Goal: Task Accomplishment & Management: Complete application form

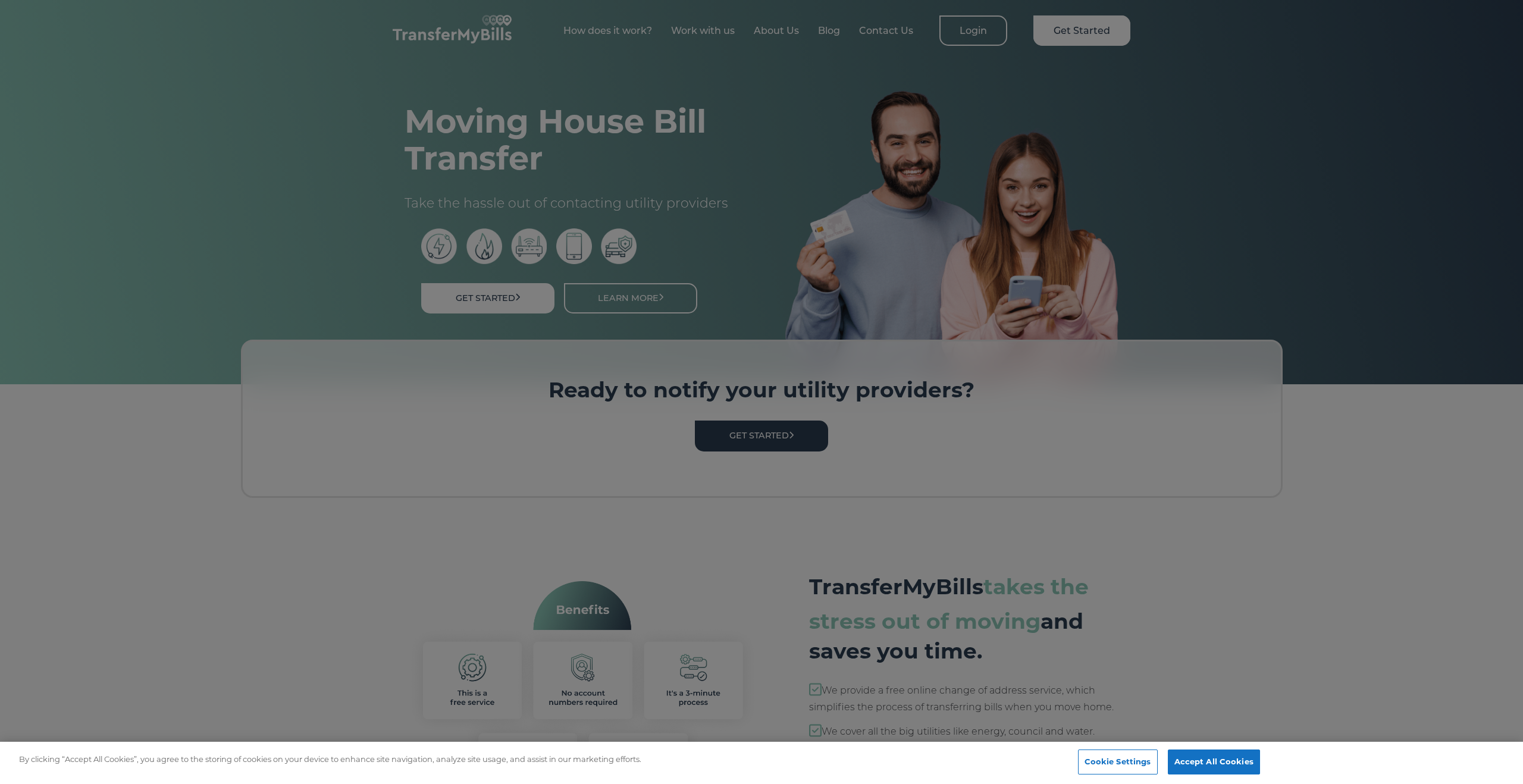
click at [790, 540] on div at bounding box center [762, 392] width 1523 height 784
click at [1106, 755] on button "Cookie Settings" at bounding box center [1118, 762] width 80 height 25
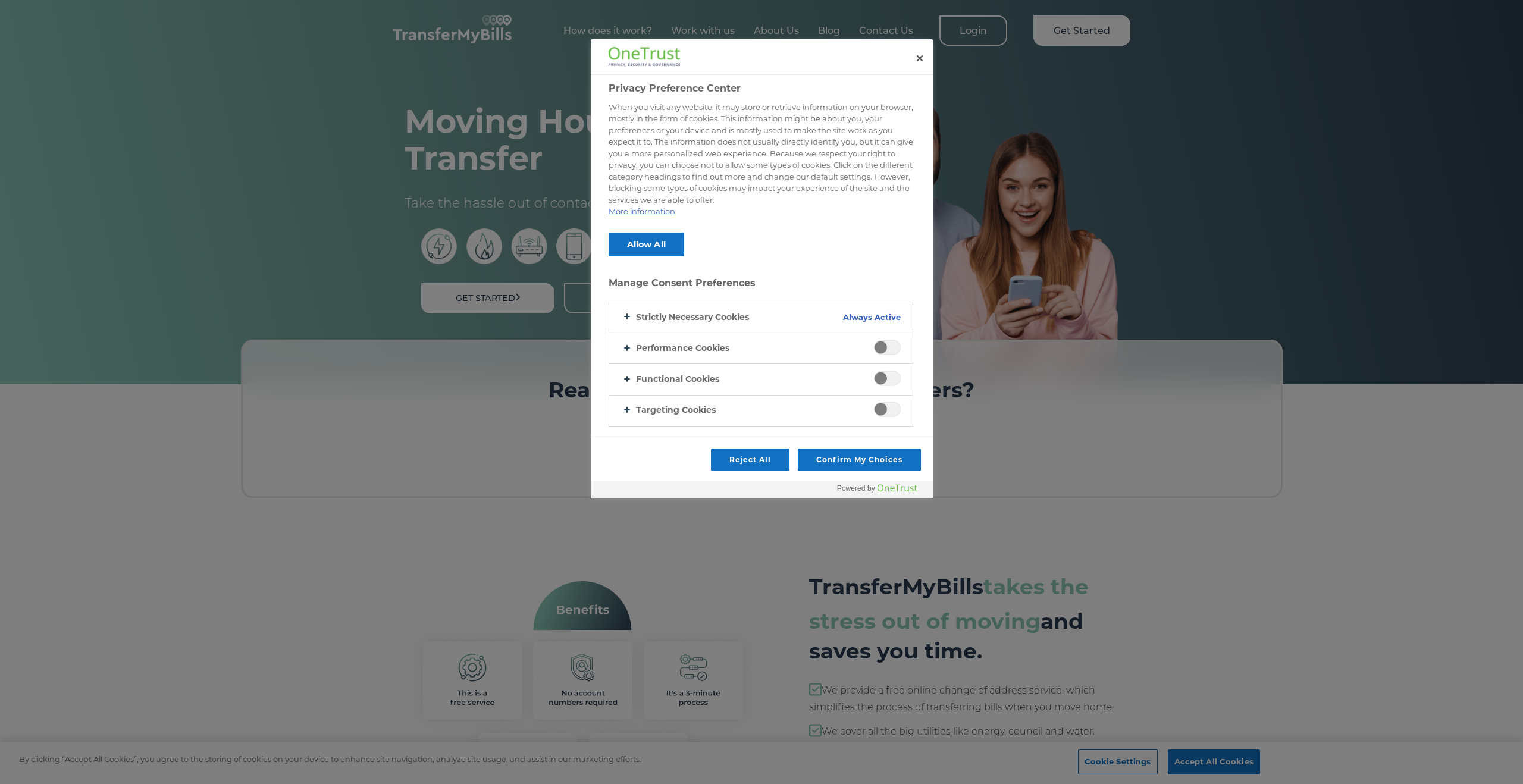
click at [761, 470] on div "Reject All Confirm My Choices" at bounding box center [762, 458] width 342 height 43
click at [745, 456] on button "Reject All" at bounding box center [750, 459] width 79 height 23
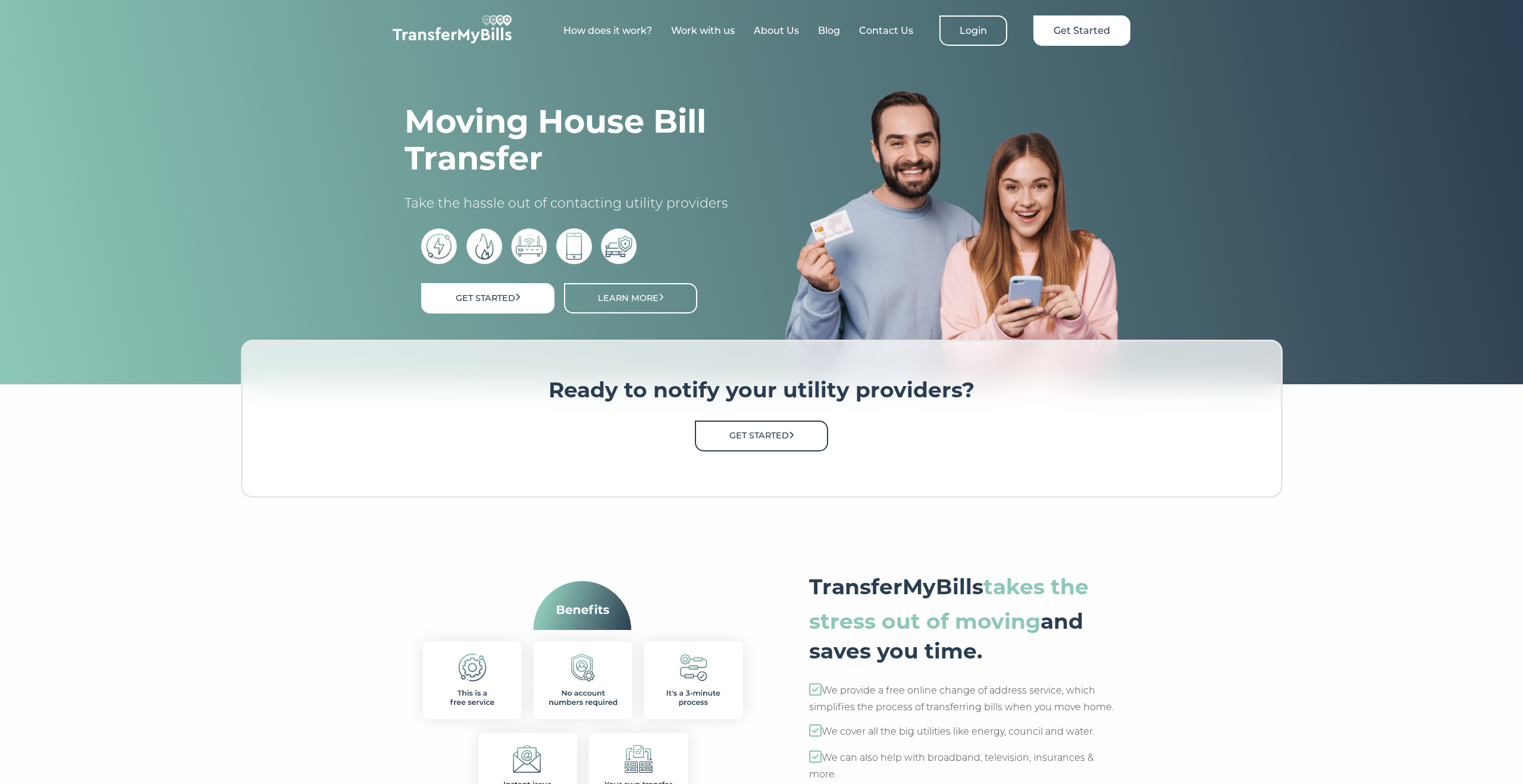
click at [737, 441] on link "Get Started" at bounding box center [762, 436] width 134 height 30
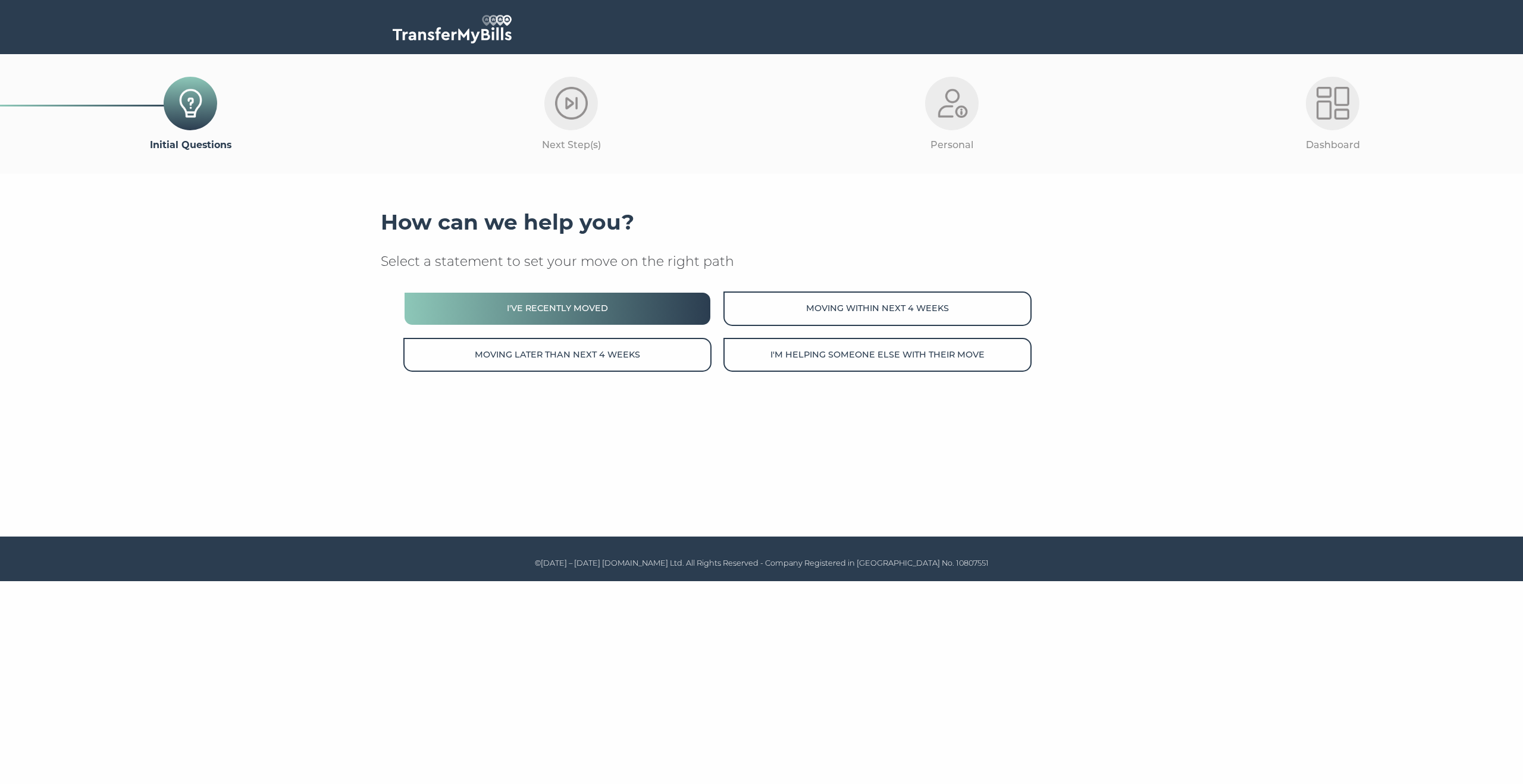
click at [653, 304] on button "I've recently moved" at bounding box center [558, 308] width 308 height 34
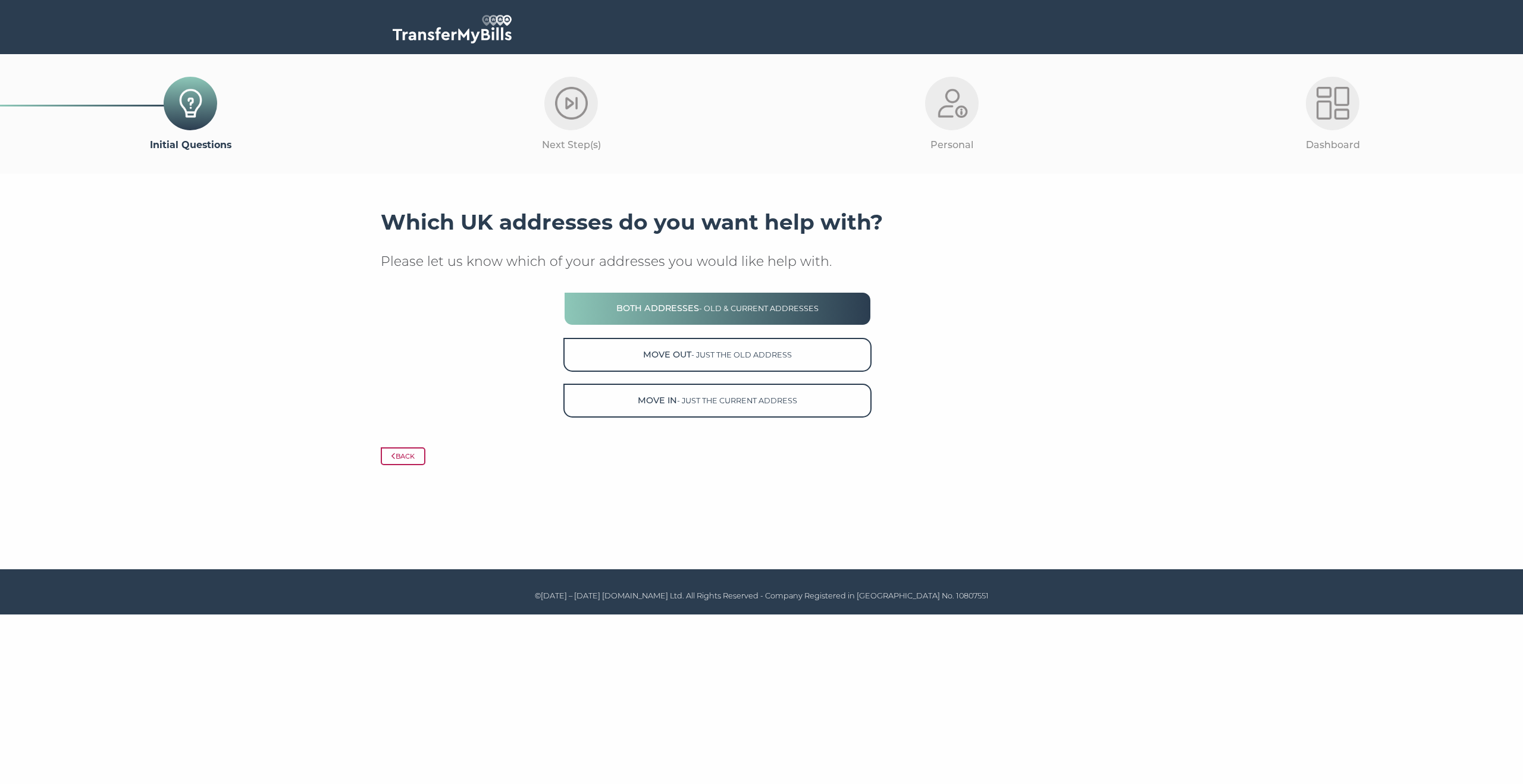
click at [632, 318] on button "Both Addresses - old & current addresses" at bounding box center [717, 308] width 308 height 34
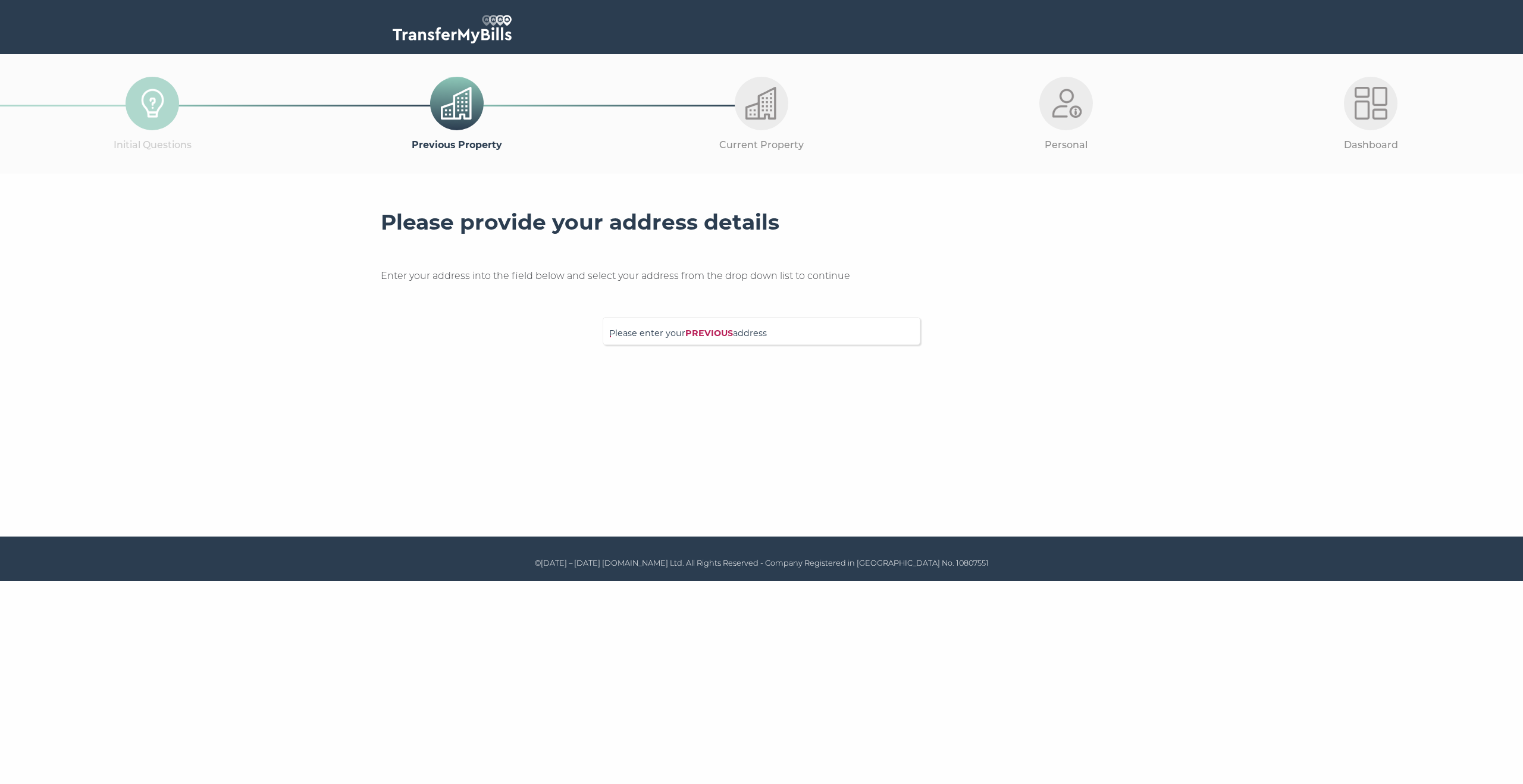
click at [681, 335] on span "Please enter your PREVIOUS address" at bounding box center [762, 337] width 304 height 21
click at [681, 335] on input "Please enter your PREVIOUS address" at bounding box center [737, 329] width 256 height 12
type input "55 darter house"
click at [695, 352] on p "55 Darter House, Anax Street, London, N4 2UE" at bounding box center [767, 354] width 293 height 14
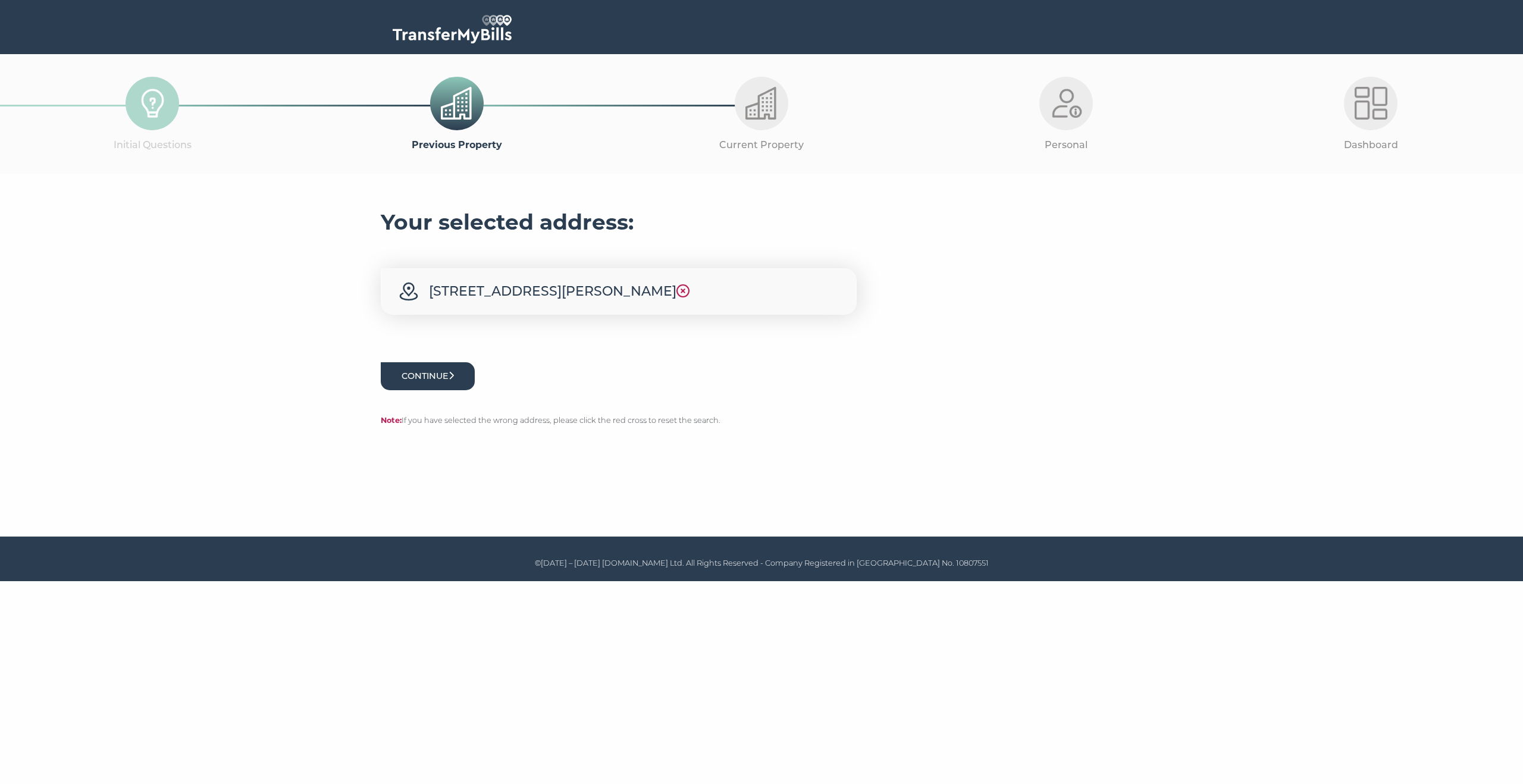
click at [431, 375] on button "Continue" at bounding box center [428, 376] width 94 height 28
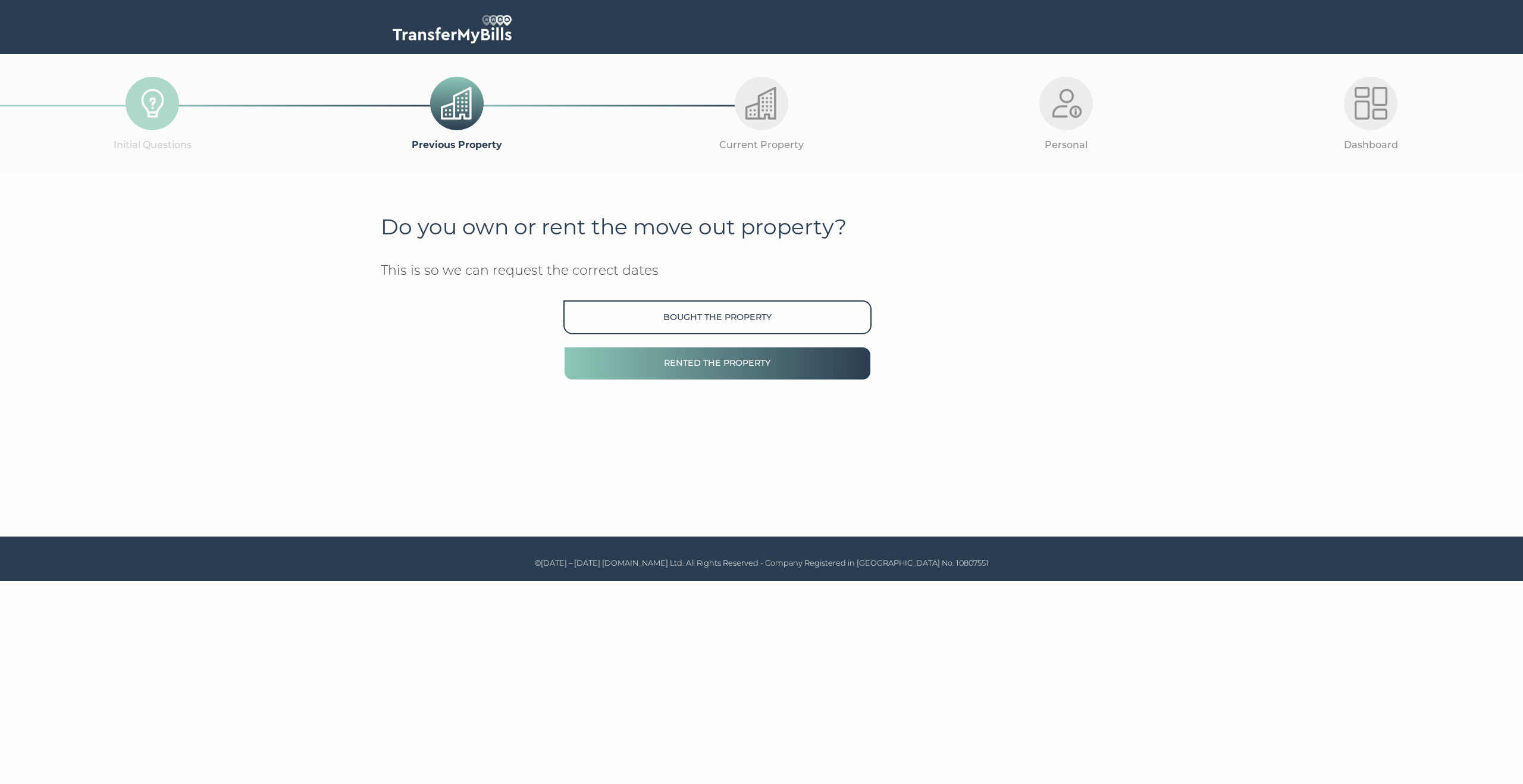
click at [681, 359] on button "Rented the property" at bounding box center [717, 363] width 308 height 34
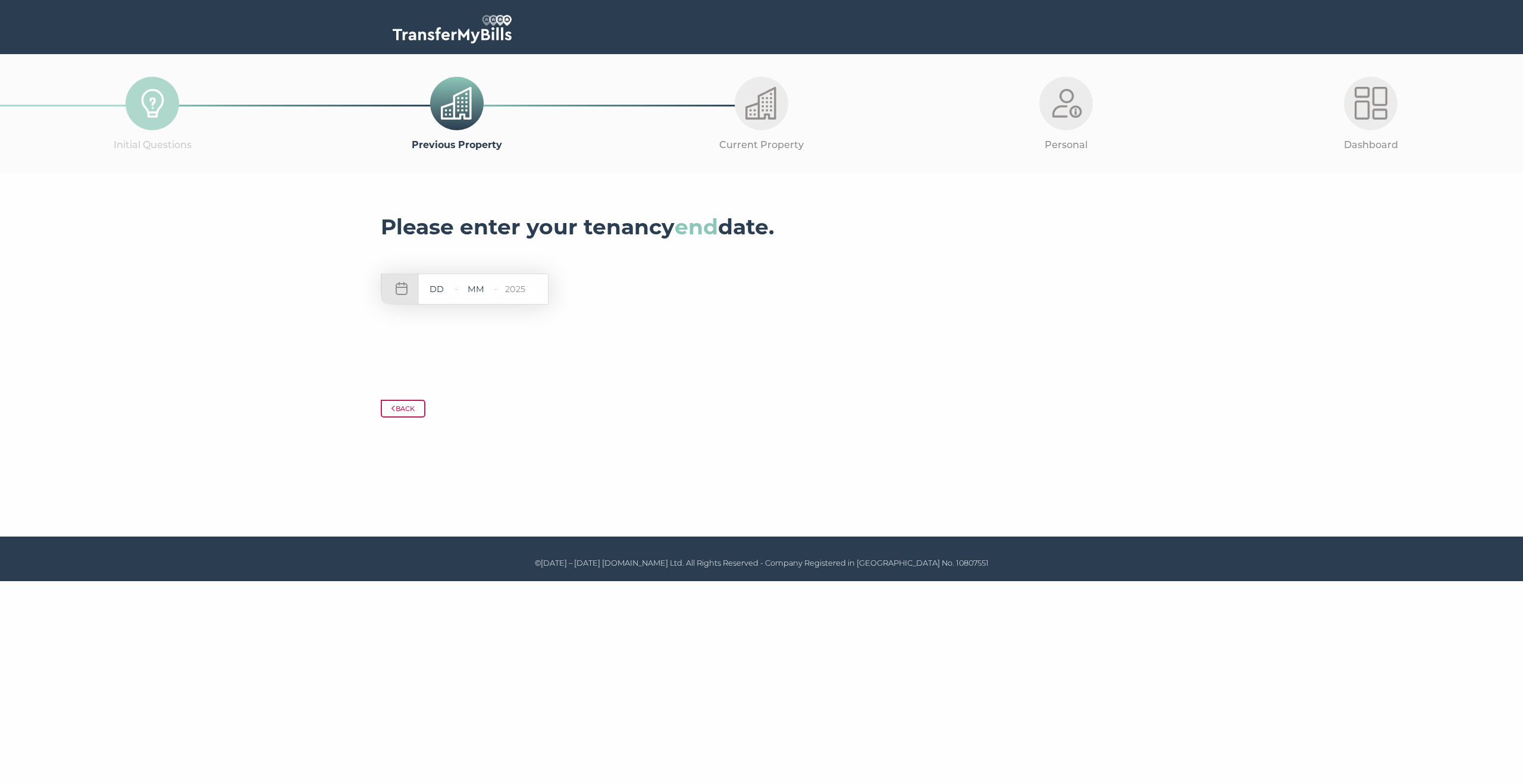
click at [437, 286] on input "text" at bounding box center [437, 290] width 36 height 15
type input "20"
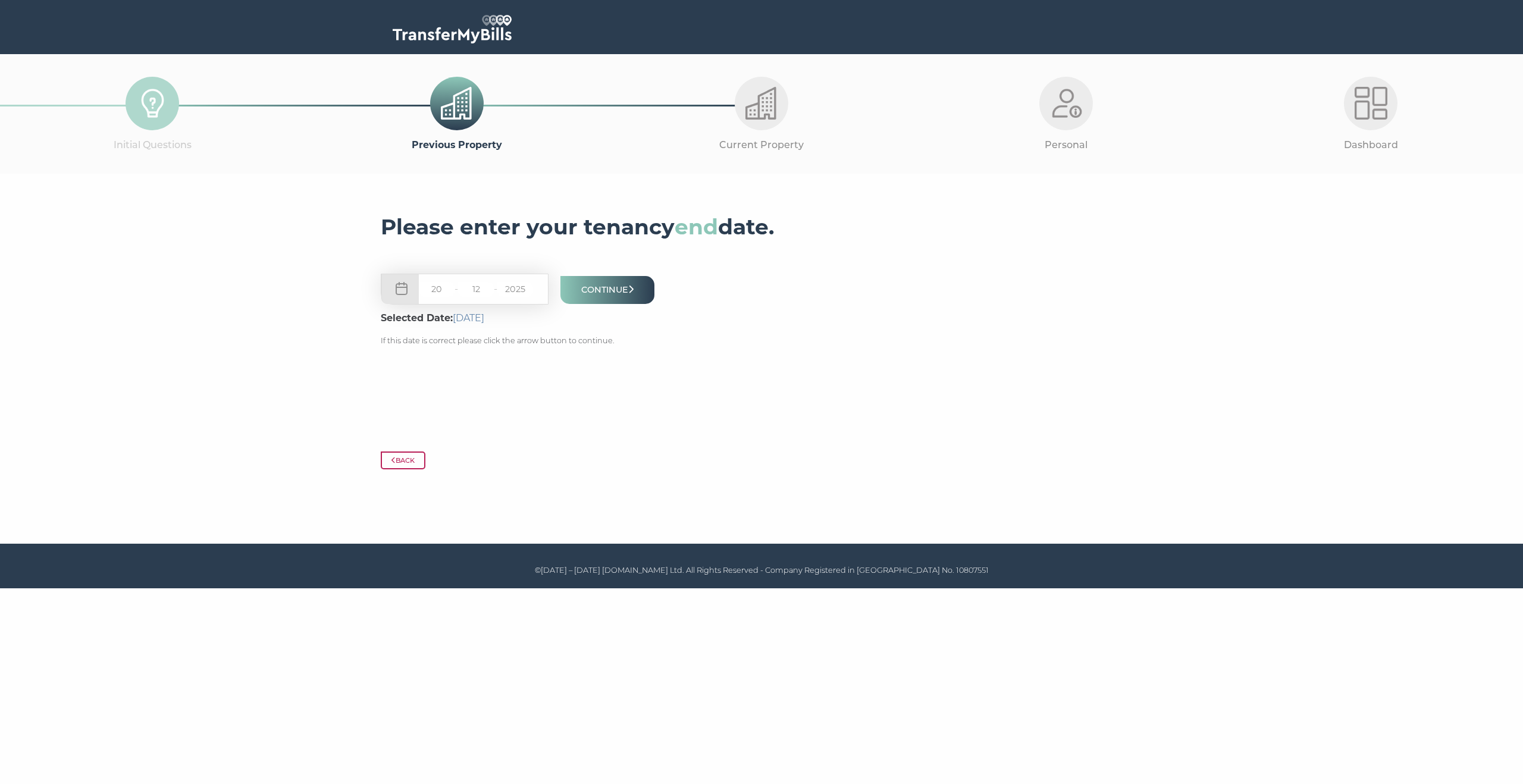
type input "1"
type input "09"
click at [616, 293] on button "Continue" at bounding box center [607, 290] width 94 height 28
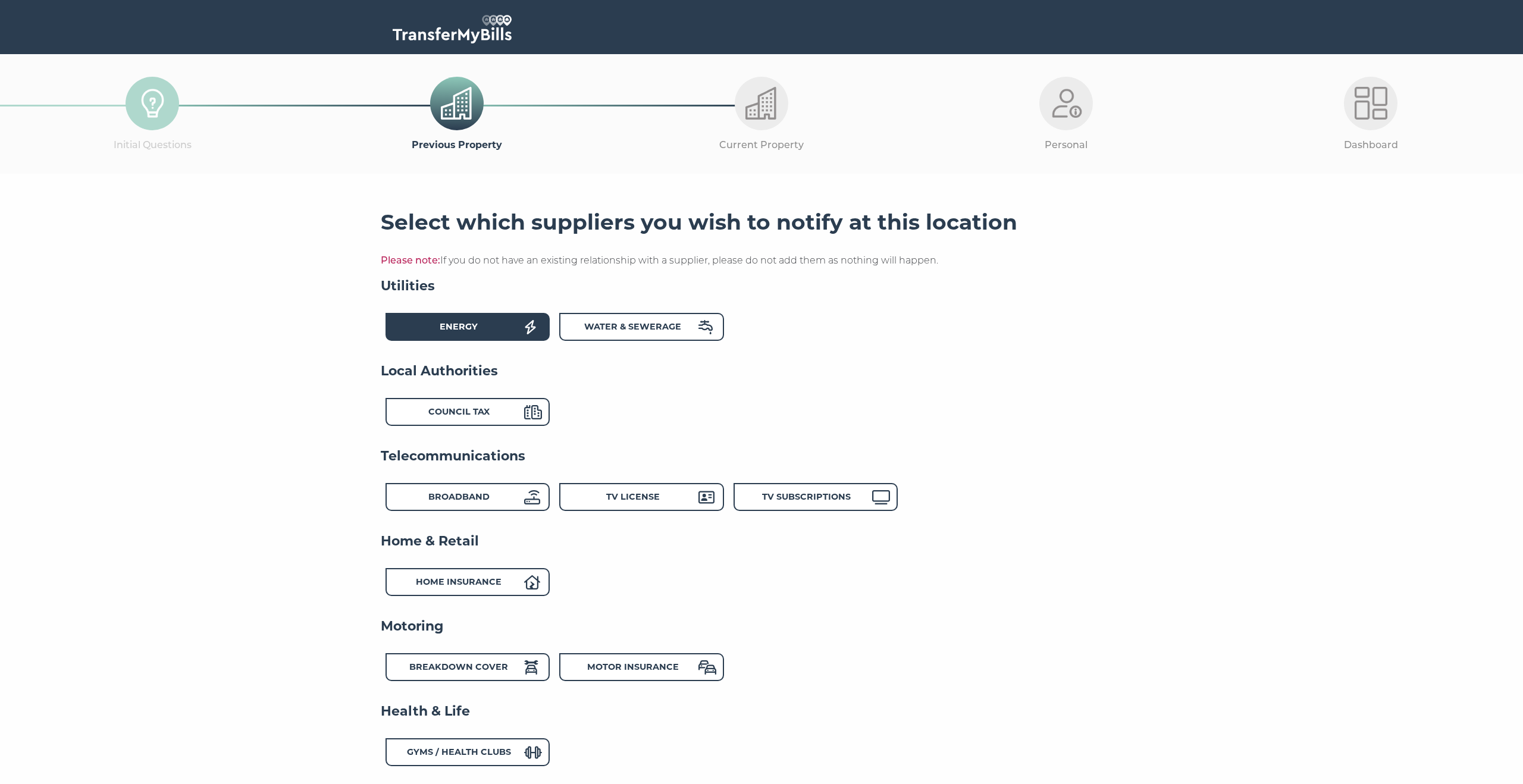
click at [494, 332] on div "Energy" at bounding box center [459, 328] width 131 height 17
click at [598, 332] on div "Water & Sewerage" at bounding box center [633, 328] width 131 height 17
click at [497, 418] on div "Council Tax" at bounding box center [459, 413] width 131 height 17
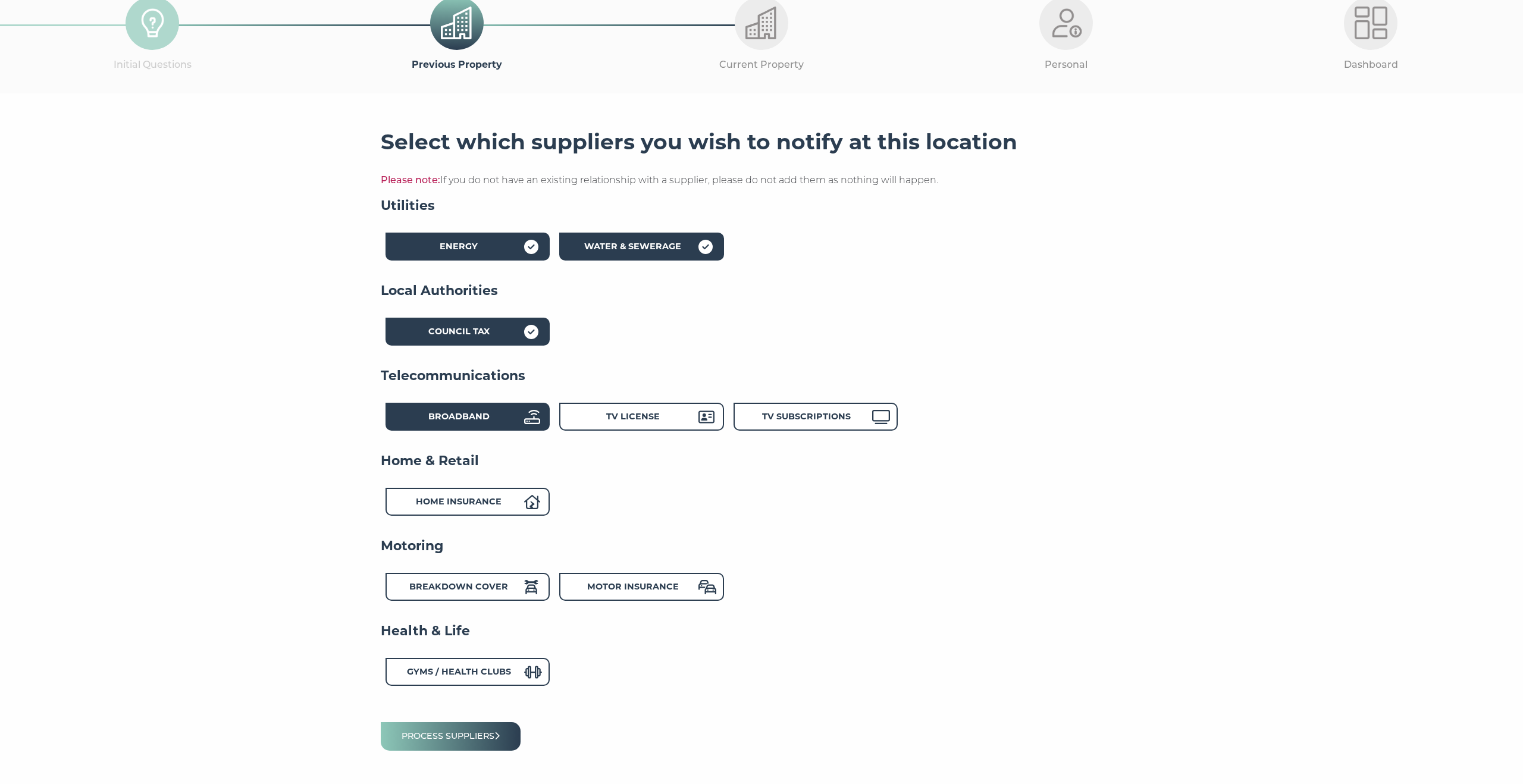
scroll to position [165, 0]
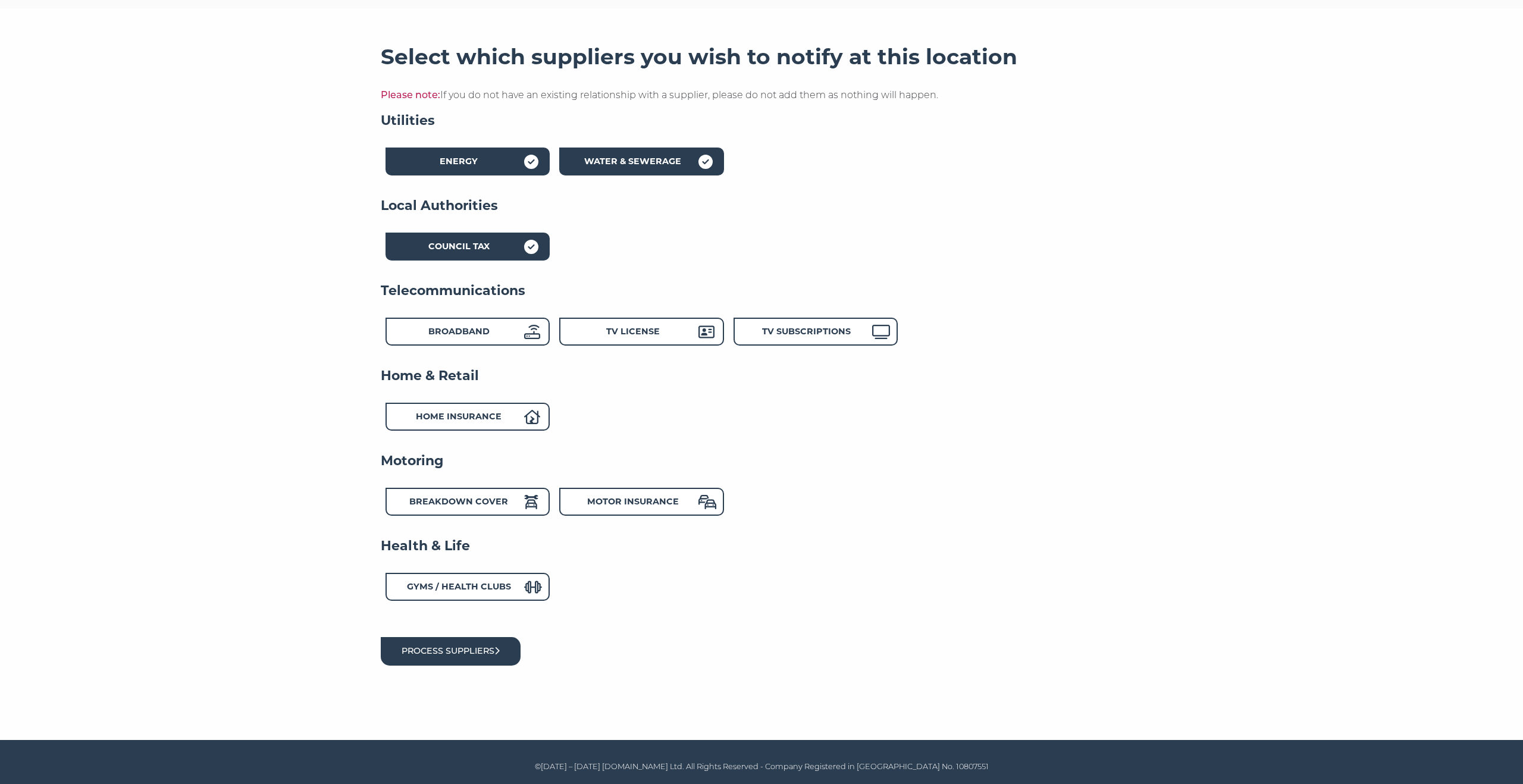
click at [471, 644] on button "Process suppliers" at bounding box center [450, 650] width 140 height 28
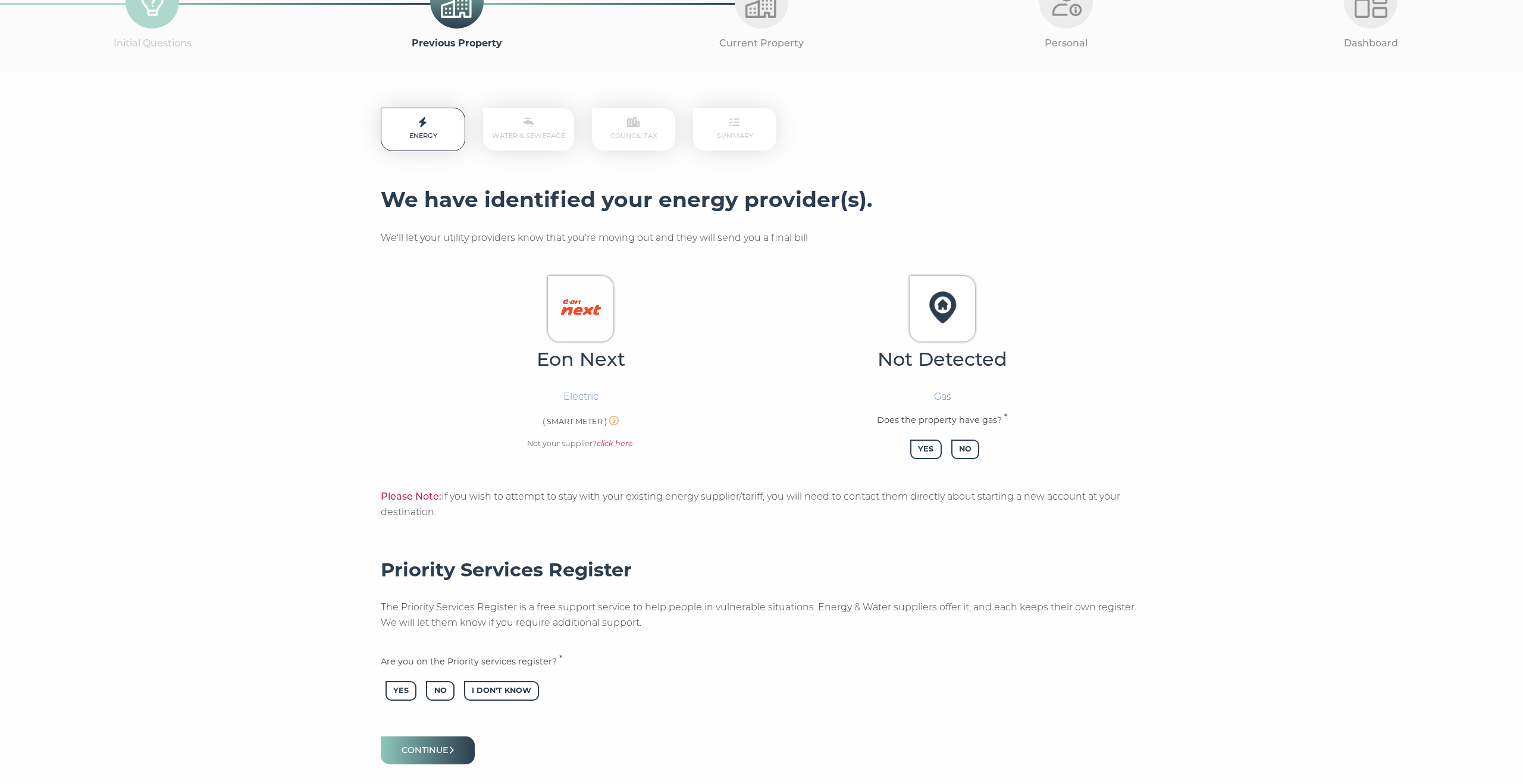
scroll to position [153, 0]
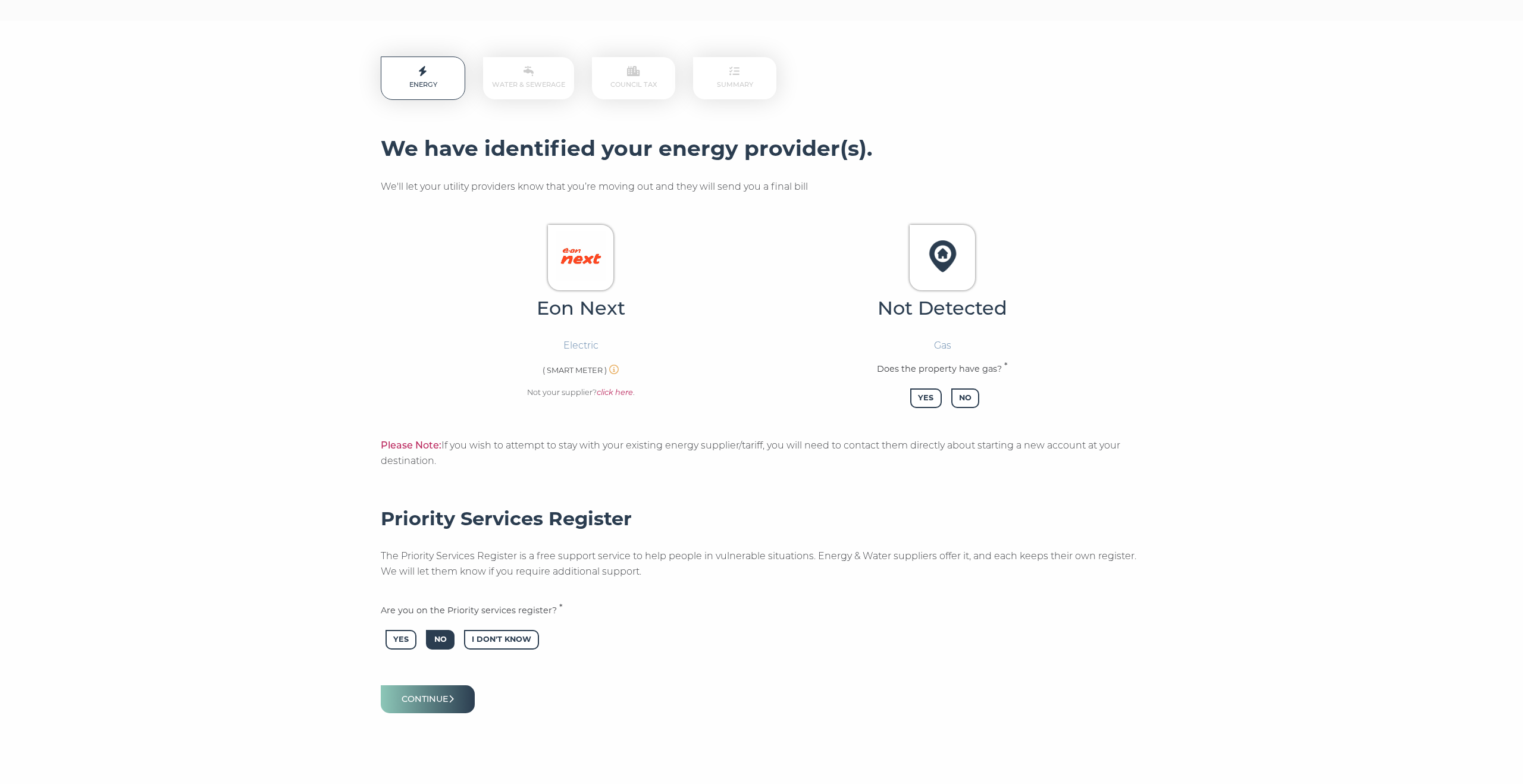
click at [430, 635] on span "No" at bounding box center [440, 639] width 28 height 20
click at [437, 711] on span "No" at bounding box center [440, 707] width 28 height 20
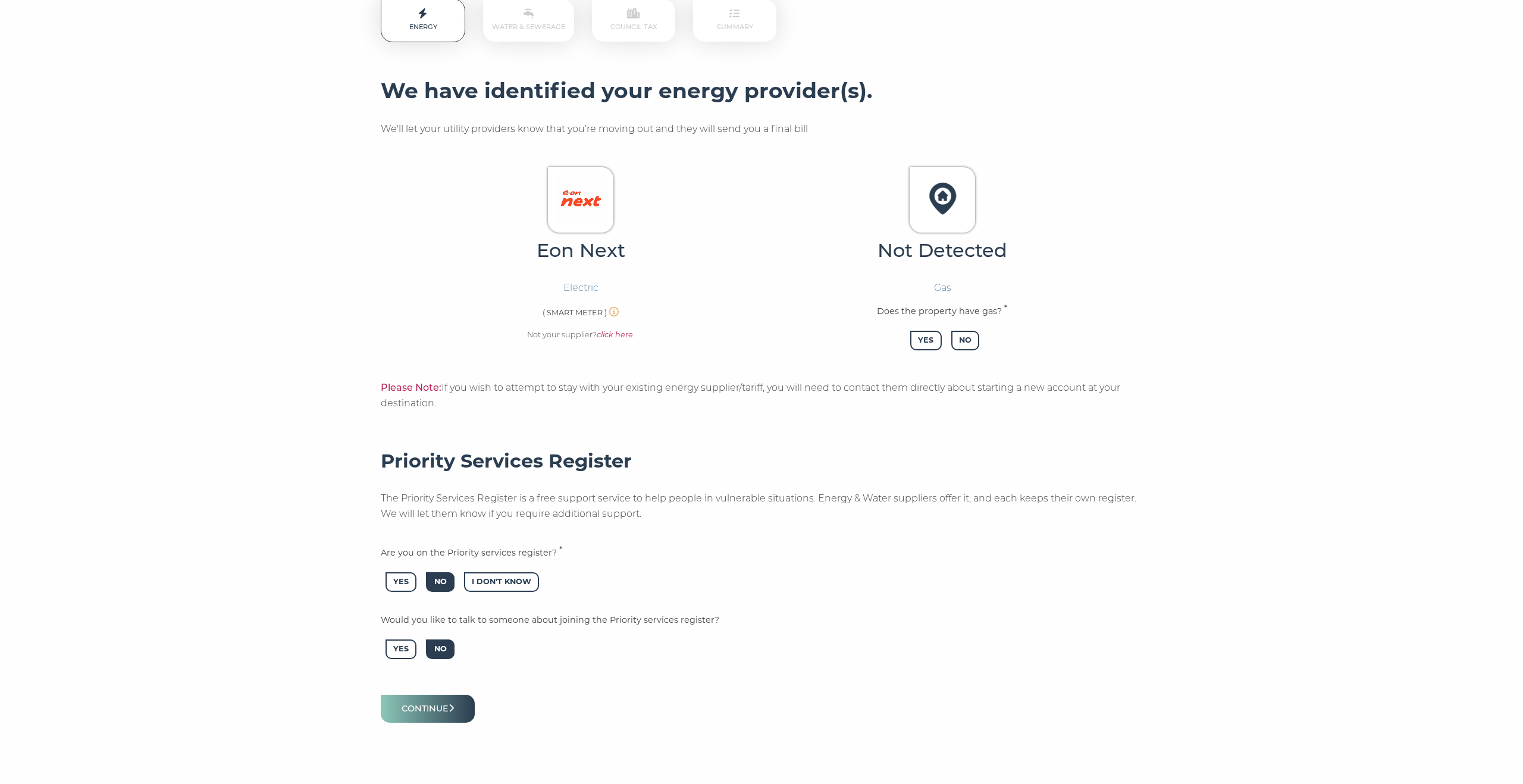
scroll to position [268, 0]
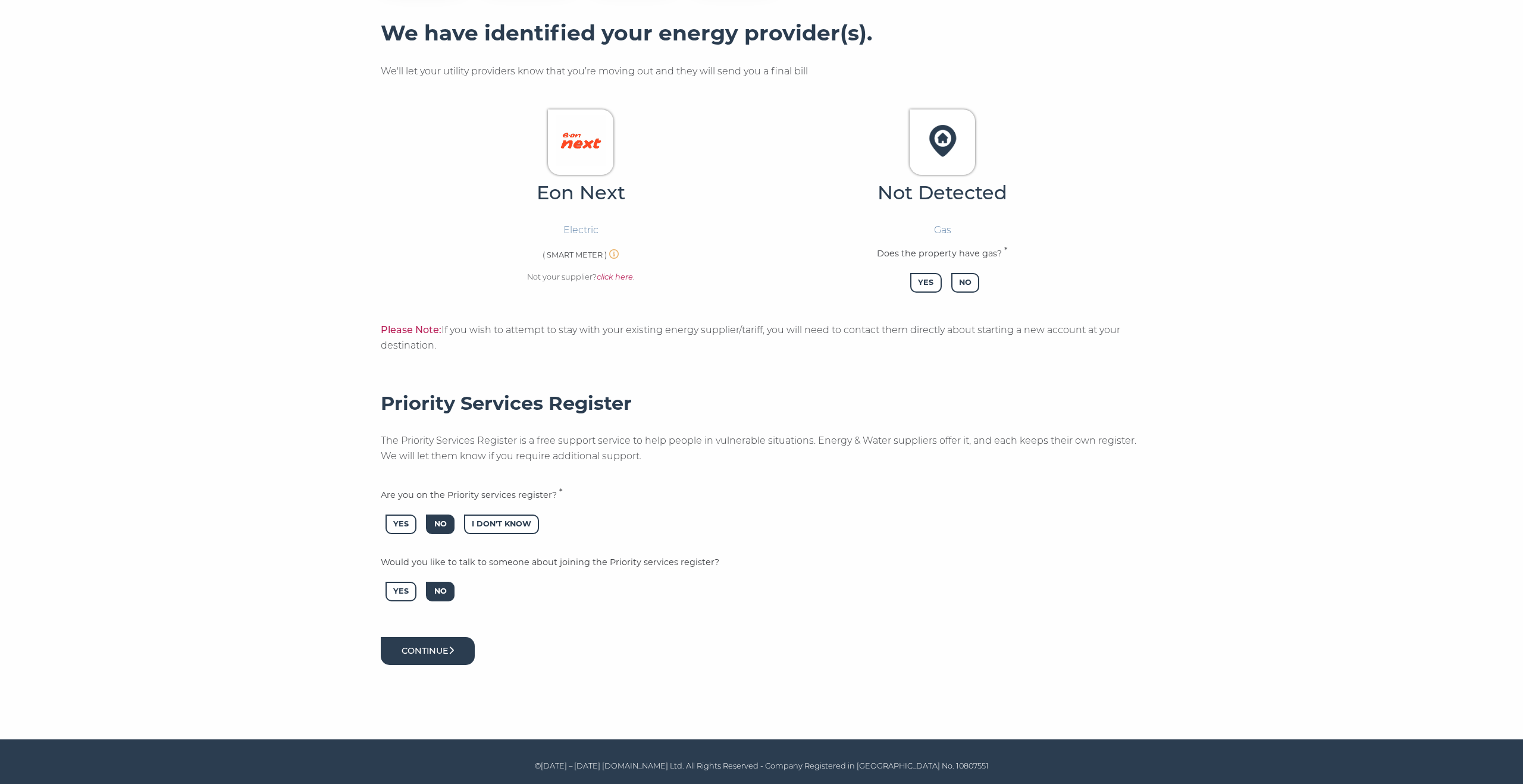
click at [453, 655] on button "Continue" at bounding box center [428, 650] width 94 height 28
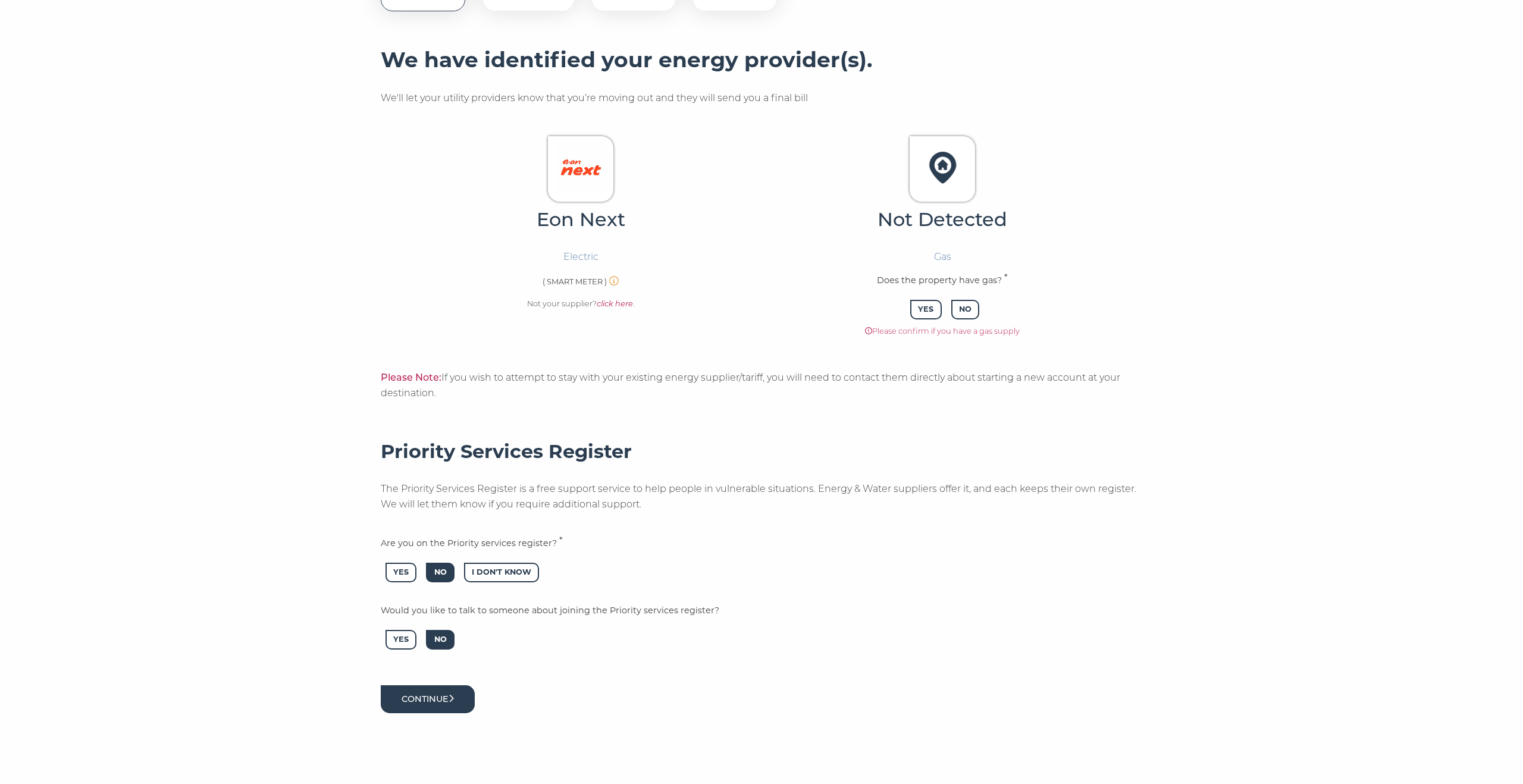
scroll to position [169, 0]
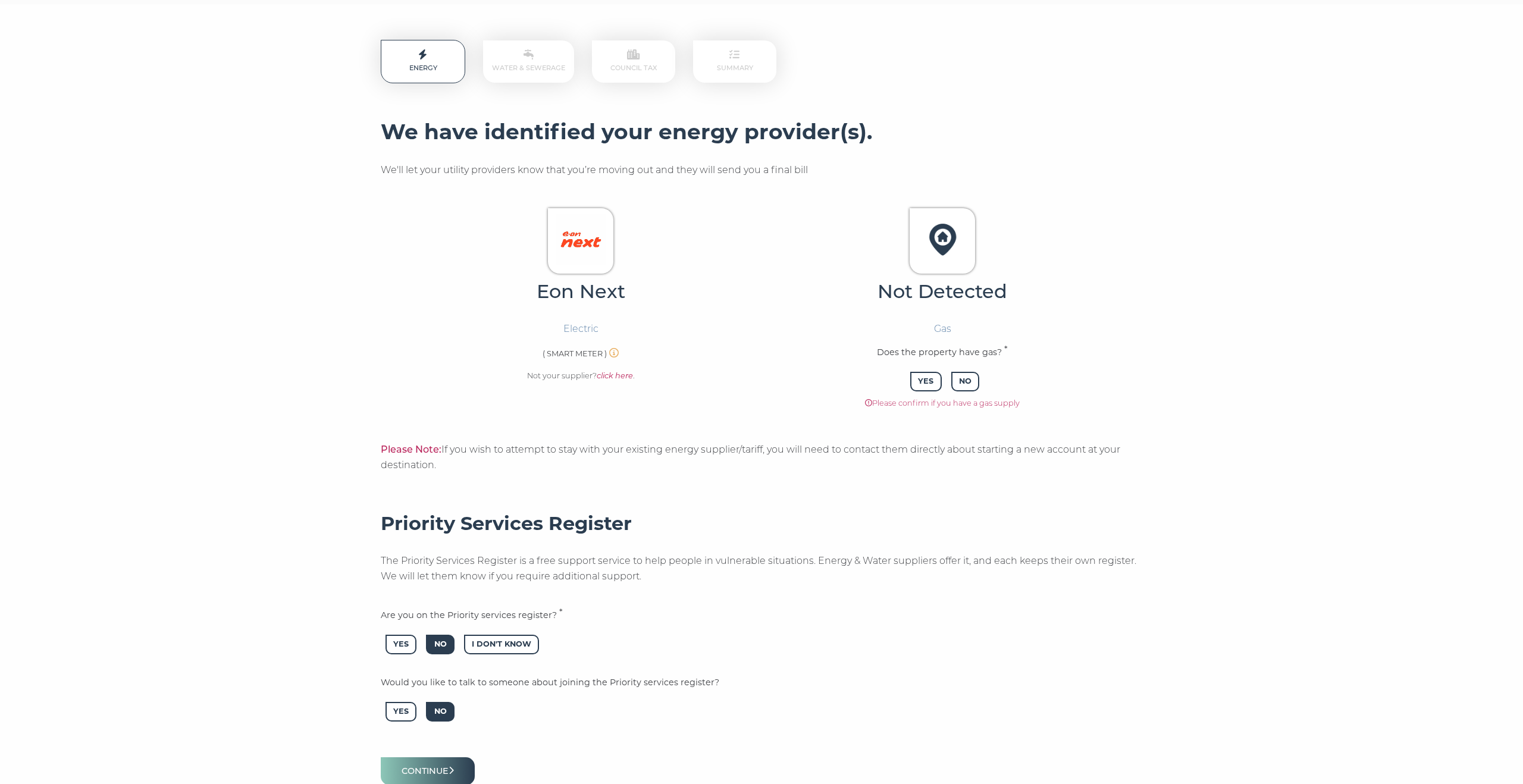
click at [583, 257] on img at bounding box center [580, 239] width 50 height 50
click at [967, 375] on span "No" at bounding box center [965, 381] width 28 height 20
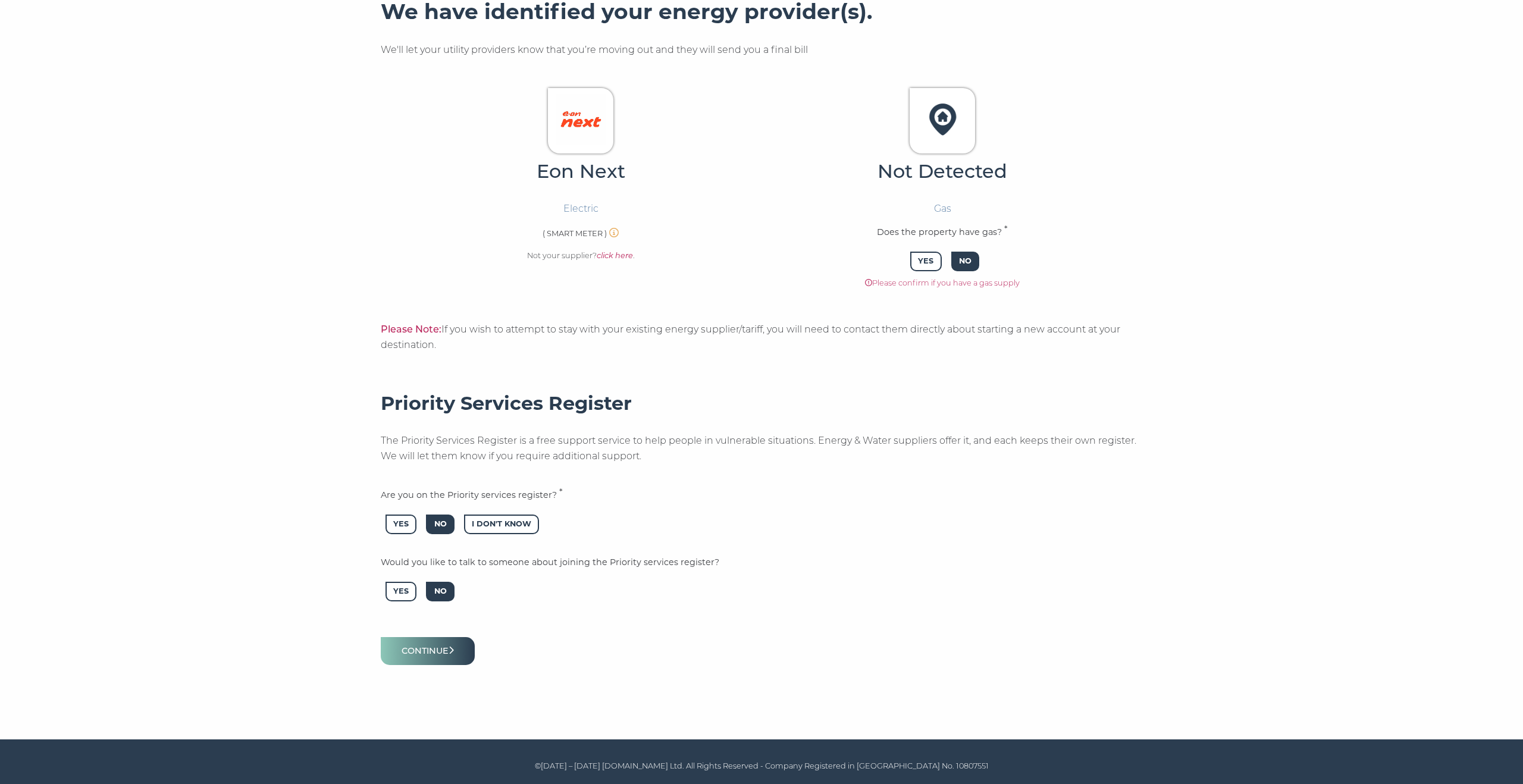
drag, startPoint x: 691, startPoint y: 542, endPoint x: 628, endPoint y: 553, distance: 64.0
click at [673, 547] on div "Would you like to talk to someone about joining the Priority services register?…" at bounding box center [762, 574] width 762 height 67
click at [445, 653] on button "Continue" at bounding box center [428, 650] width 94 height 28
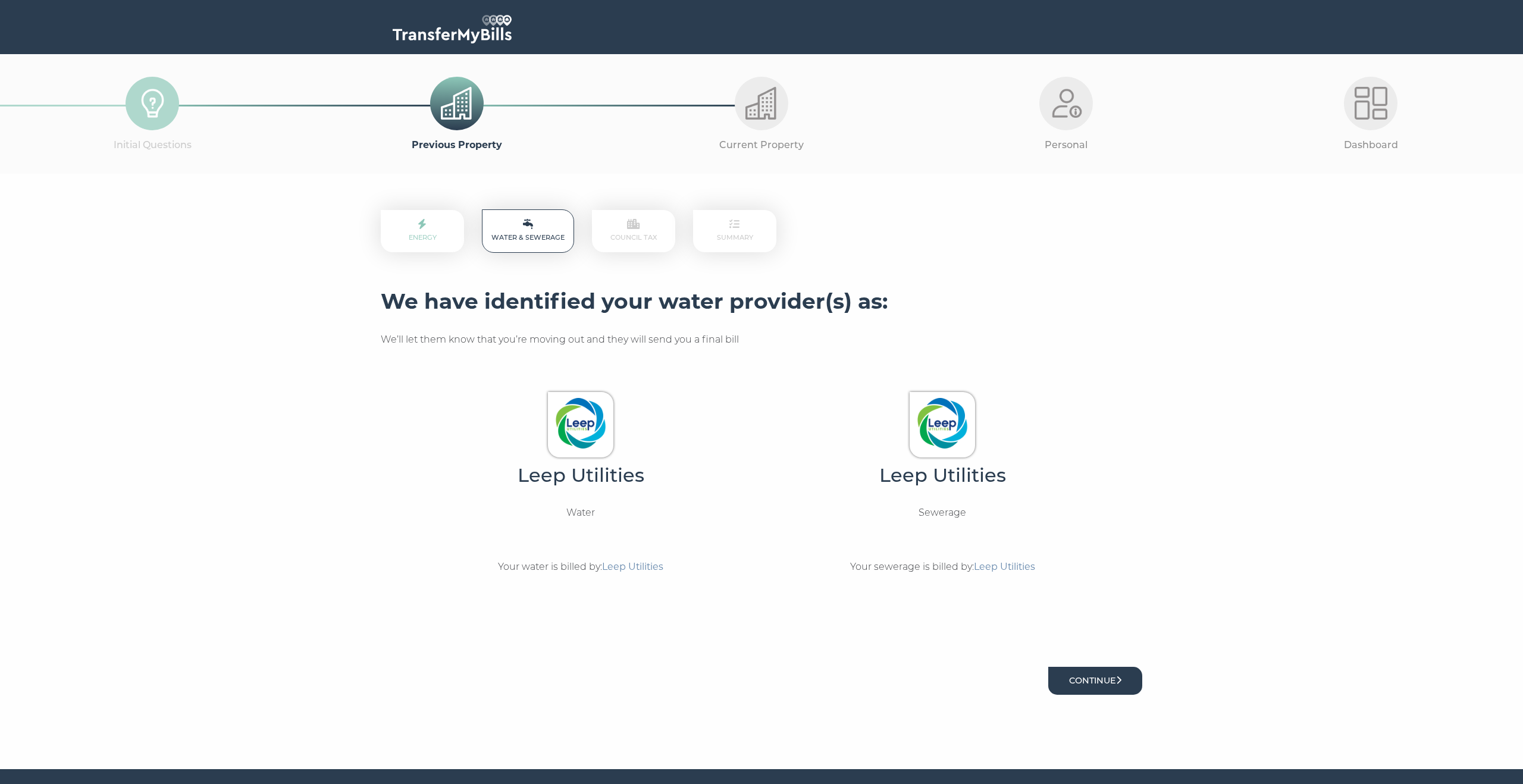
click at [1109, 685] on button "Continue" at bounding box center [1095, 681] width 94 height 28
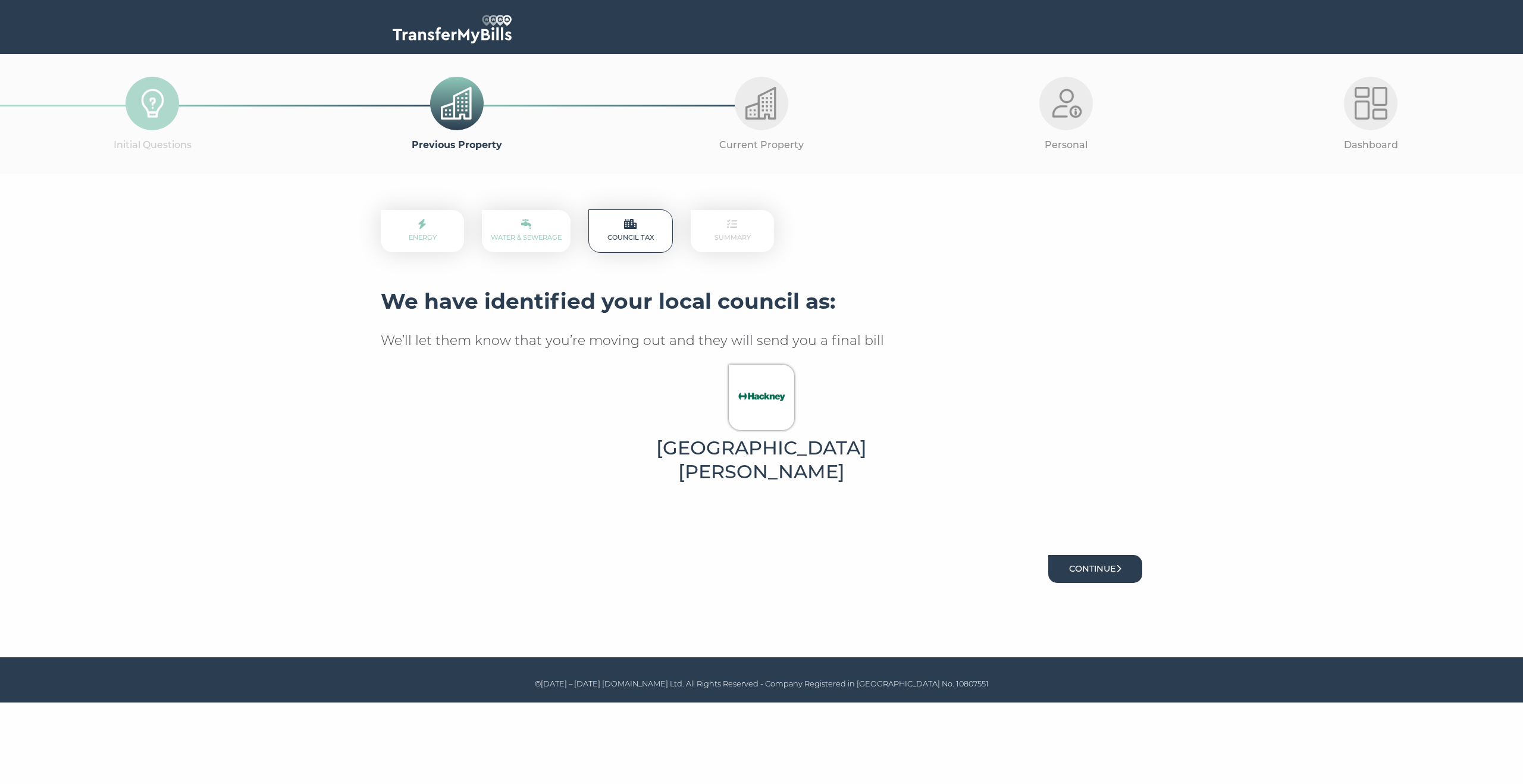
click at [1080, 555] on button "Continue" at bounding box center [1095, 569] width 94 height 28
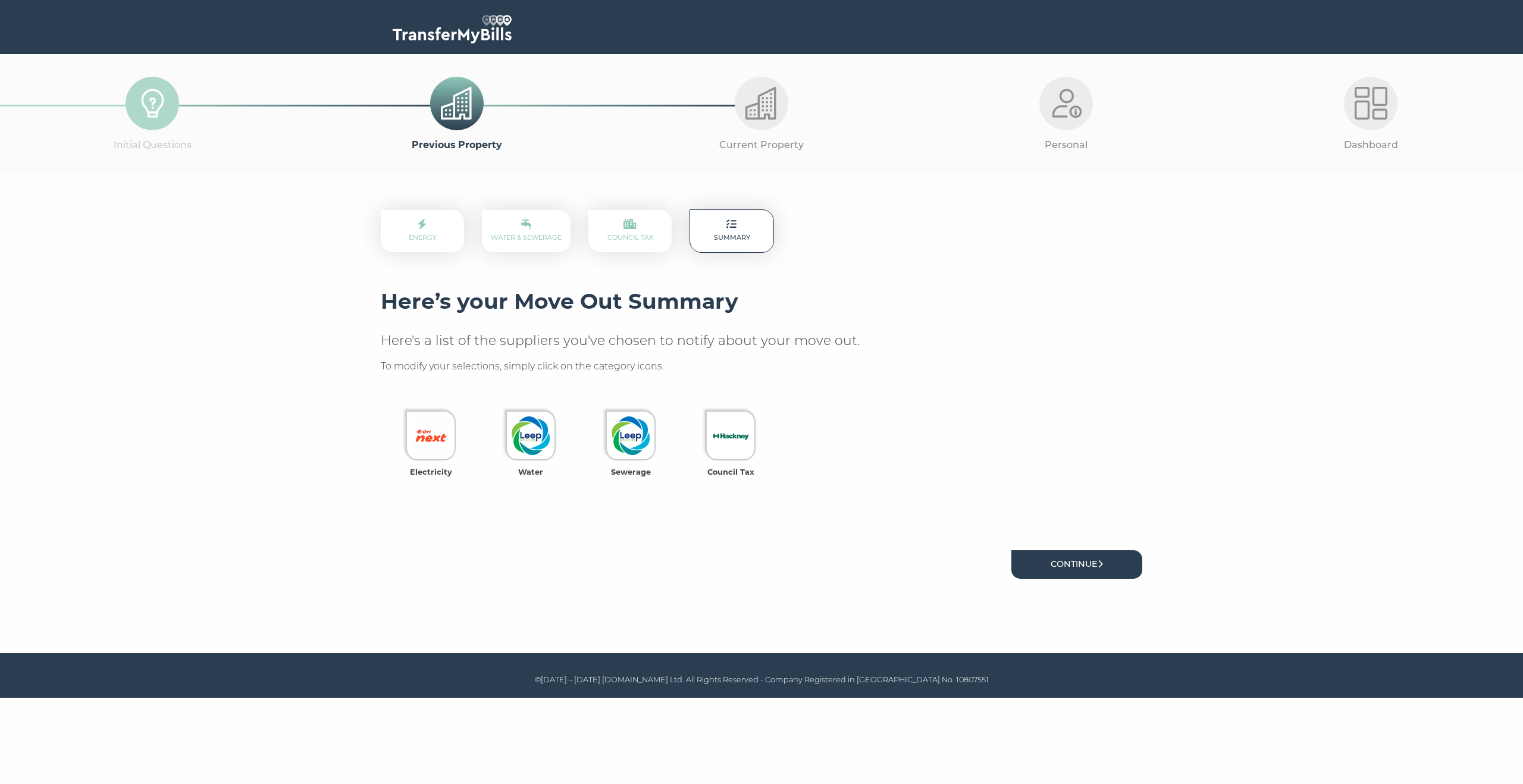
click at [1074, 560] on link "Continue" at bounding box center [1077, 564] width 131 height 28
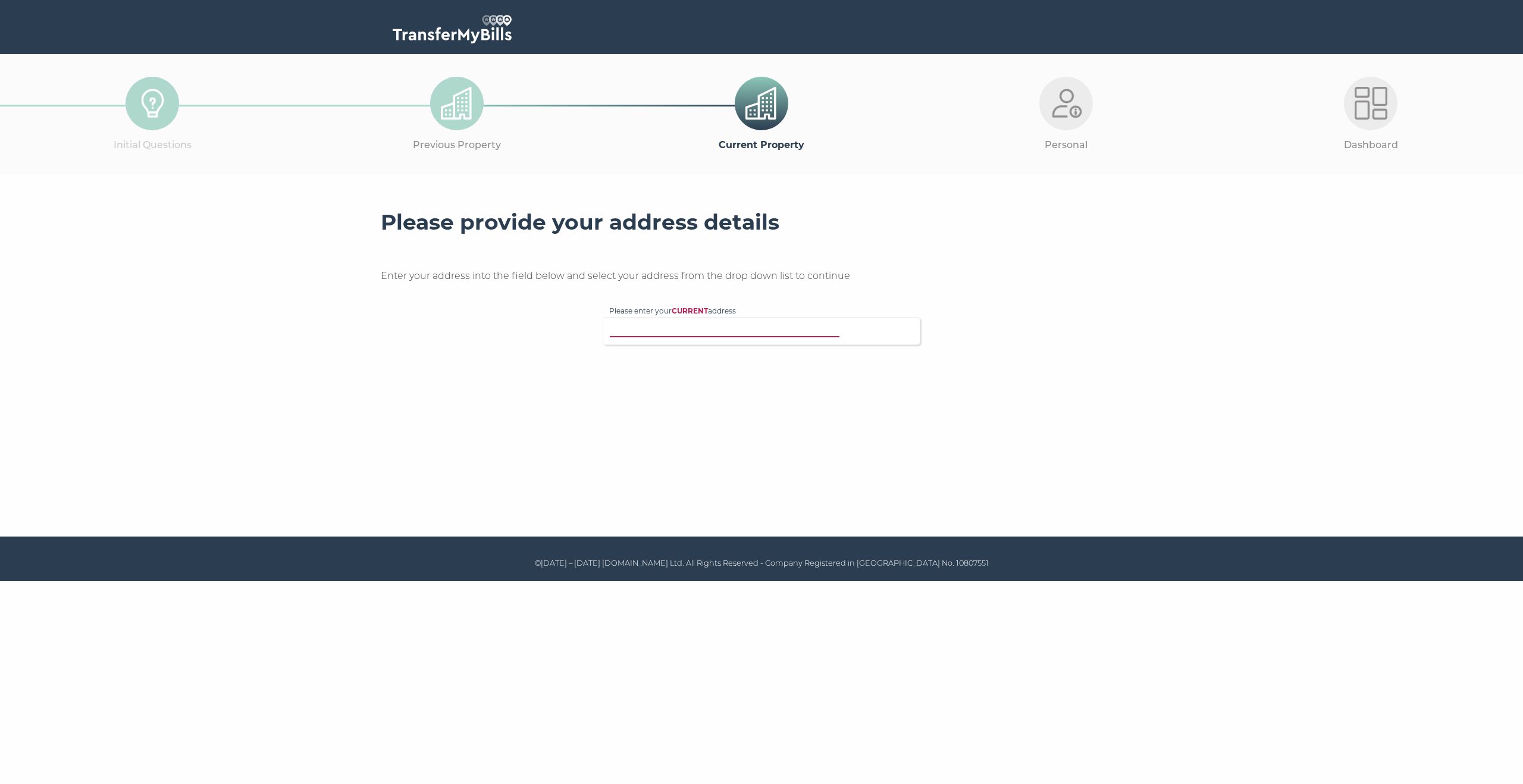
click at [734, 330] on input "Please enter your CURRENT address" at bounding box center [737, 329] width 256 height 12
type input "94 kingly"
click at [757, 352] on p "Flat 94, Kingly Building, 18 Woodberry Down, London, N4 2GQ" at bounding box center [767, 354] width 293 height 14
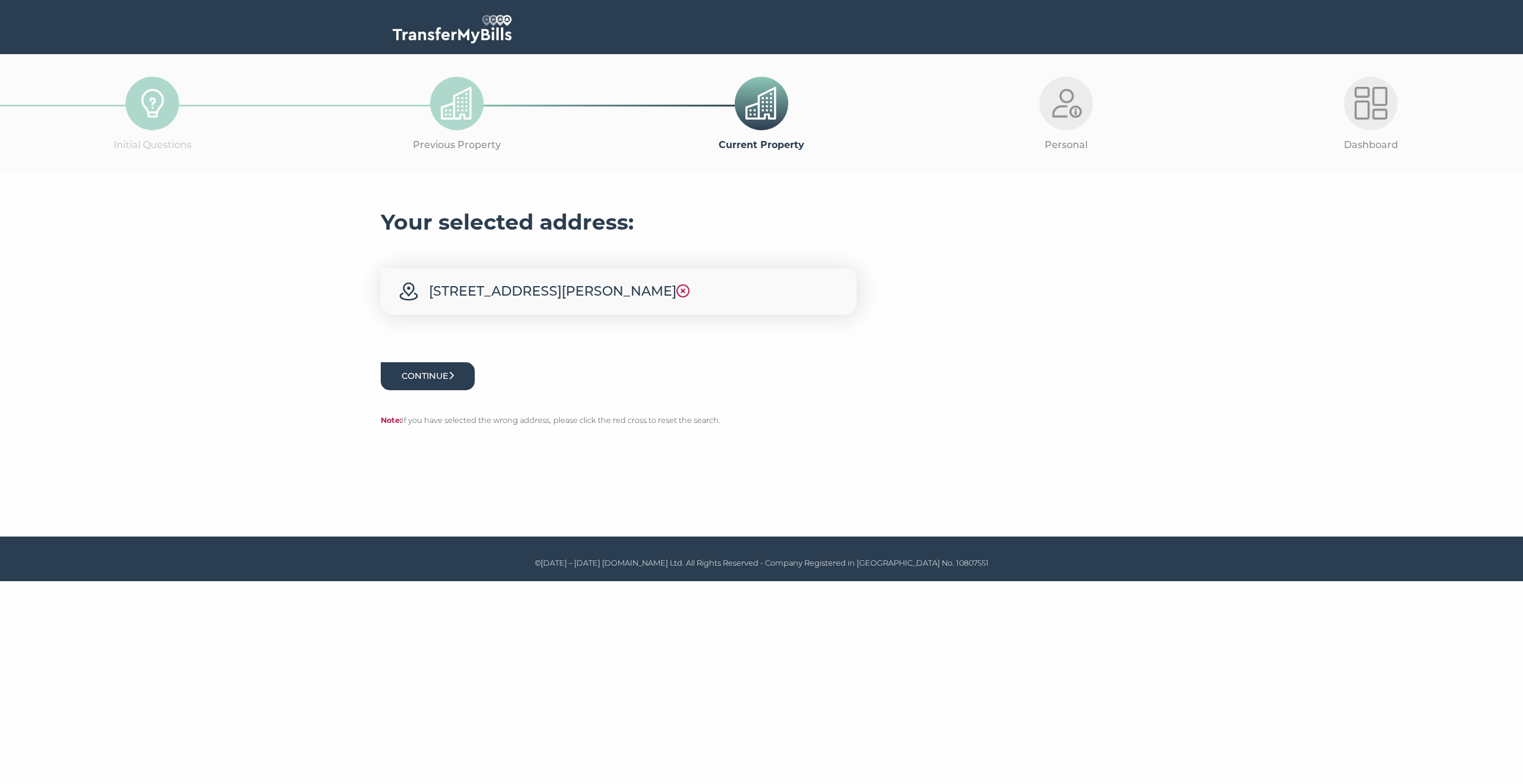
click at [413, 390] on button "Continue" at bounding box center [428, 376] width 94 height 28
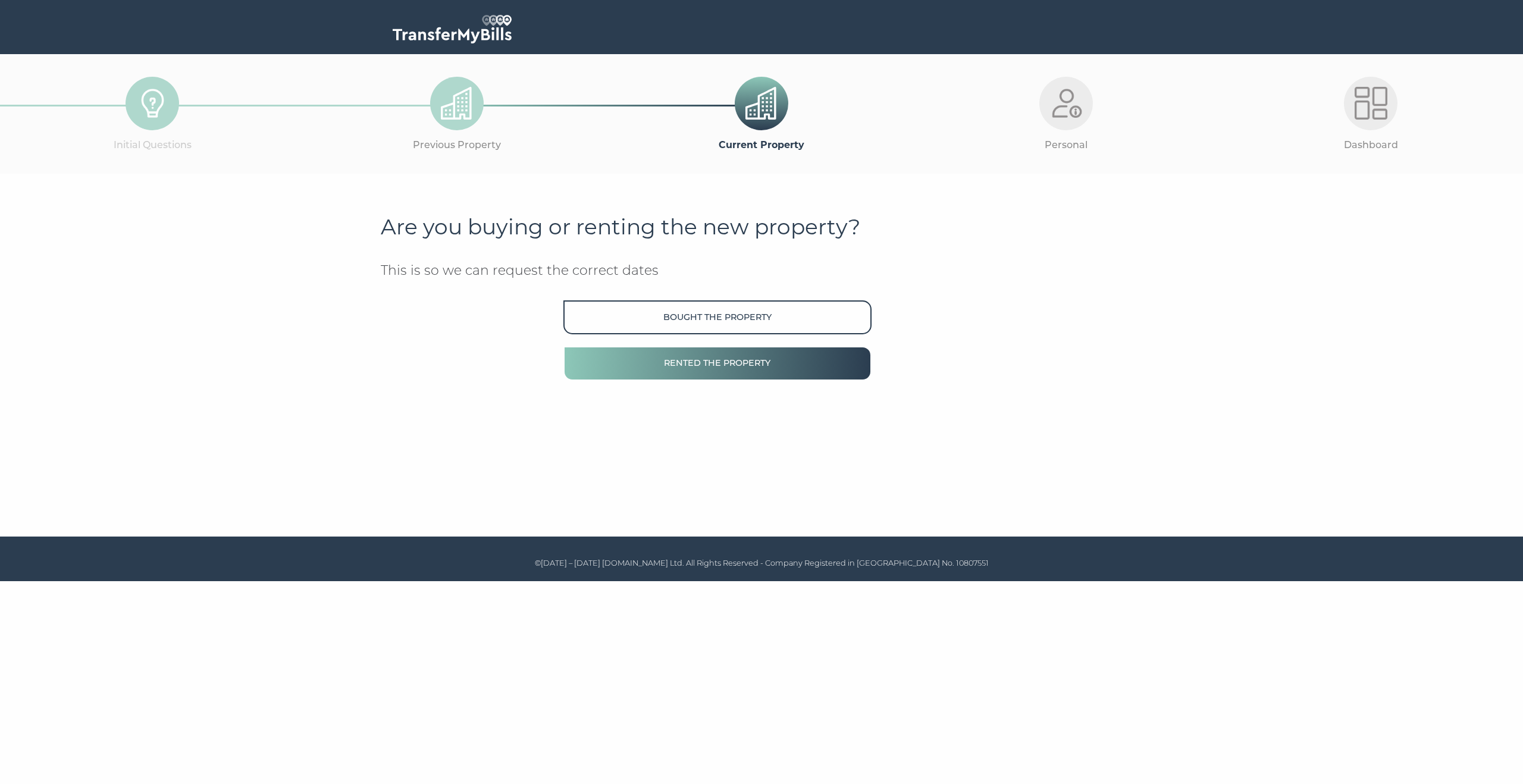
click at [664, 368] on button "Rented the property" at bounding box center [717, 363] width 308 height 34
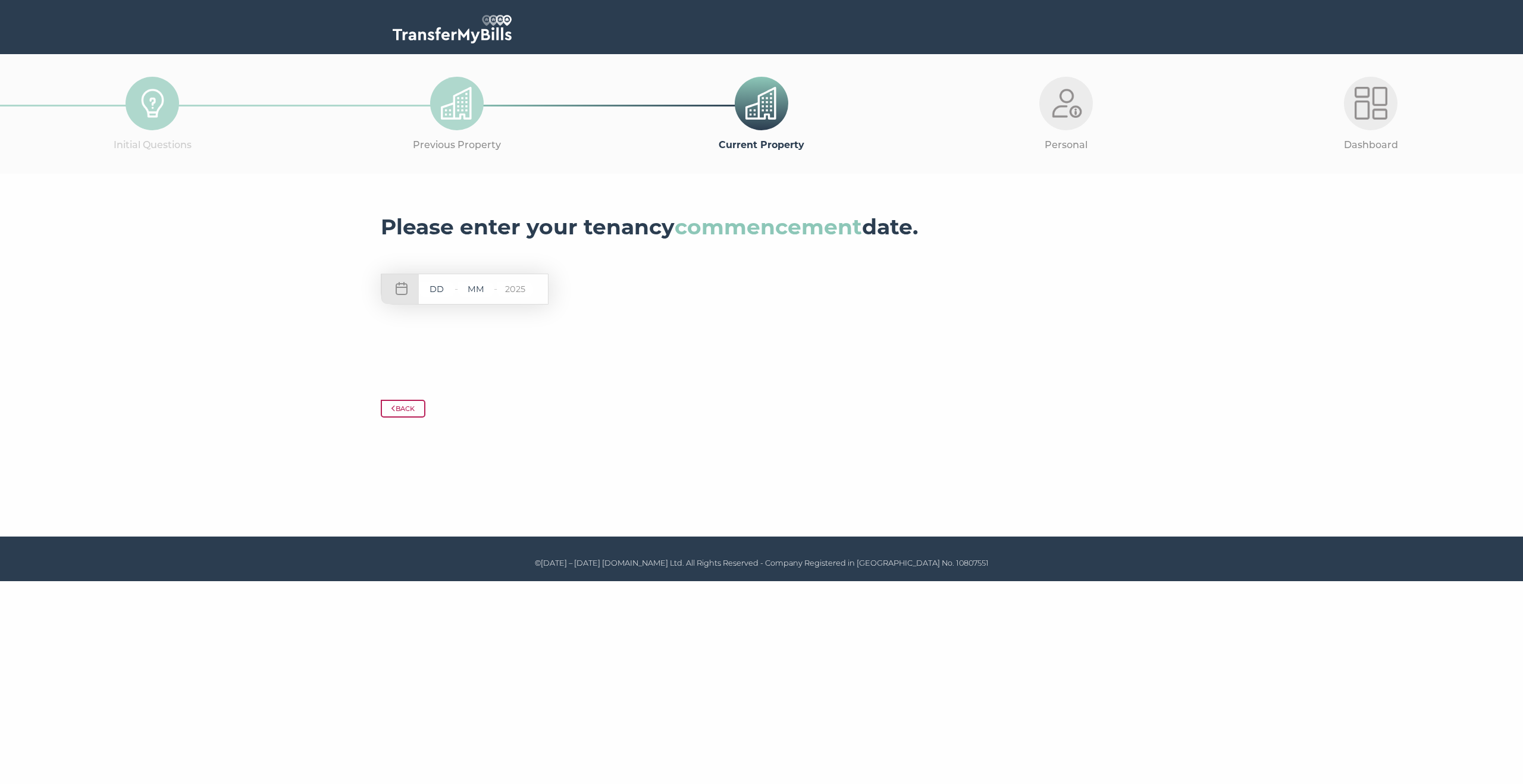
click at [443, 290] on input "text" at bounding box center [437, 290] width 36 height 15
type input "19"
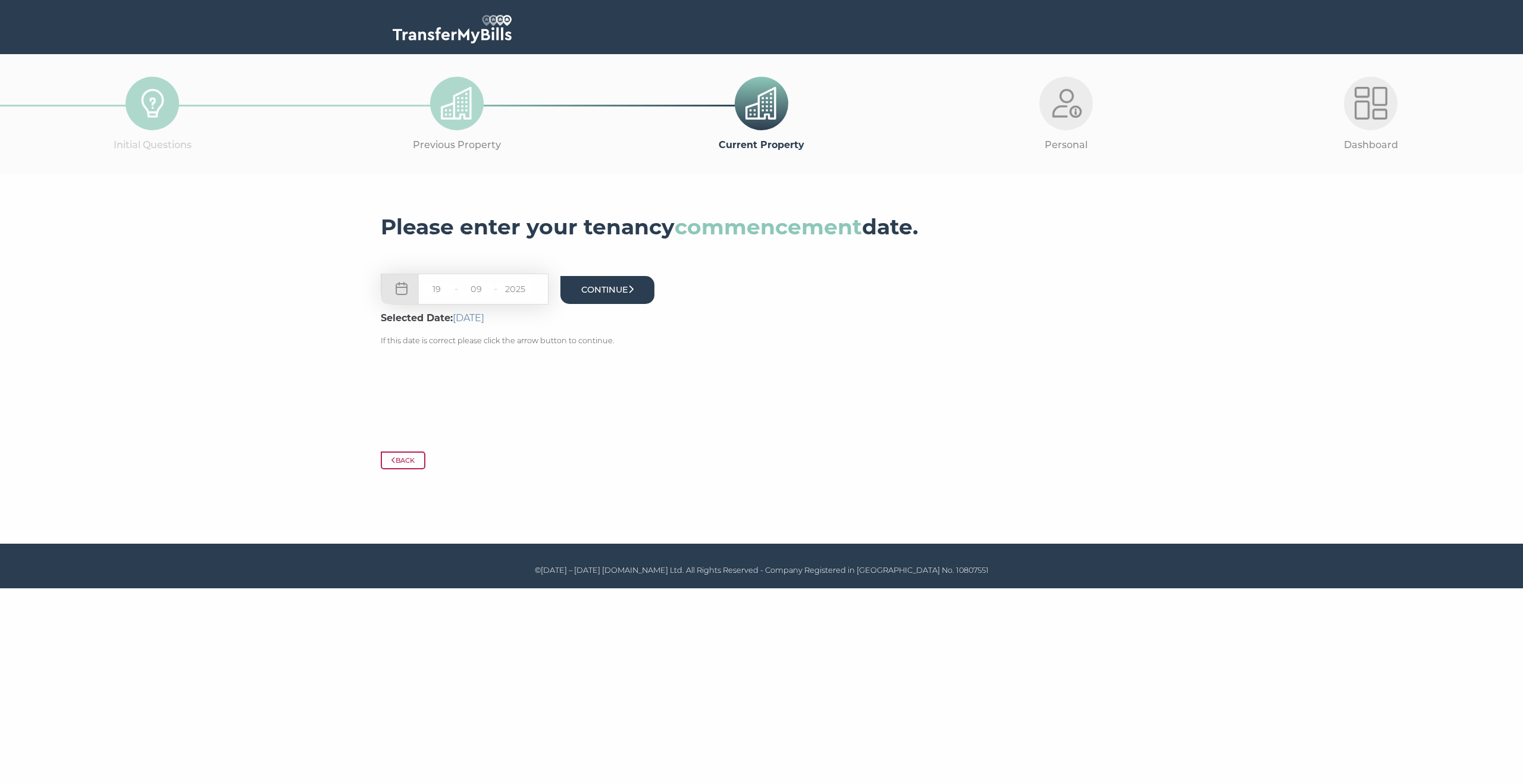
type input "09"
click at [619, 295] on button "Continue" at bounding box center [607, 290] width 94 height 28
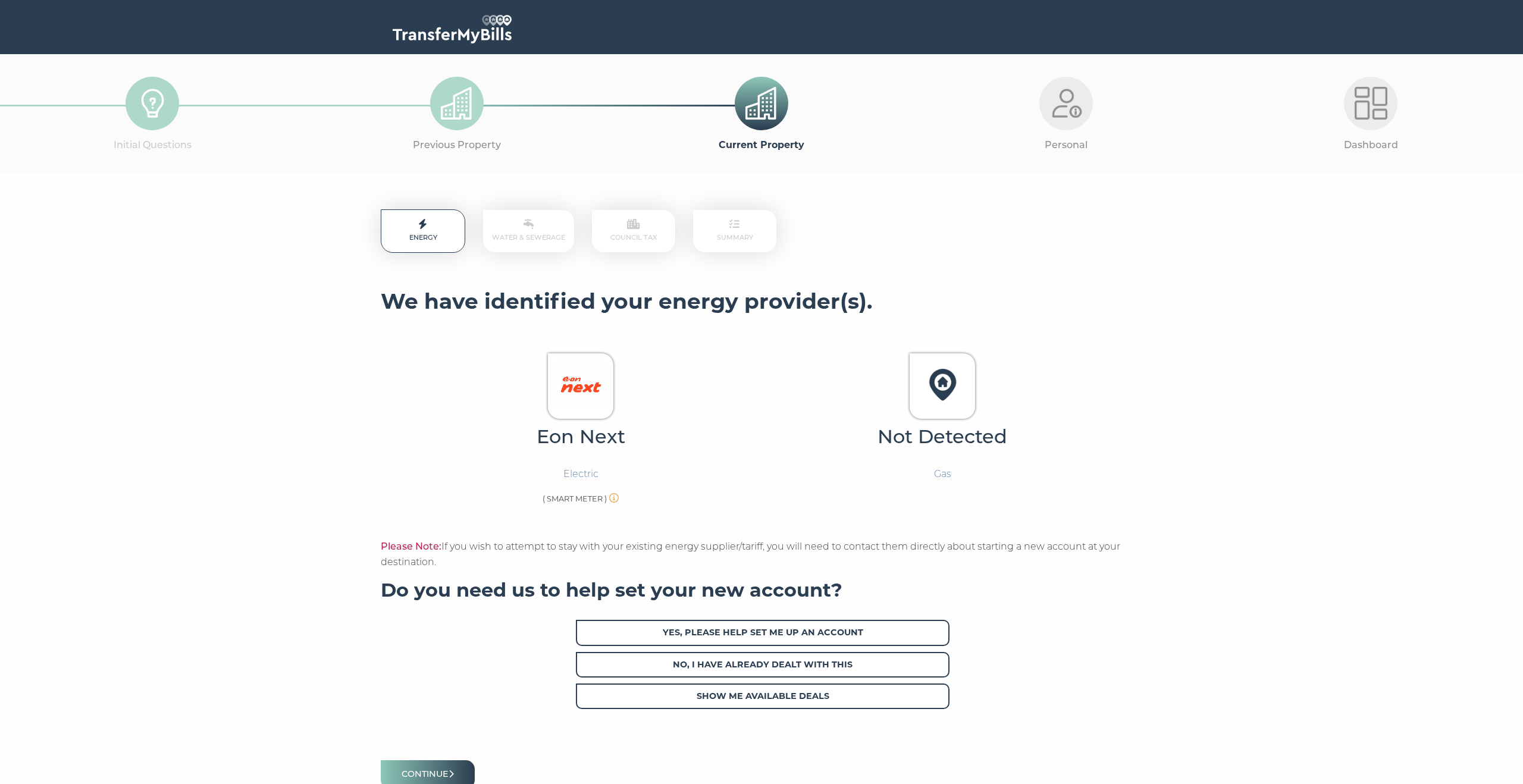
scroll to position [123, 0]
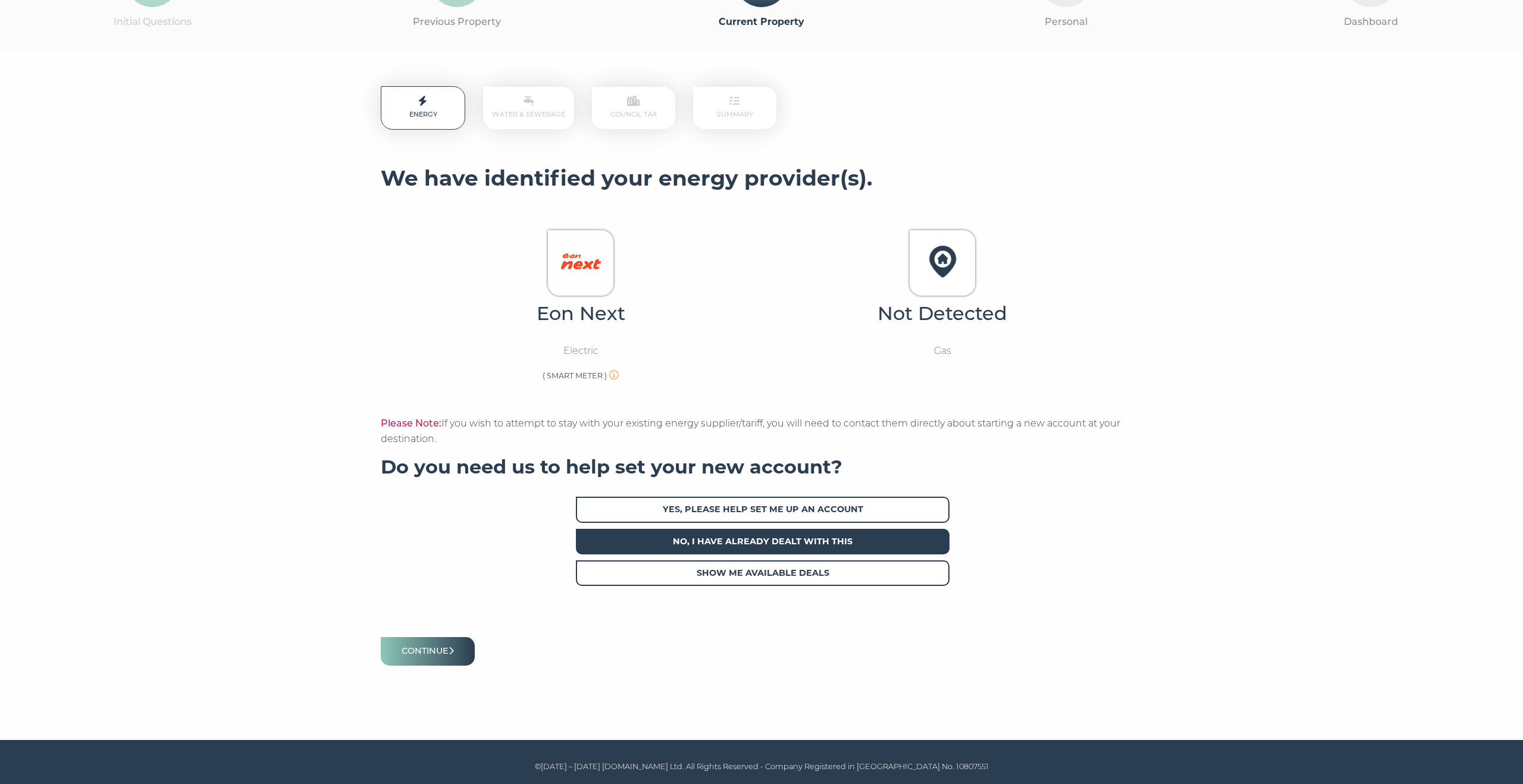
click at [675, 539] on span "No, I have already dealt with this" at bounding box center [762, 541] width 374 height 25
click at [457, 650] on button "Continue" at bounding box center [428, 650] width 94 height 28
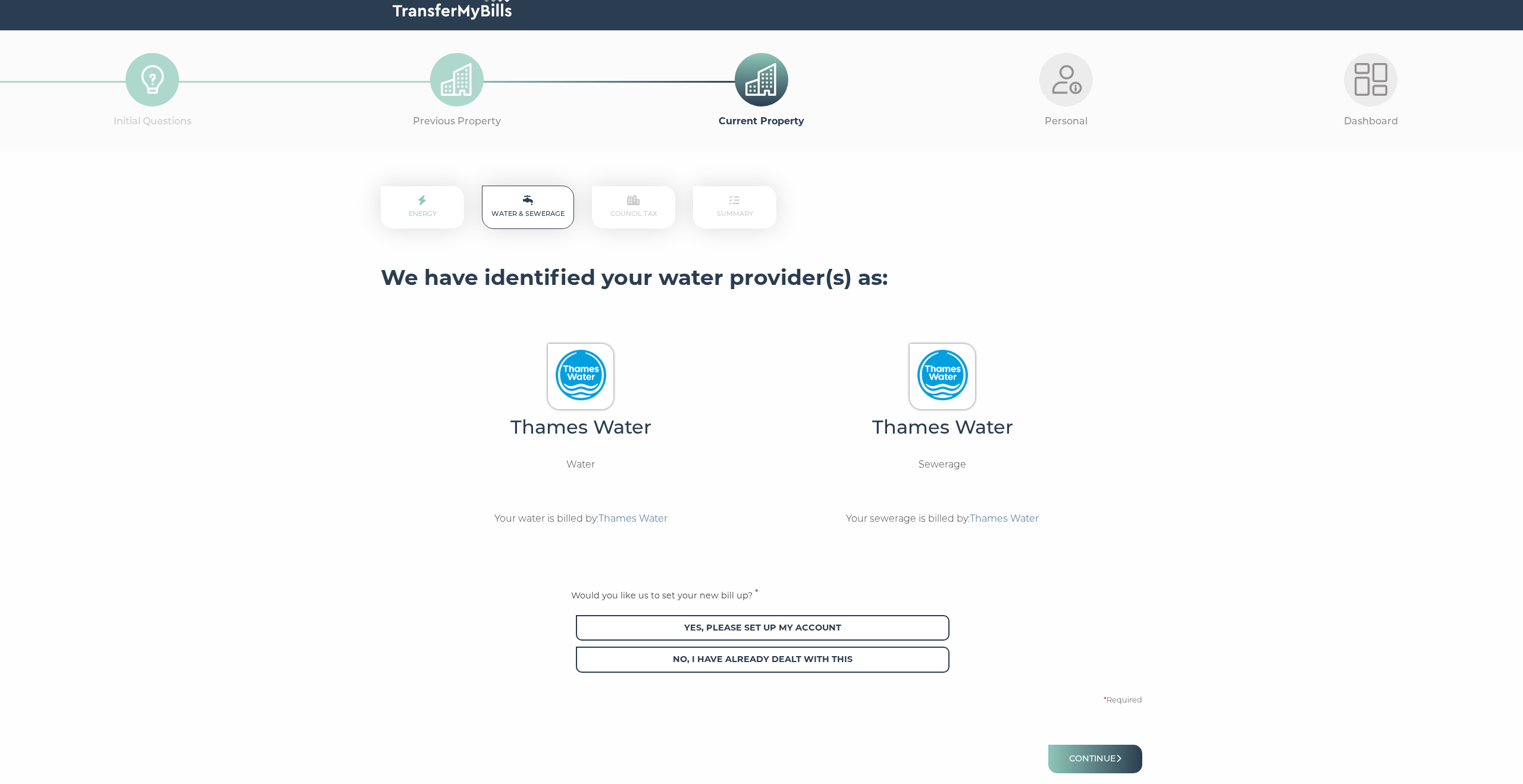
scroll to position [31, 0]
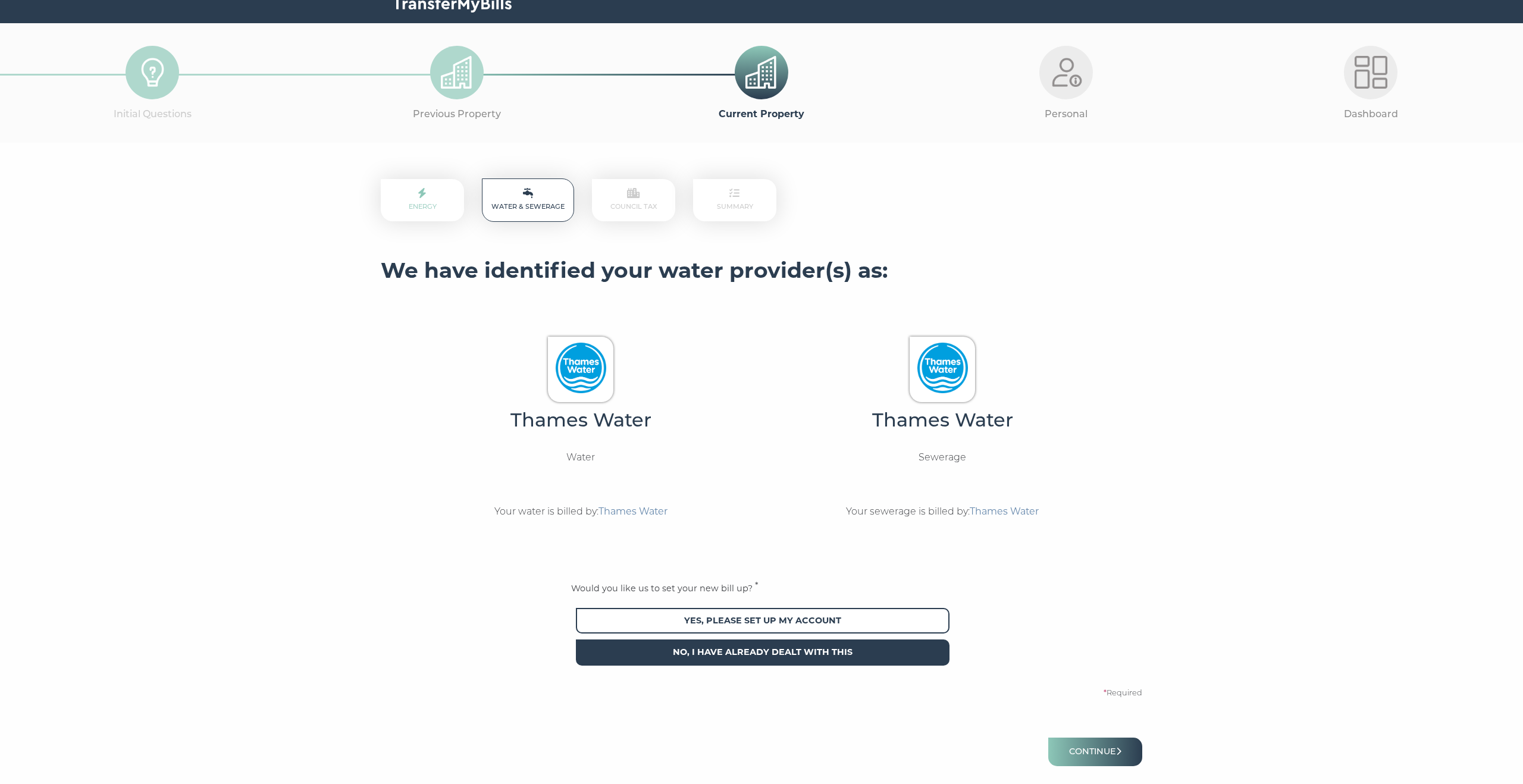
click at [686, 649] on span "No, I have already dealt with this" at bounding box center [762, 652] width 374 height 25
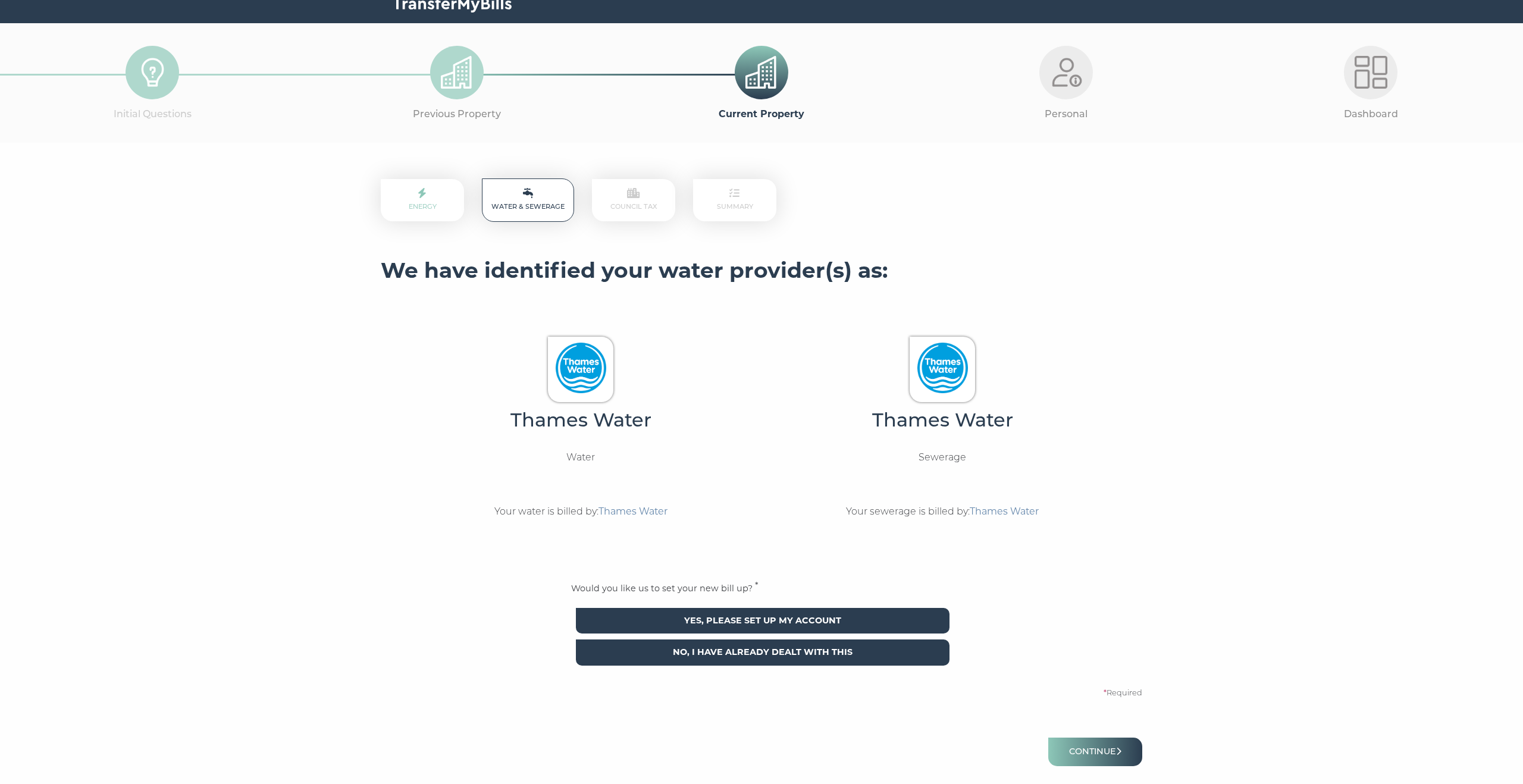
click at [680, 621] on span "Yes, please set up my account" at bounding box center [762, 620] width 374 height 25
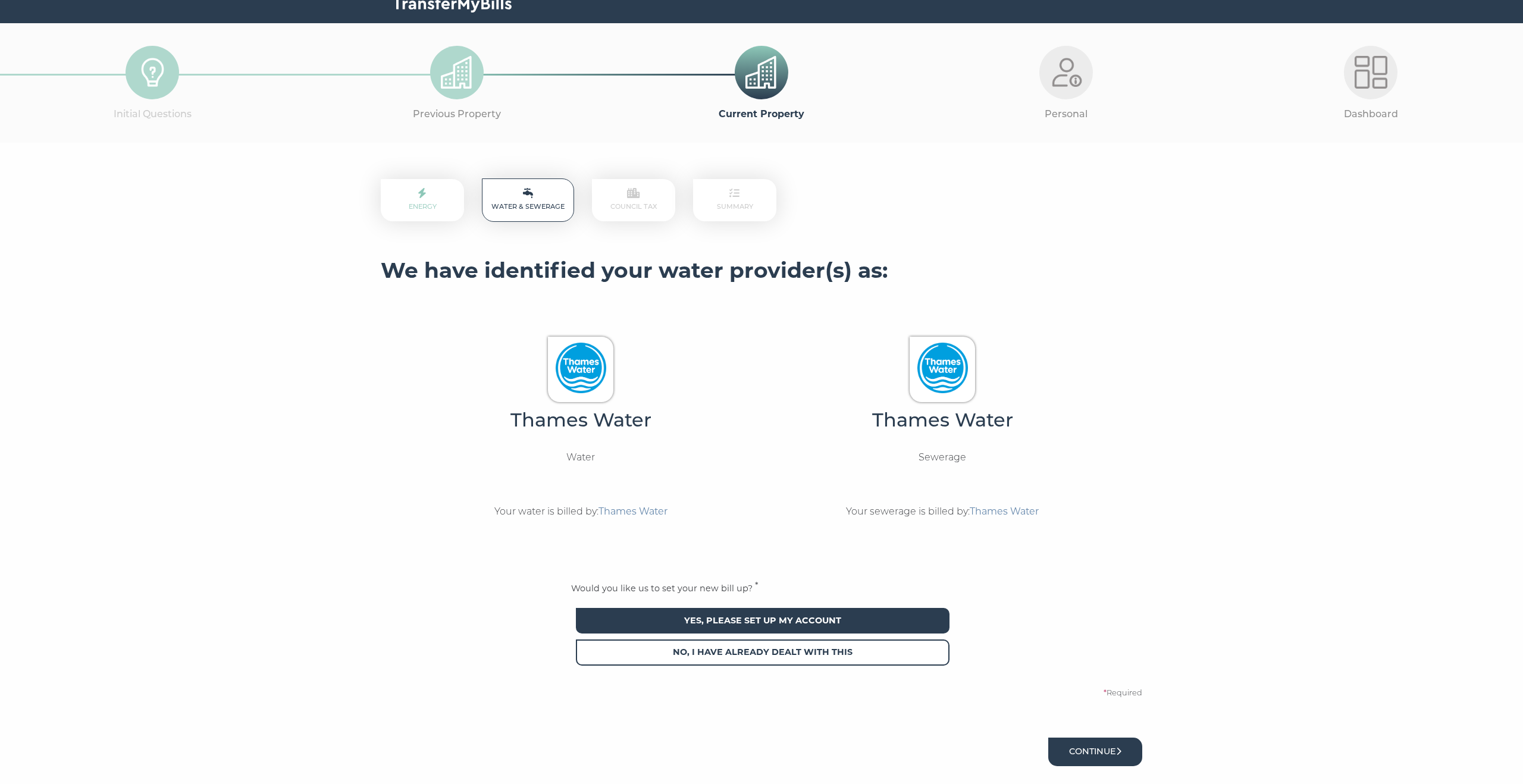
click at [1080, 747] on button "Continue" at bounding box center [1095, 751] width 94 height 28
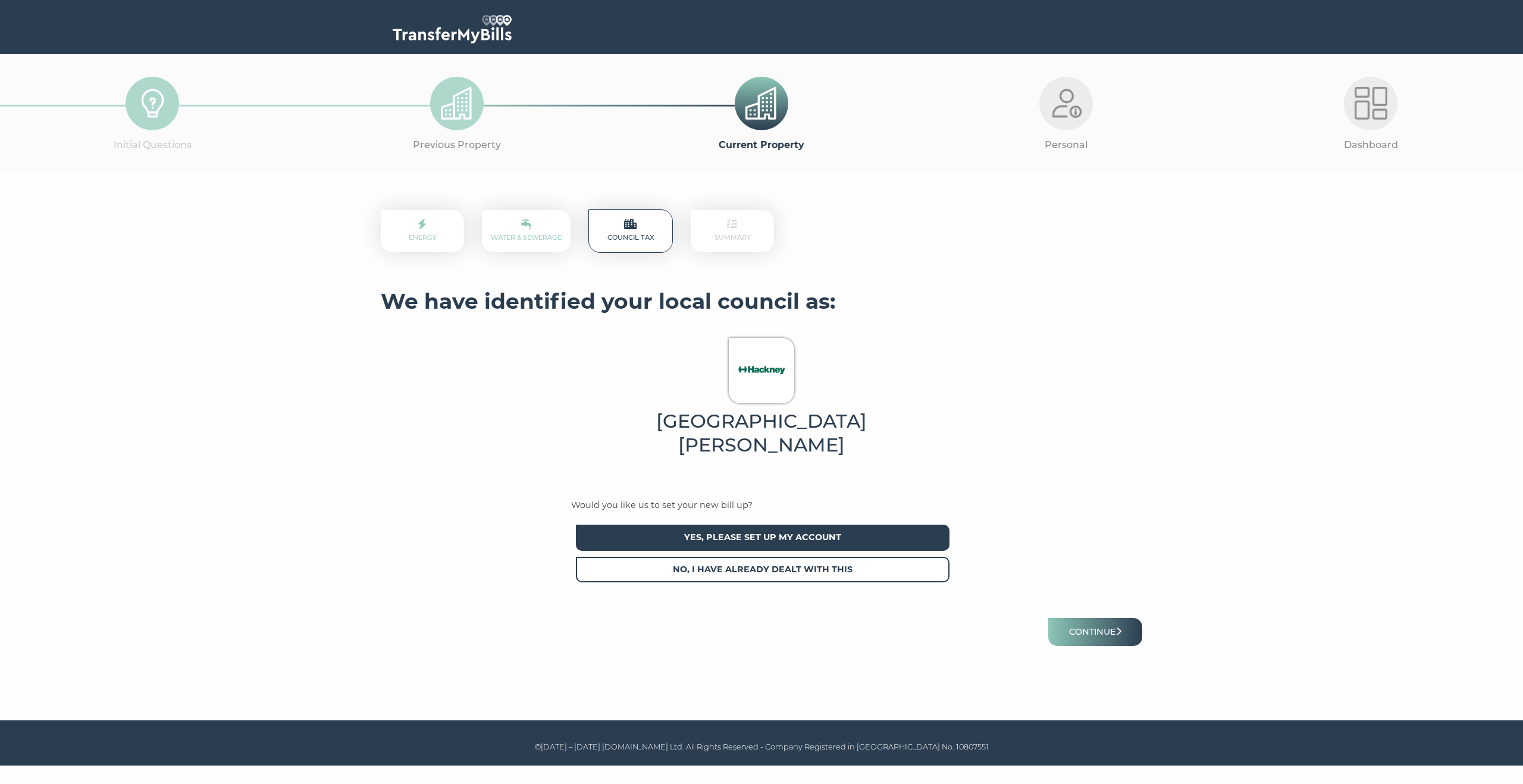
click at [777, 525] on span "Yes, please set up my account" at bounding box center [762, 537] width 374 height 25
click at [1077, 618] on button "Continue" at bounding box center [1095, 632] width 94 height 28
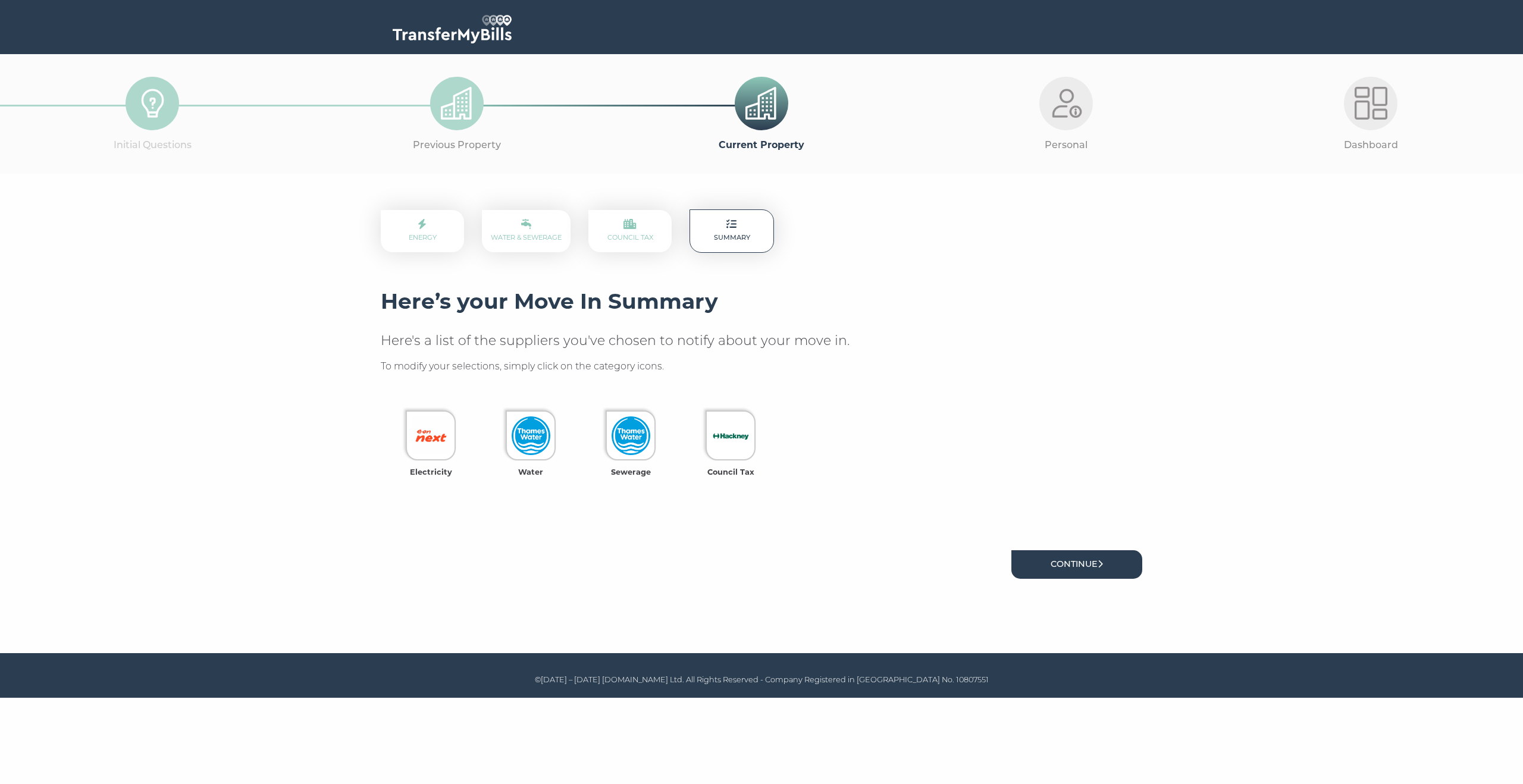
click at [1075, 566] on link "Continue" at bounding box center [1077, 564] width 131 height 28
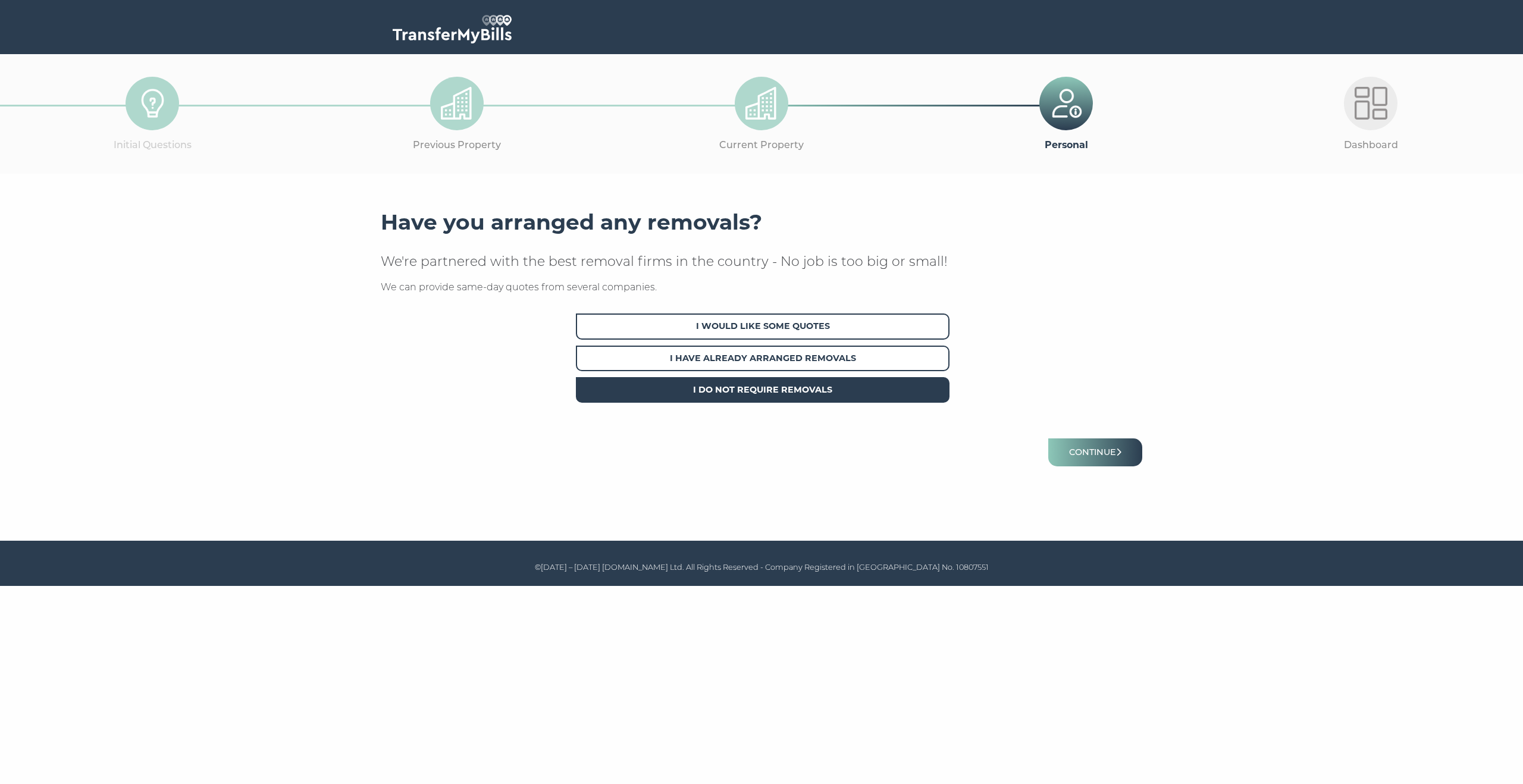
click at [817, 394] on span "I Do Not Require Removals" at bounding box center [762, 390] width 374 height 25
click at [1073, 453] on button "Continue" at bounding box center [1095, 452] width 94 height 28
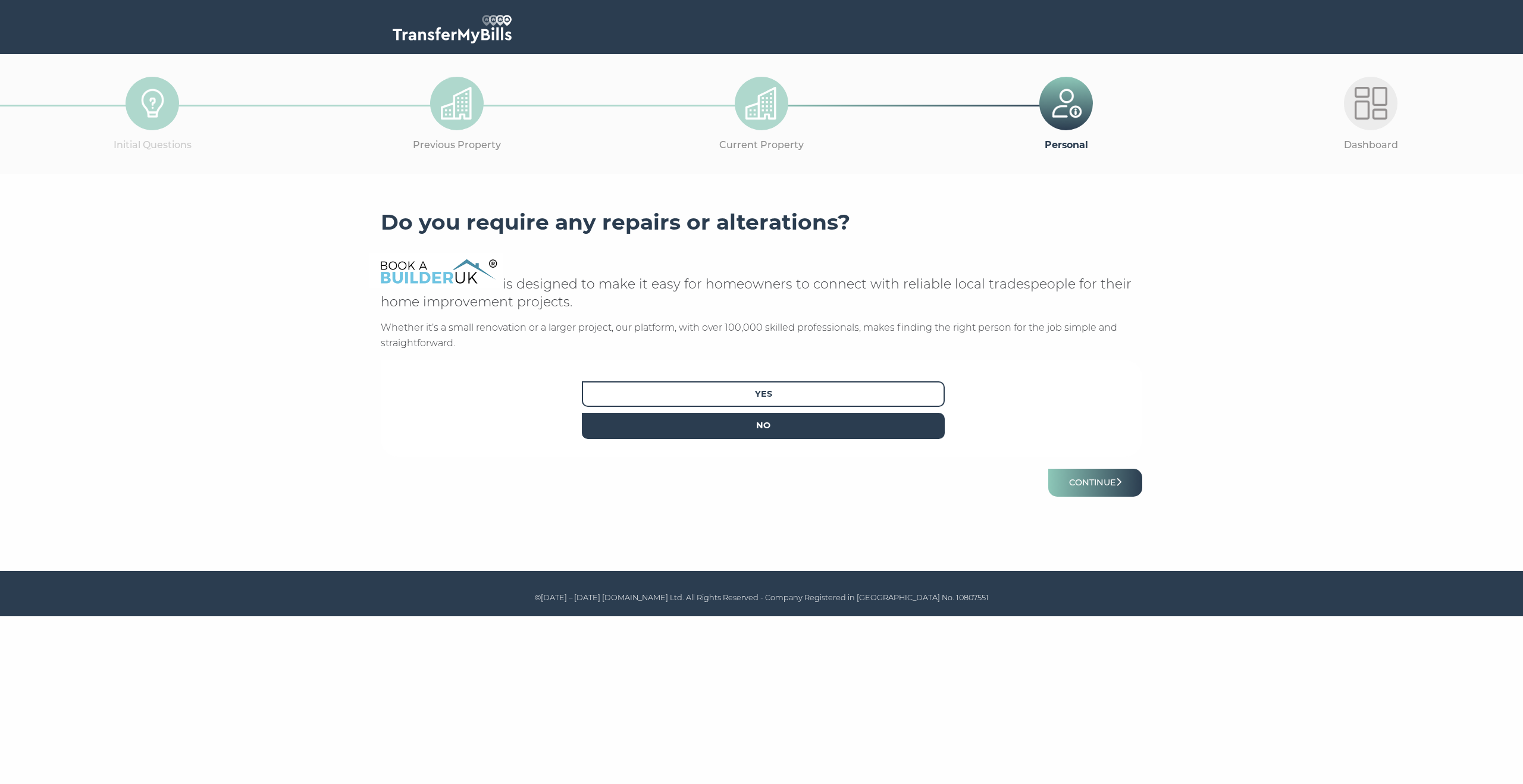
click at [821, 416] on span "No" at bounding box center [763, 425] width 363 height 25
click at [1078, 483] on button "Continue" at bounding box center [1095, 483] width 94 height 28
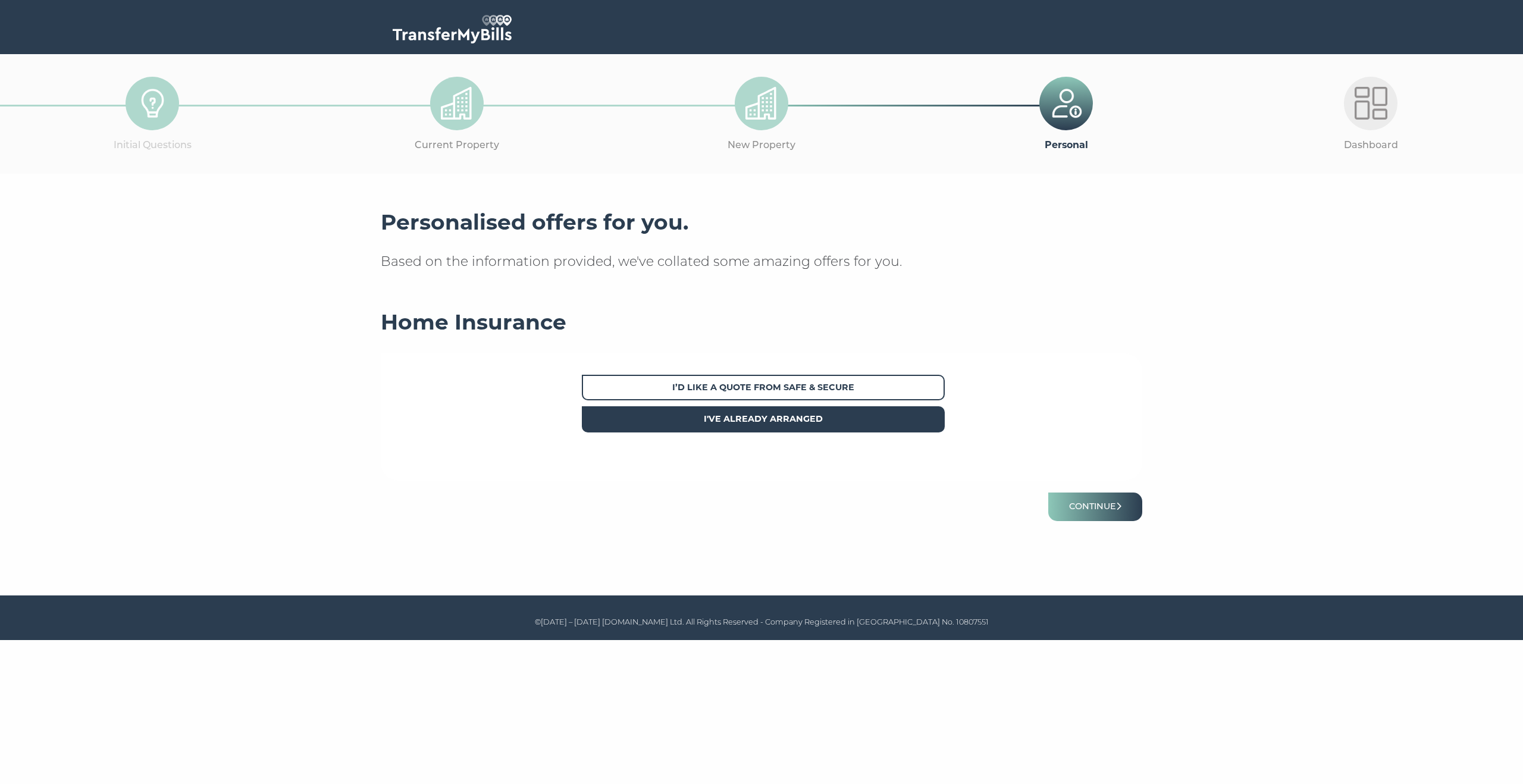
click at [842, 416] on span "I've already arranged" at bounding box center [763, 419] width 363 height 25
click at [1094, 500] on button "Continue" at bounding box center [1095, 506] width 94 height 28
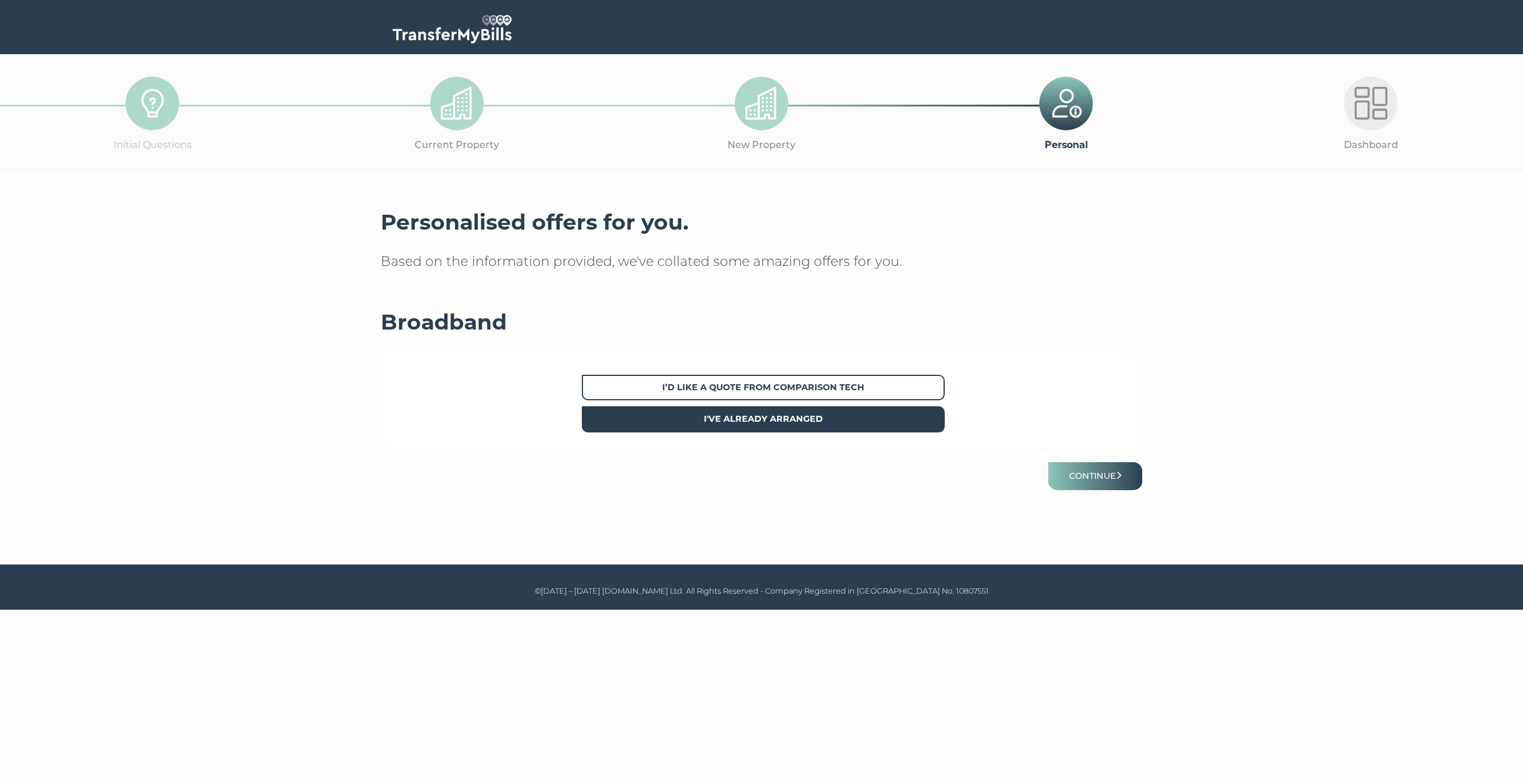
click at [856, 420] on span "I've already arranged" at bounding box center [763, 419] width 363 height 25
click at [1087, 477] on button "Continue" at bounding box center [1095, 476] width 94 height 28
click at [811, 409] on span "I've already arranged" at bounding box center [763, 419] width 363 height 25
click at [1060, 469] on button "Continue" at bounding box center [1095, 476] width 94 height 28
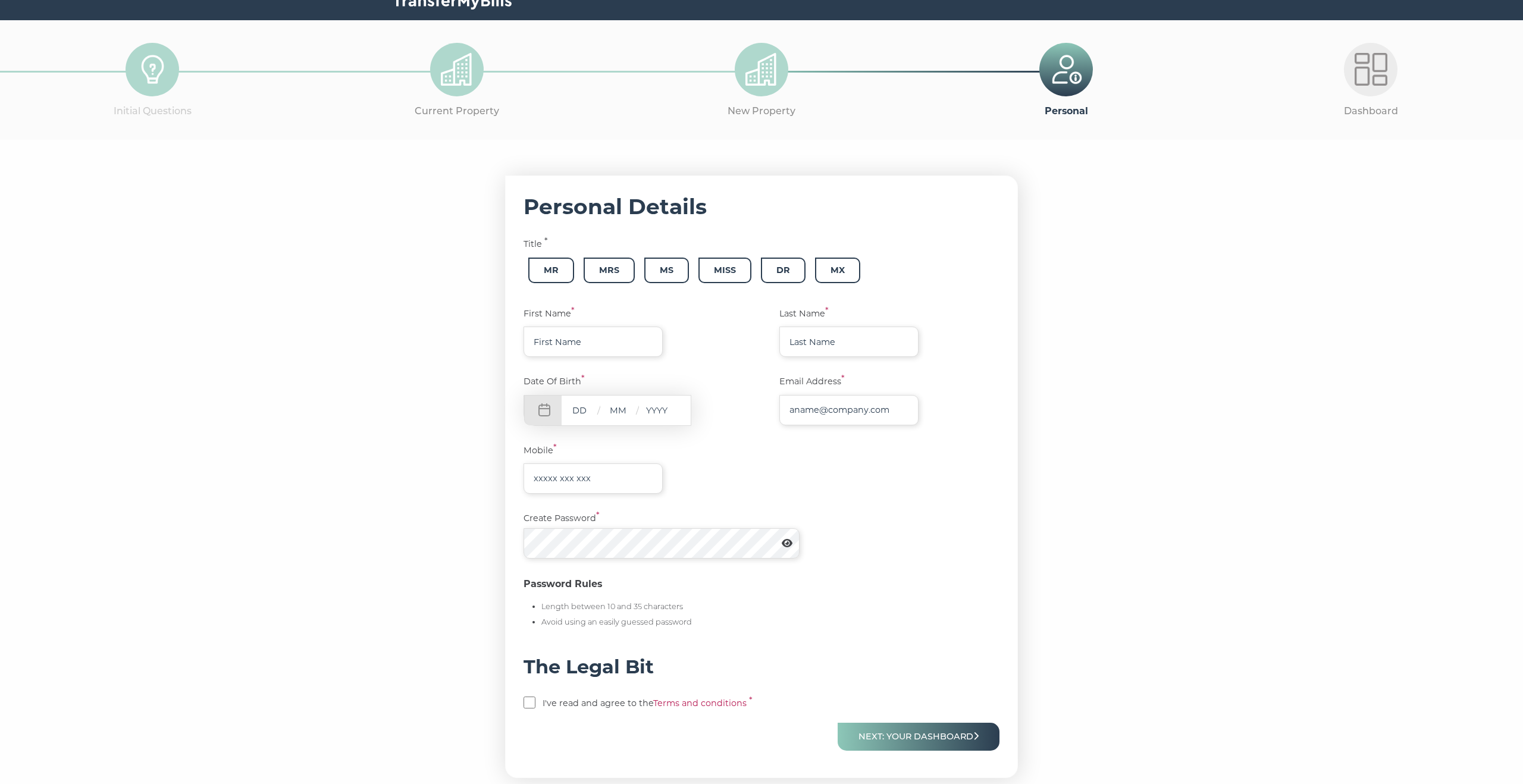
scroll to position [33, 0]
click at [549, 270] on span "Mr" at bounding box center [551, 271] width 46 height 25
click at [554, 338] on input "text" at bounding box center [593, 342] width 139 height 30
type input "Abdulwahid"
type input "Tashkandi"
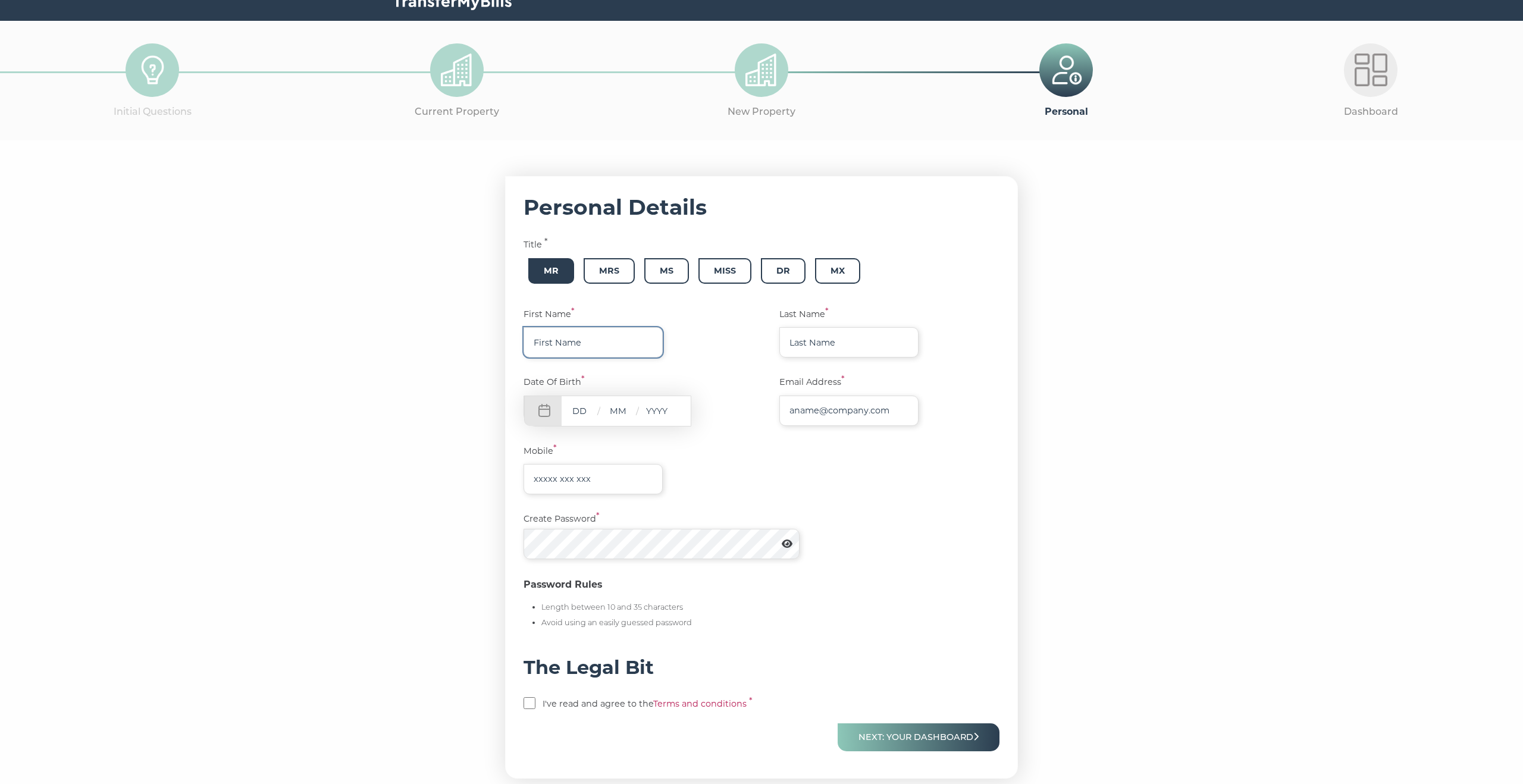
type input "wahidtashkandi@gmail.com"
type input "07862082628"
click at [580, 398] on div "/ /" at bounding box center [607, 411] width 168 height 31
click at [580, 403] on input "text" at bounding box center [580, 411] width 36 height 15
type input "27"
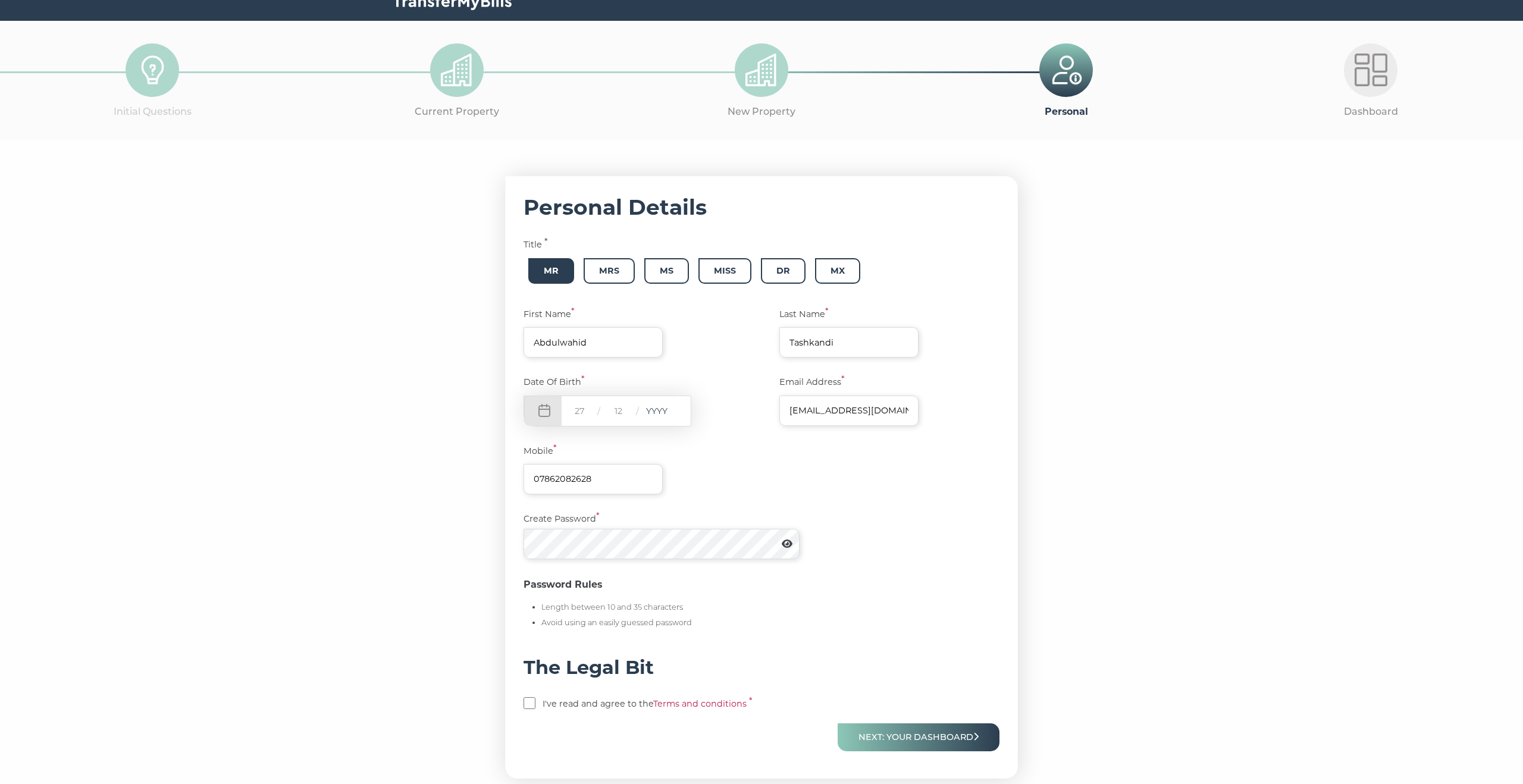
type input "12"
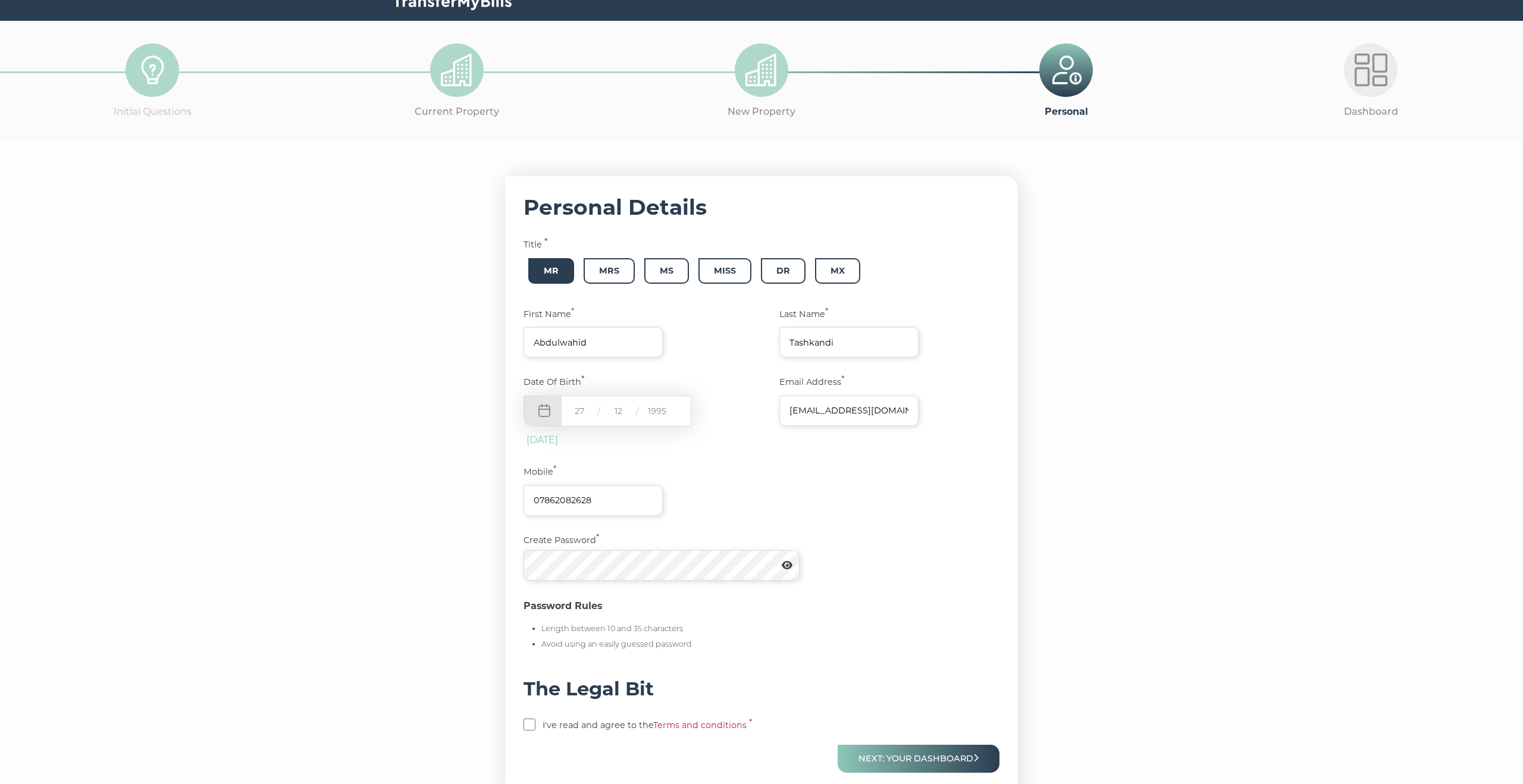
scroll to position [129, 0]
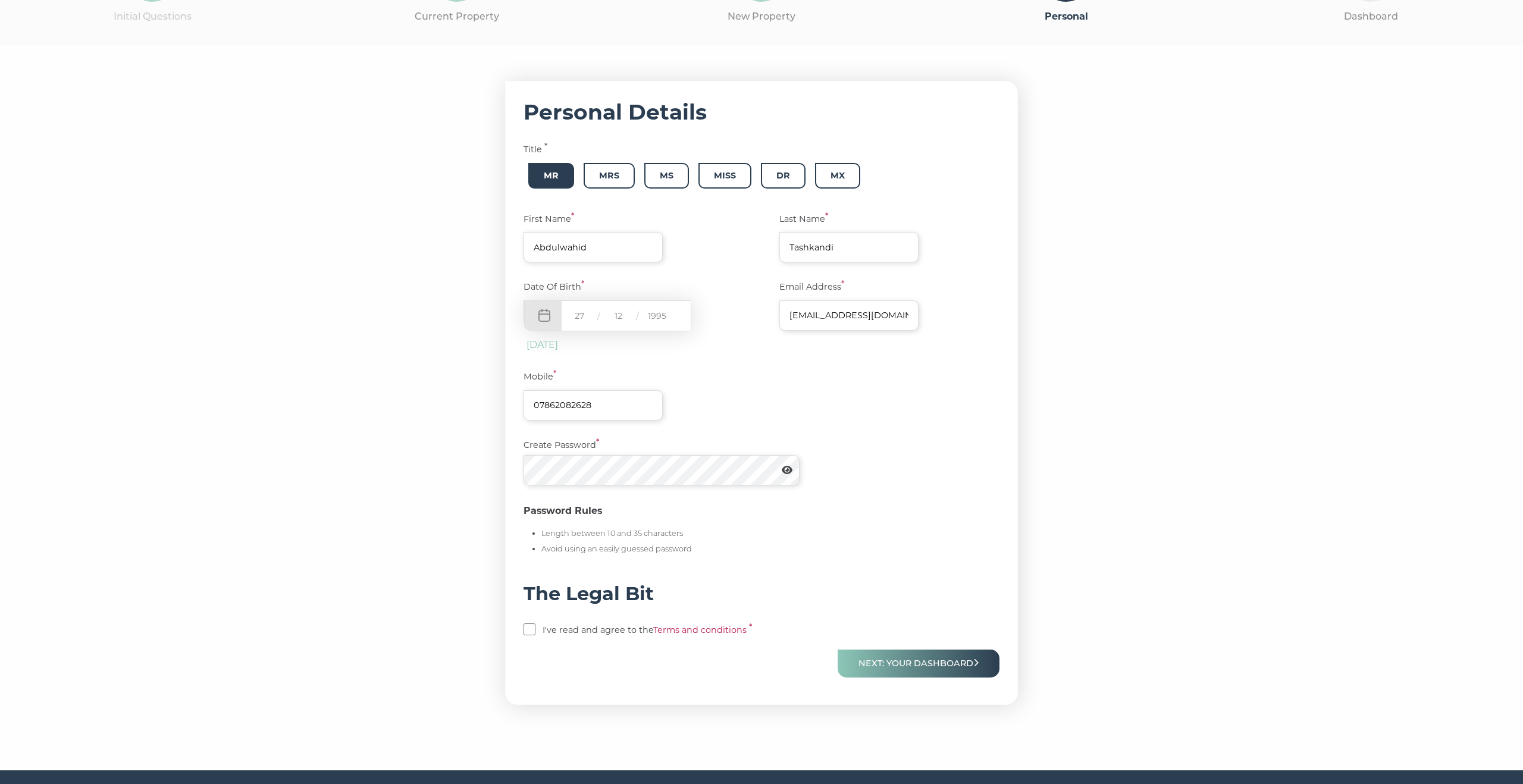
type input "1995"
click at [529, 629] on input "checkbox" at bounding box center [529, 628] width 12 height 12
checkbox input "true"
click at [875, 668] on button "Next: Your Dashboard" at bounding box center [918, 664] width 162 height 28
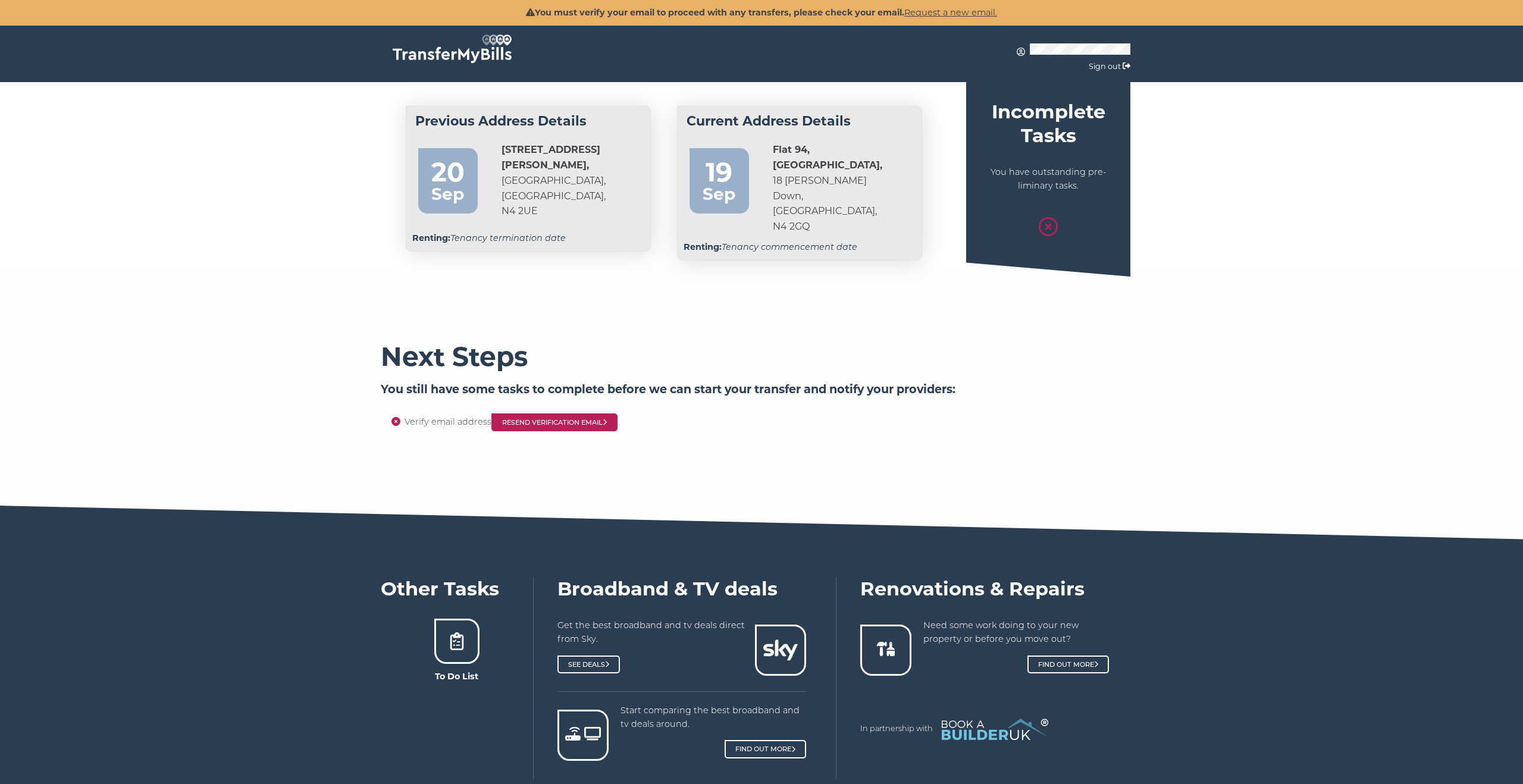
click at [1050, 230] on icon at bounding box center [1049, 226] width 19 height 19
click at [897, 310] on section "Next Steps You still have some tasks to complete before we can start your trans…" at bounding box center [762, 385] width 1523 height 180
click at [728, 254] on div "Previous Address Details [DATE][STREET_ADDRESS][PERSON_NAME] Renting: Tenancy t…" at bounding box center [664, 183] width 567 height 167
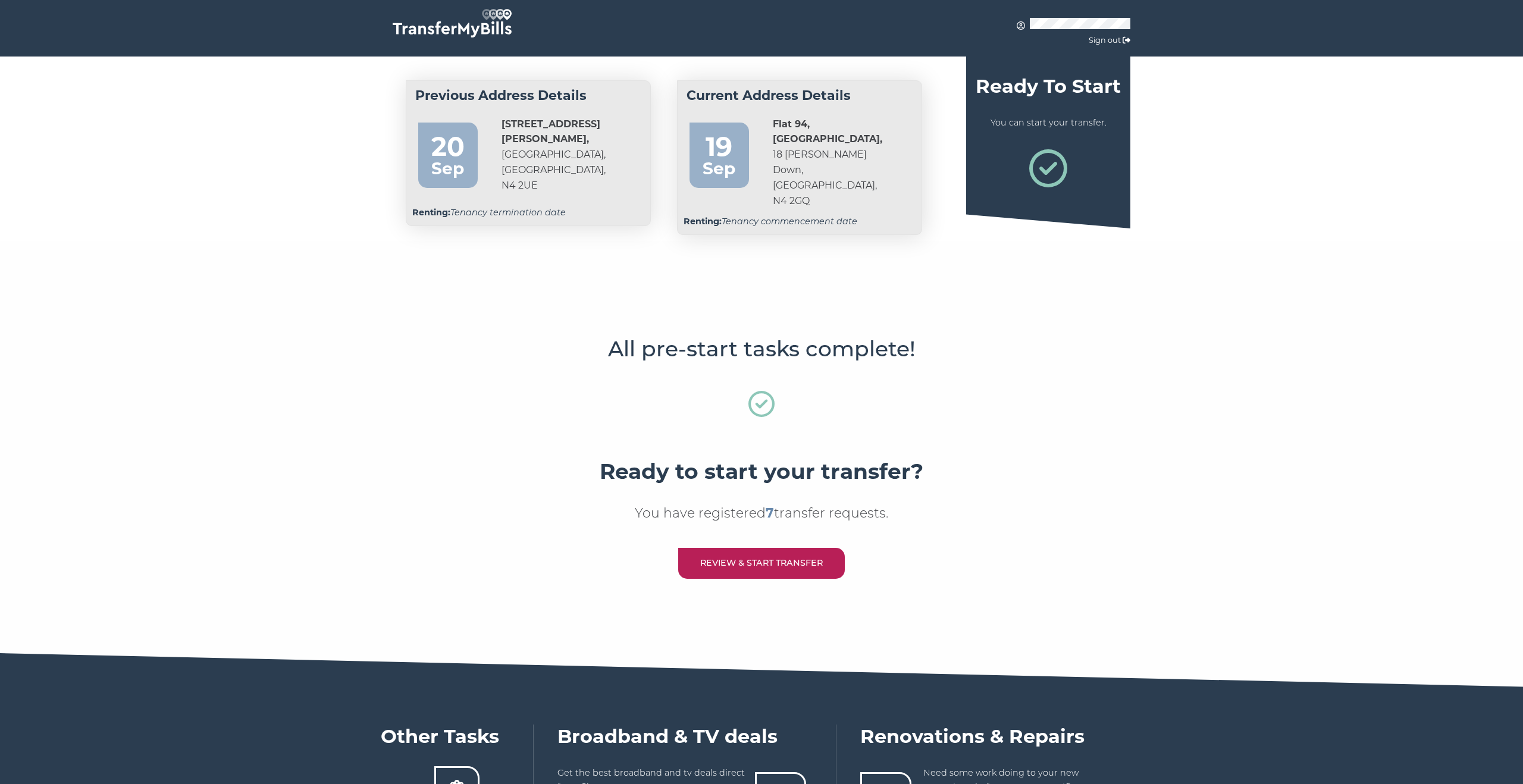
click at [785, 317] on div at bounding box center [762, 321] width 762 height 30
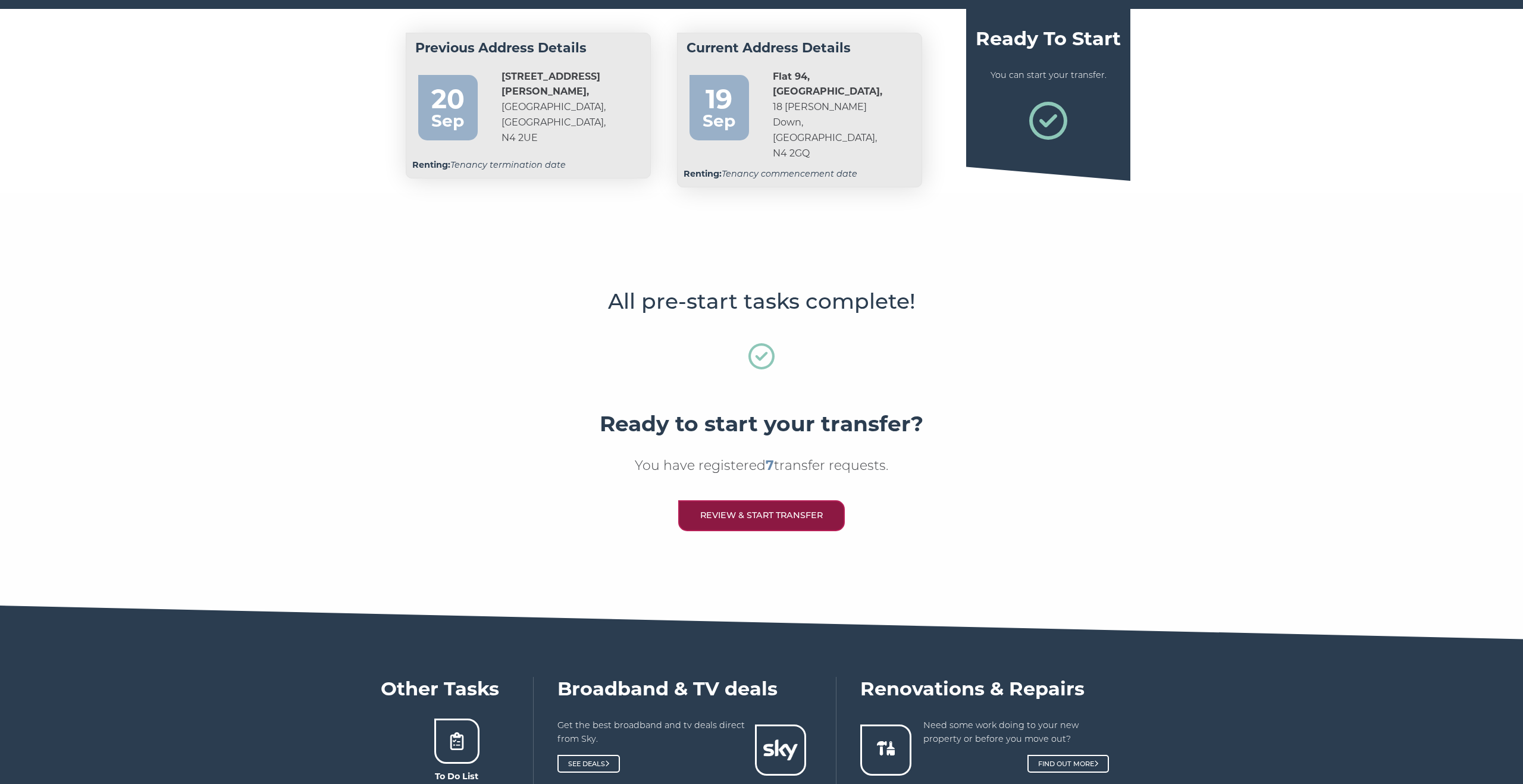
scroll to position [61, 0]
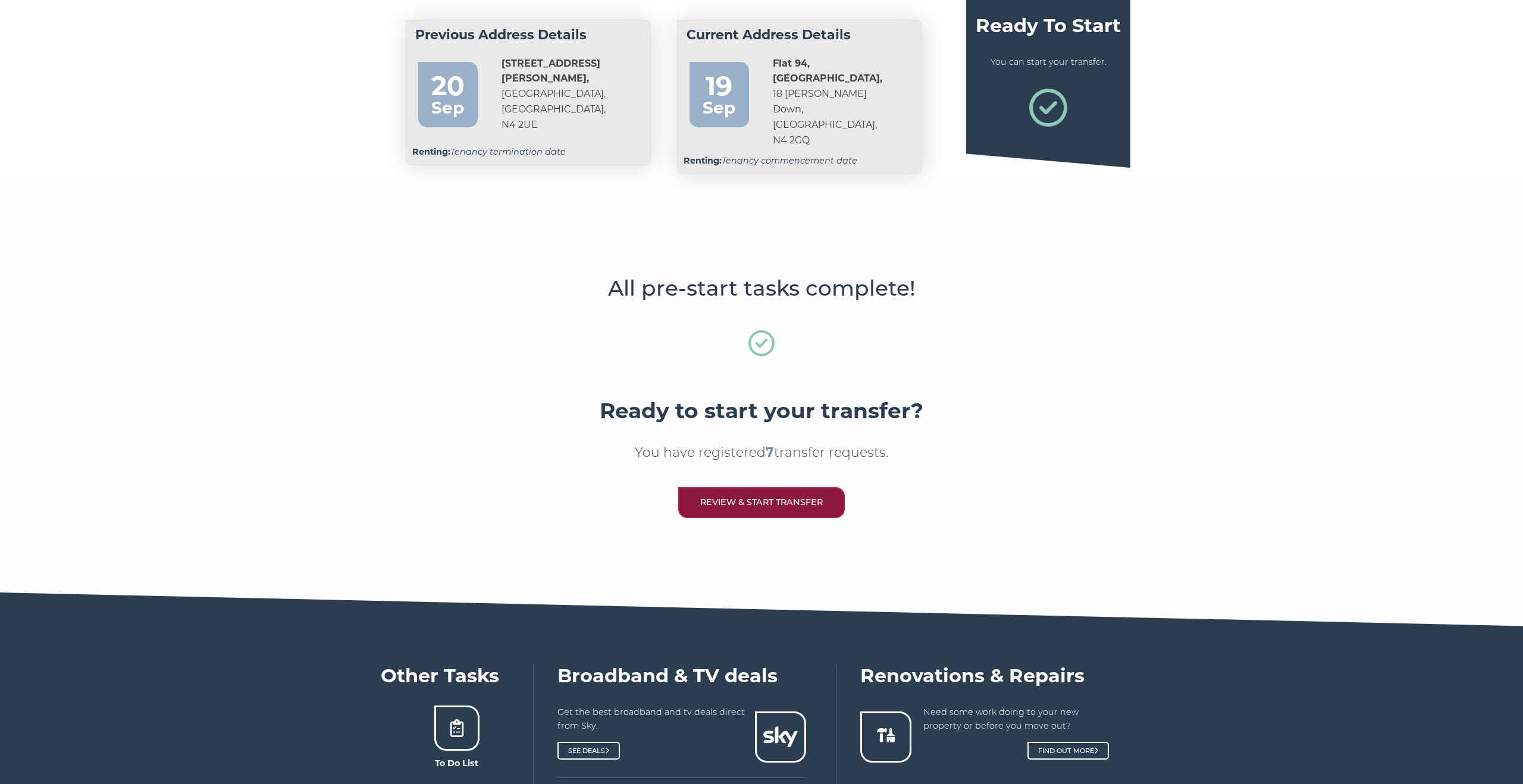
click at [784, 495] on link "Review & Start Transfer" at bounding box center [762, 502] width 167 height 30
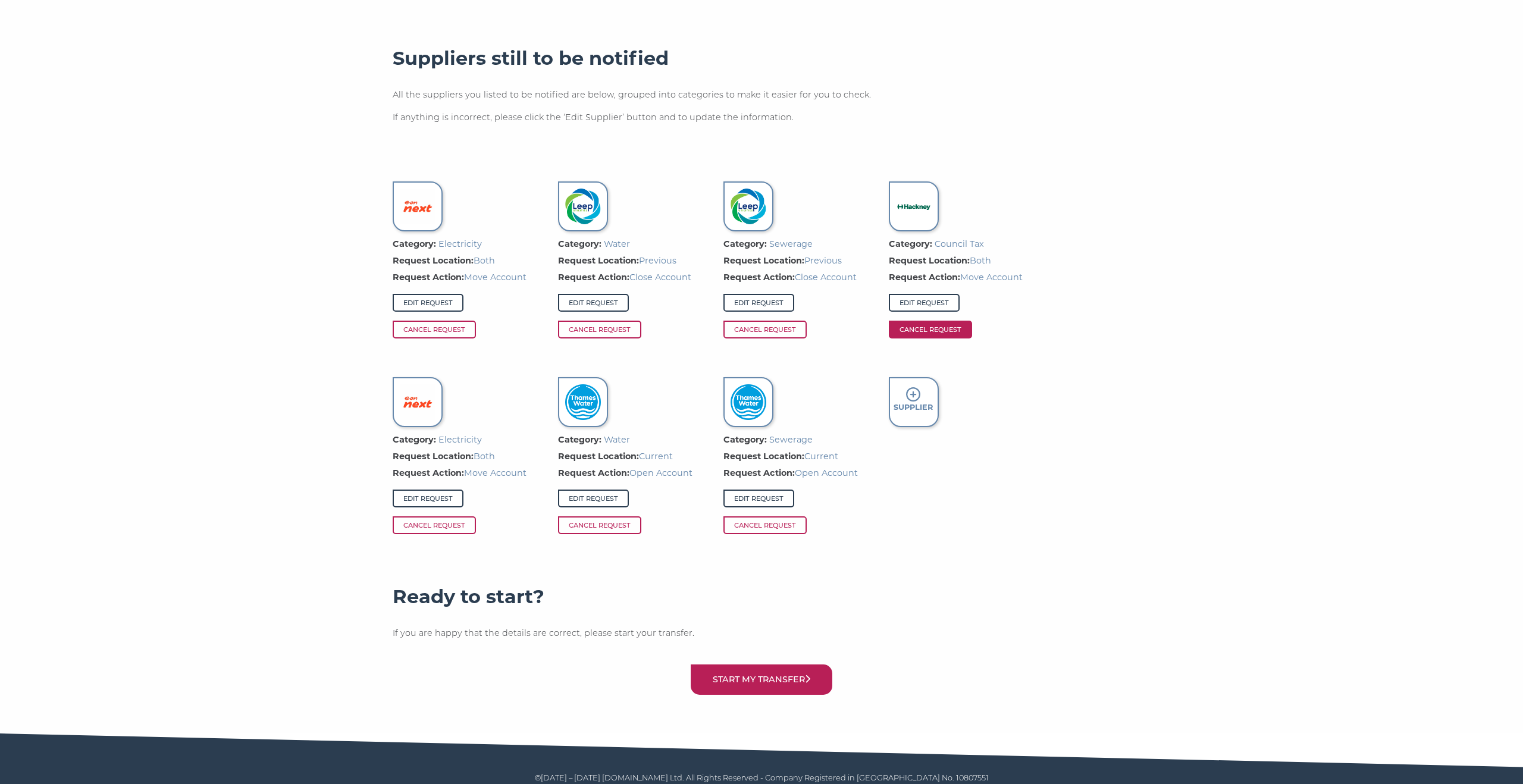
scroll to position [718, 0]
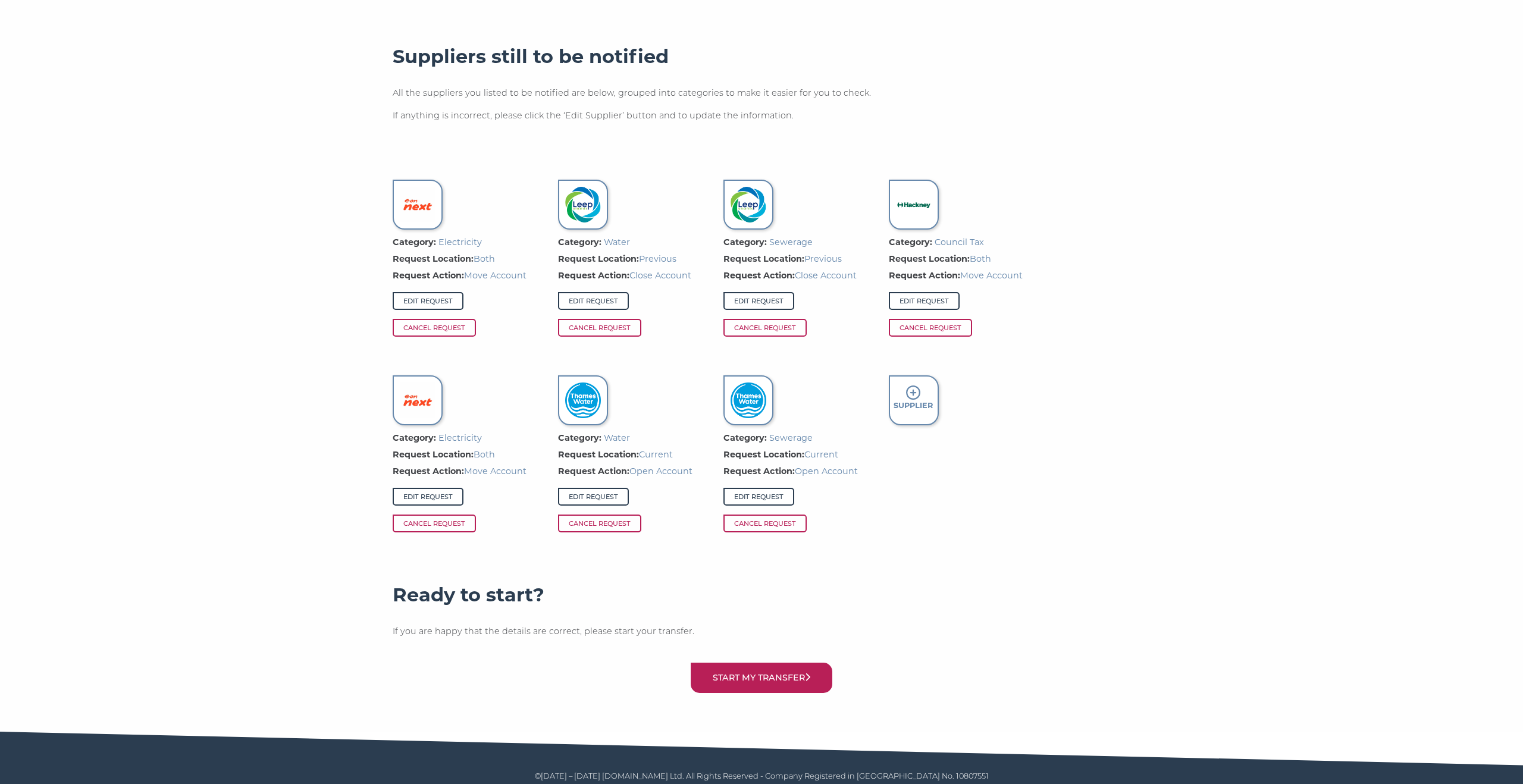
click at [912, 401] on strong "Supplier" at bounding box center [913, 405] width 39 height 9
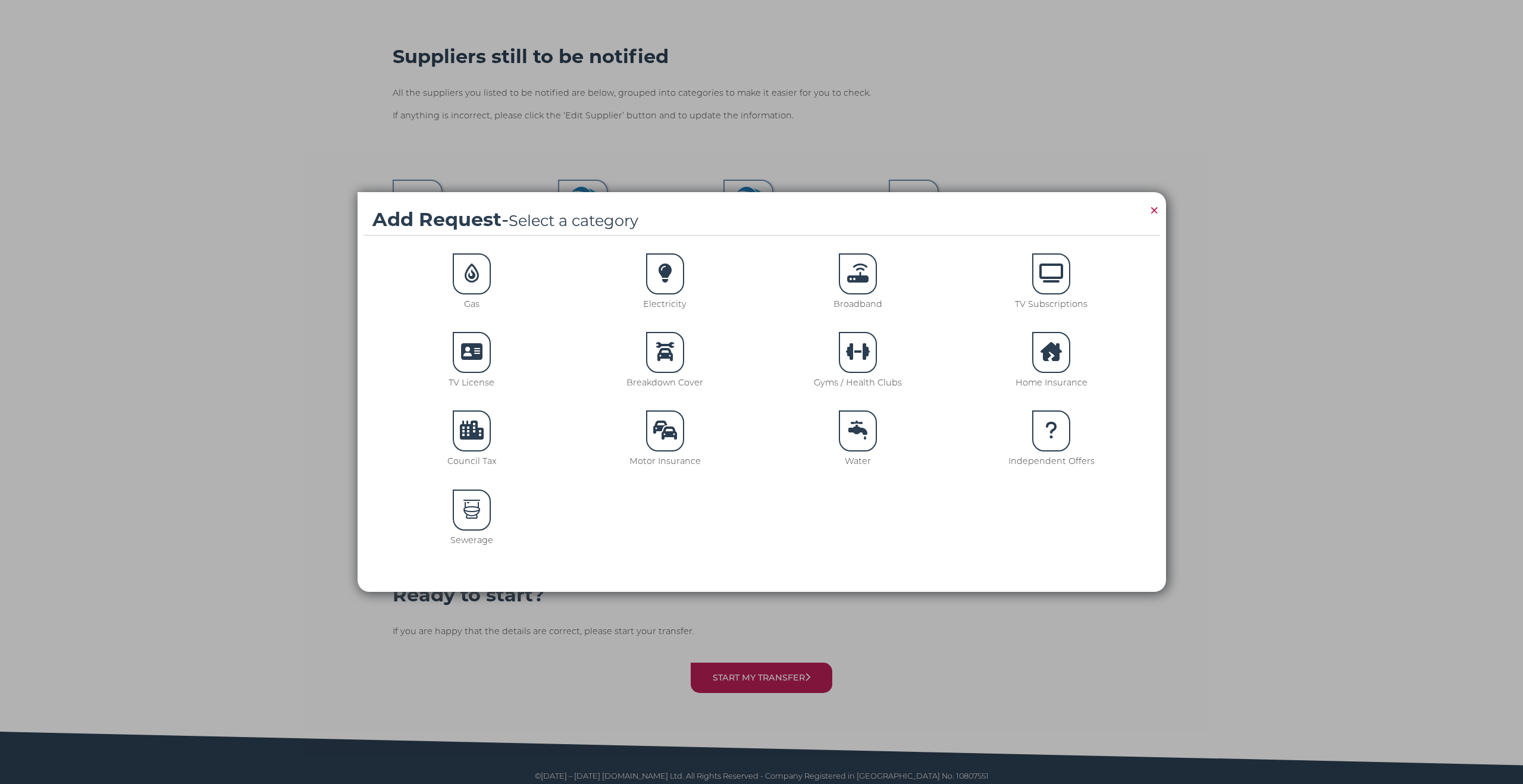
click at [864, 367] on div at bounding box center [857, 352] width 38 height 41
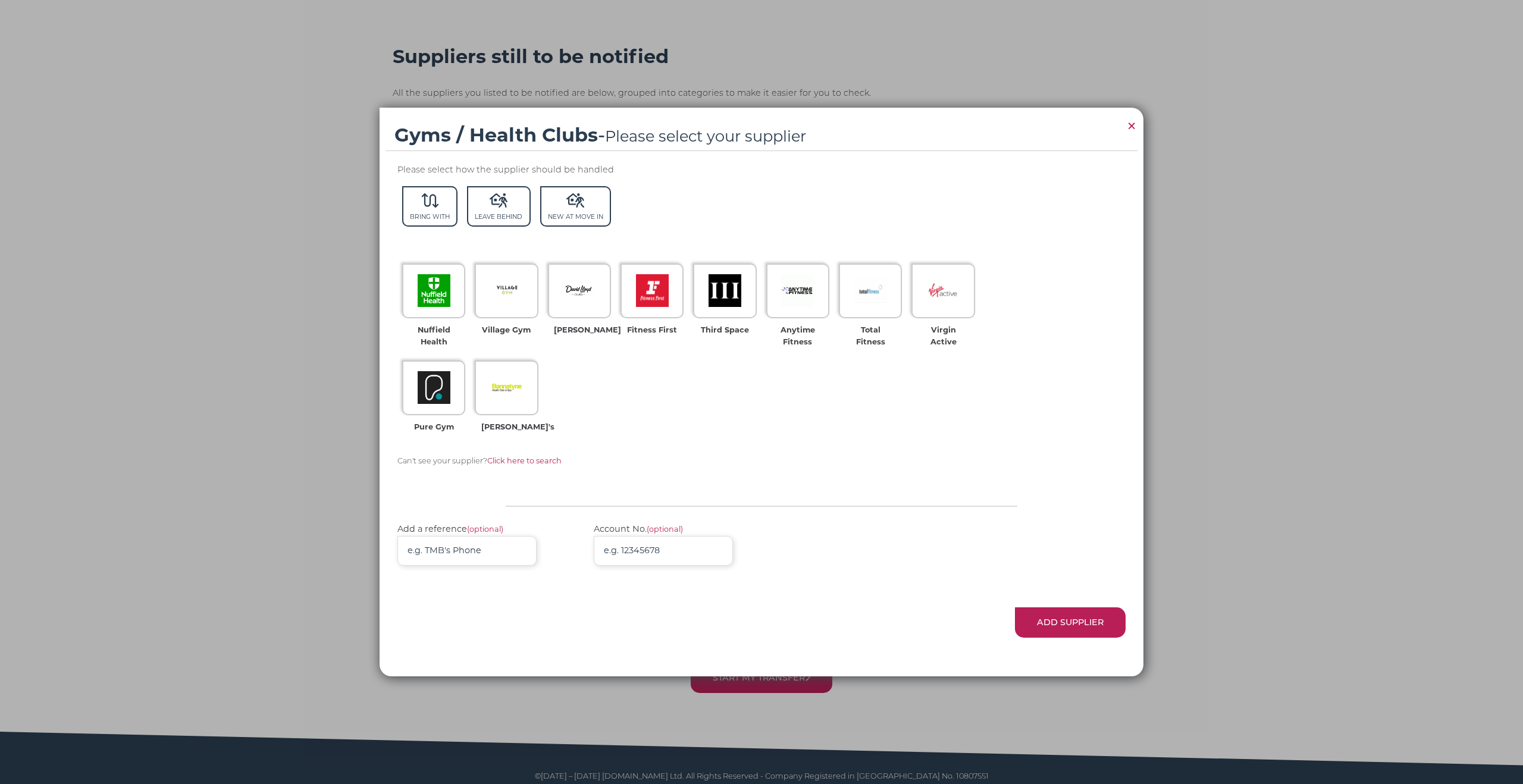
click at [1245, 308] on div "Gyms / Health Clubs - Please select your supplier × Please select how the suppl…" at bounding box center [762, 392] width 1523 height 784
click at [1131, 120] on span "×" at bounding box center [1132, 126] width 11 height 23
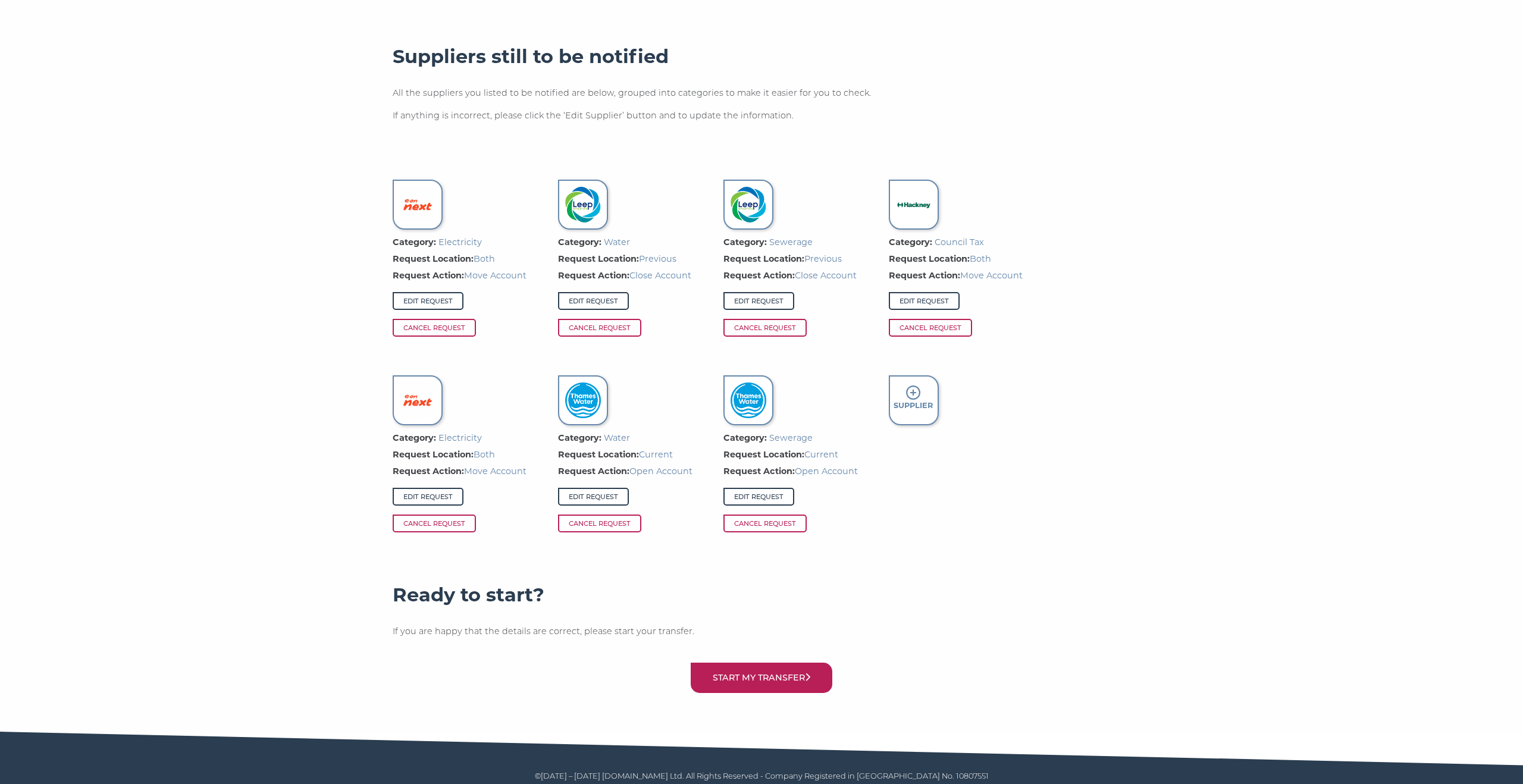
click at [927, 401] on strong "Supplier" at bounding box center [913, 405] width 39 height 9
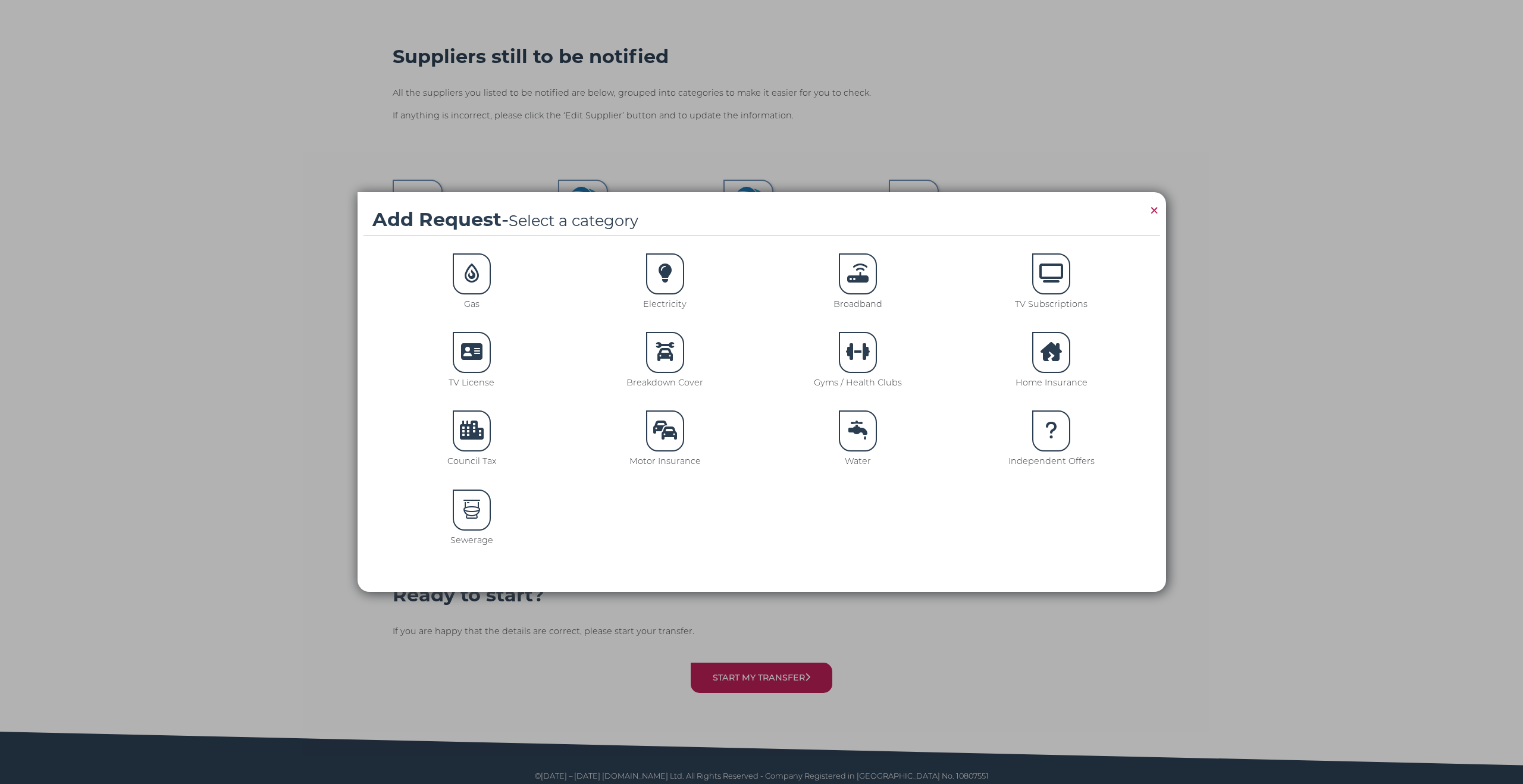
click at [1197, 401] on div "Add Request - Select a category × Gas Electricity Broadband TV Subscriptions TV…" at bounding box center [762, 392] width 1523 height 784
click at [1148, 209] on span "×" at bounding box center [1154, 211] width 11 height 23
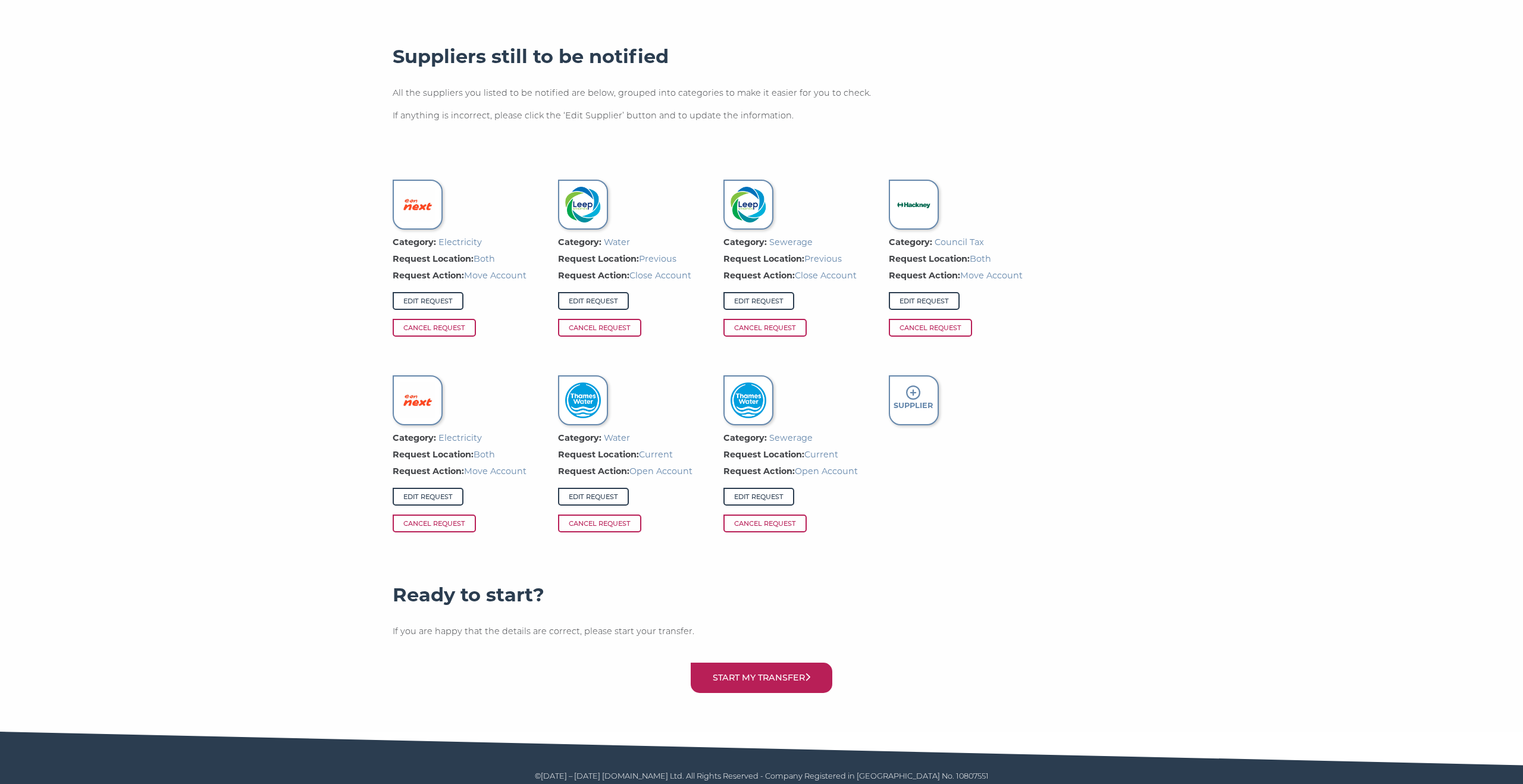
click at [991, 182] on div "Category: Council Tax Request Location: Both Request Action: Move Account Edit …" at bounding box center [963, 259] width 147 height 172
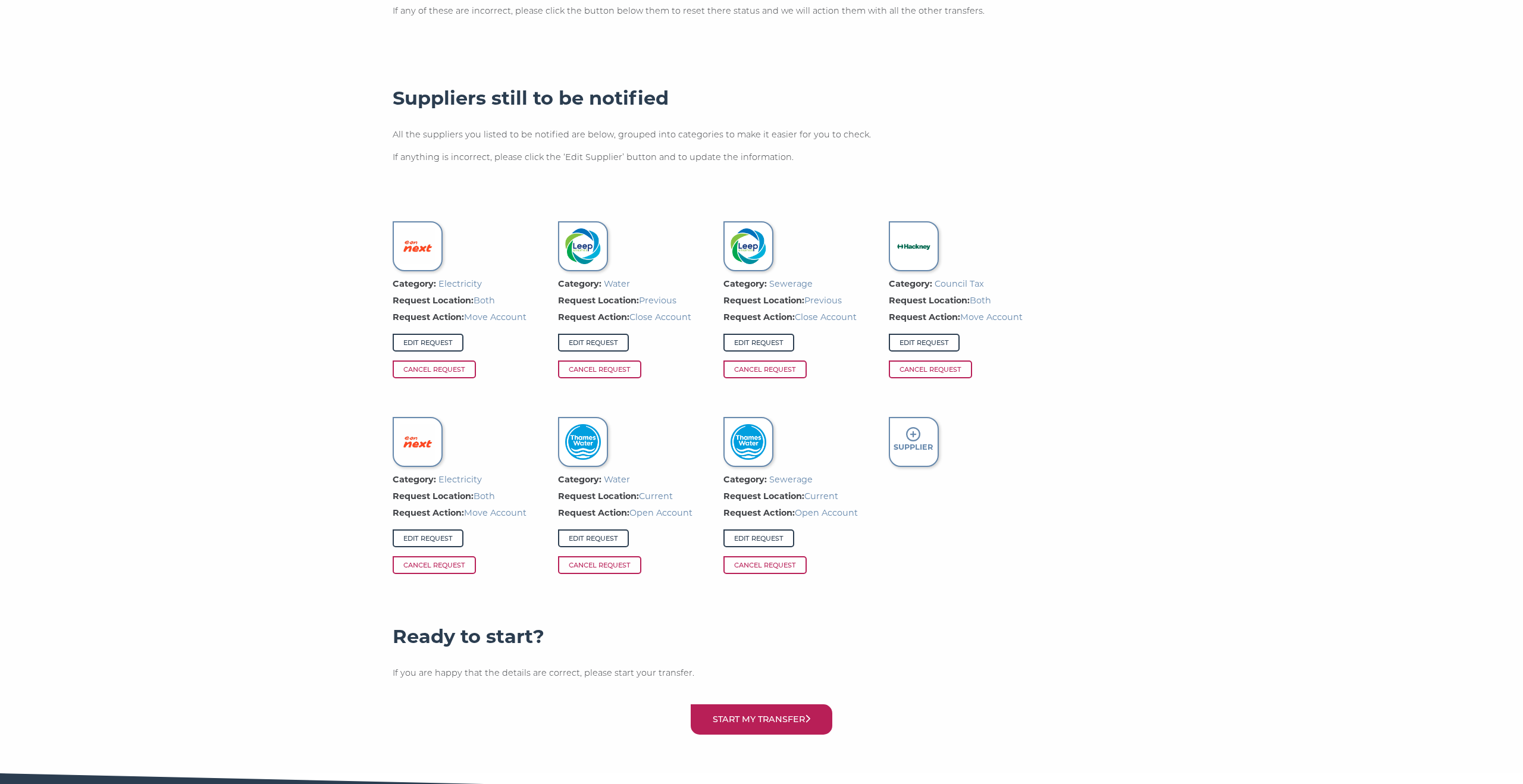
scroll to position [718, 0]
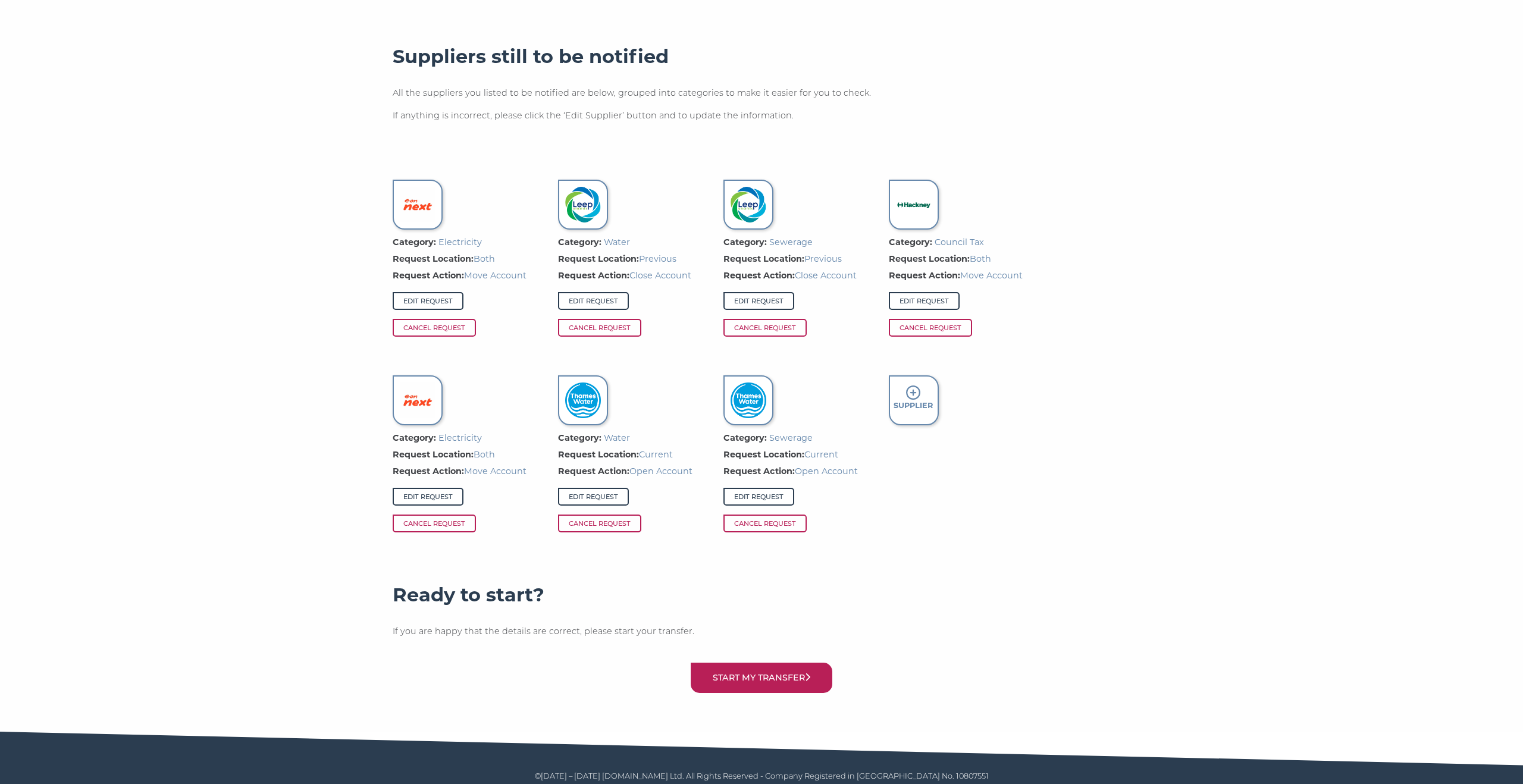
click at [96, 247] on main "Transfer Review Last chance to make changes! Please take a few minutes to check…" at bounding box center [762, 35] width 1523 height 1393
click at [755, 664] on button "Start my transfer" at bounding box center [762, 678] width 142 height 30
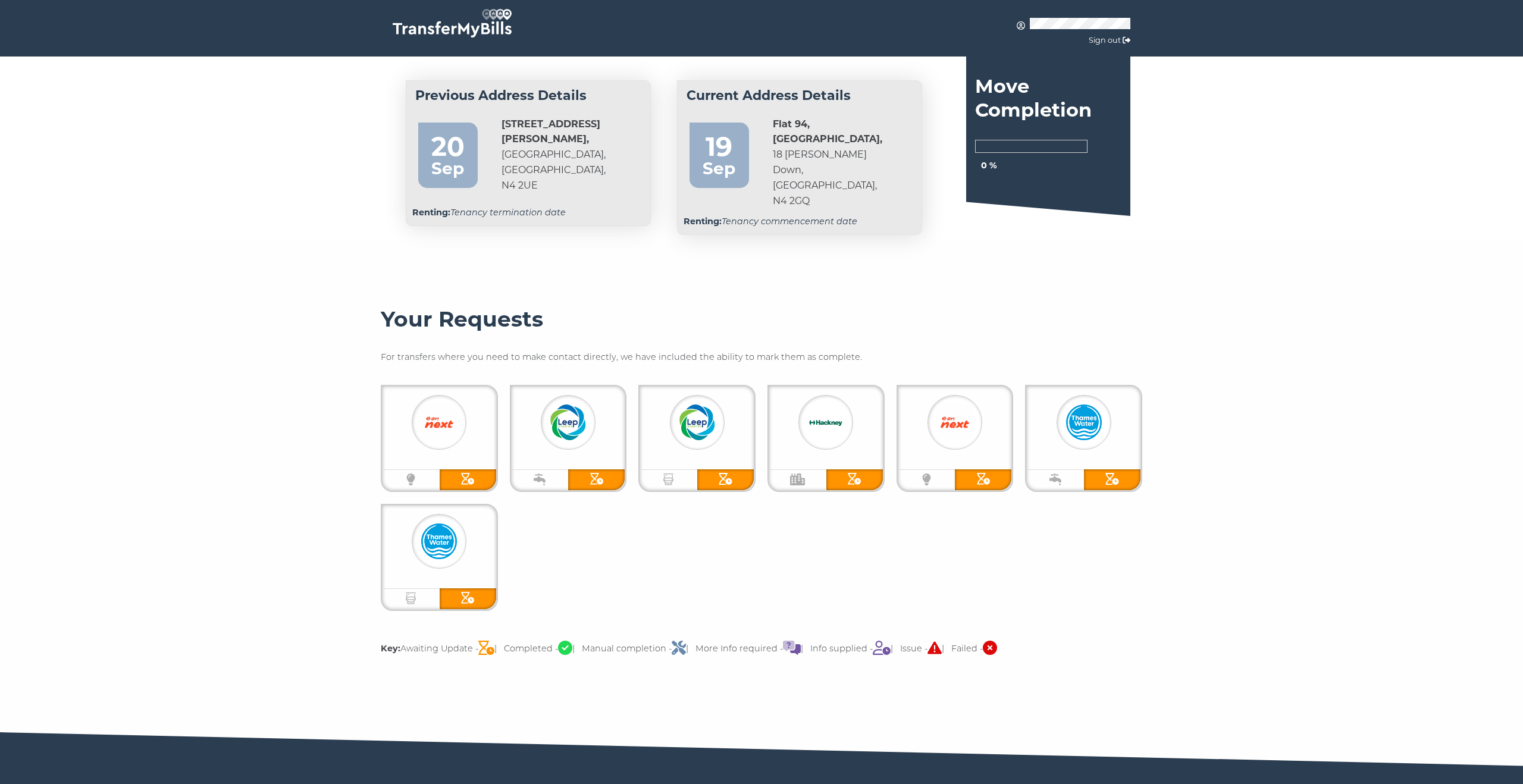
click at [895, 251] on div at bounding box center [762, 255] width 1523 height 30
click at [593, 448] on div at bounding box center [568, 432] width 114 height 74
click at [700, 422] on img at bounding box center [697, 423] width 36 height 36
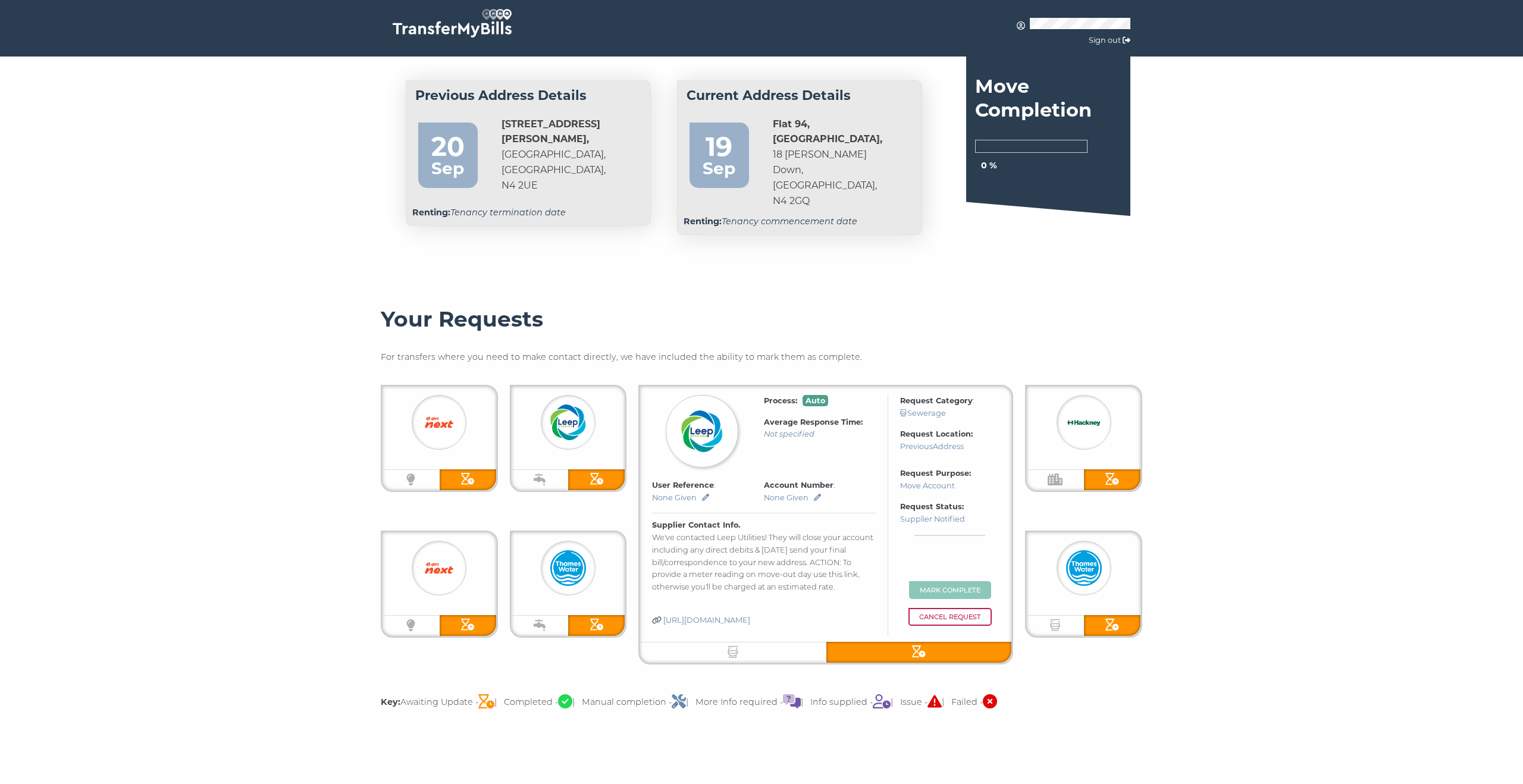
click at [697, 443] on div at bounding box center [702, 431] width 72 height 72
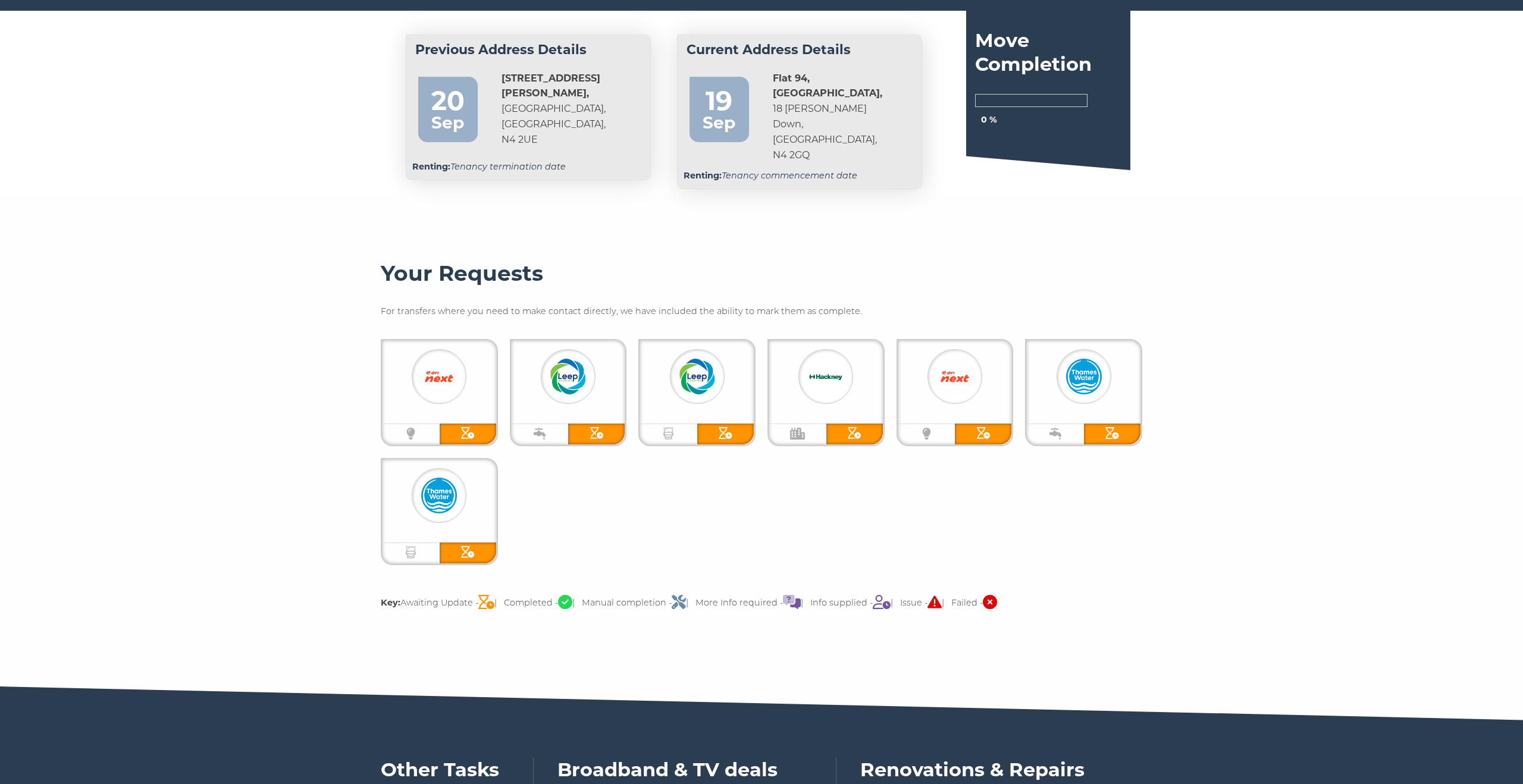
click at [438, 377] on img at bounding box center [439, 377] width 36 height 36
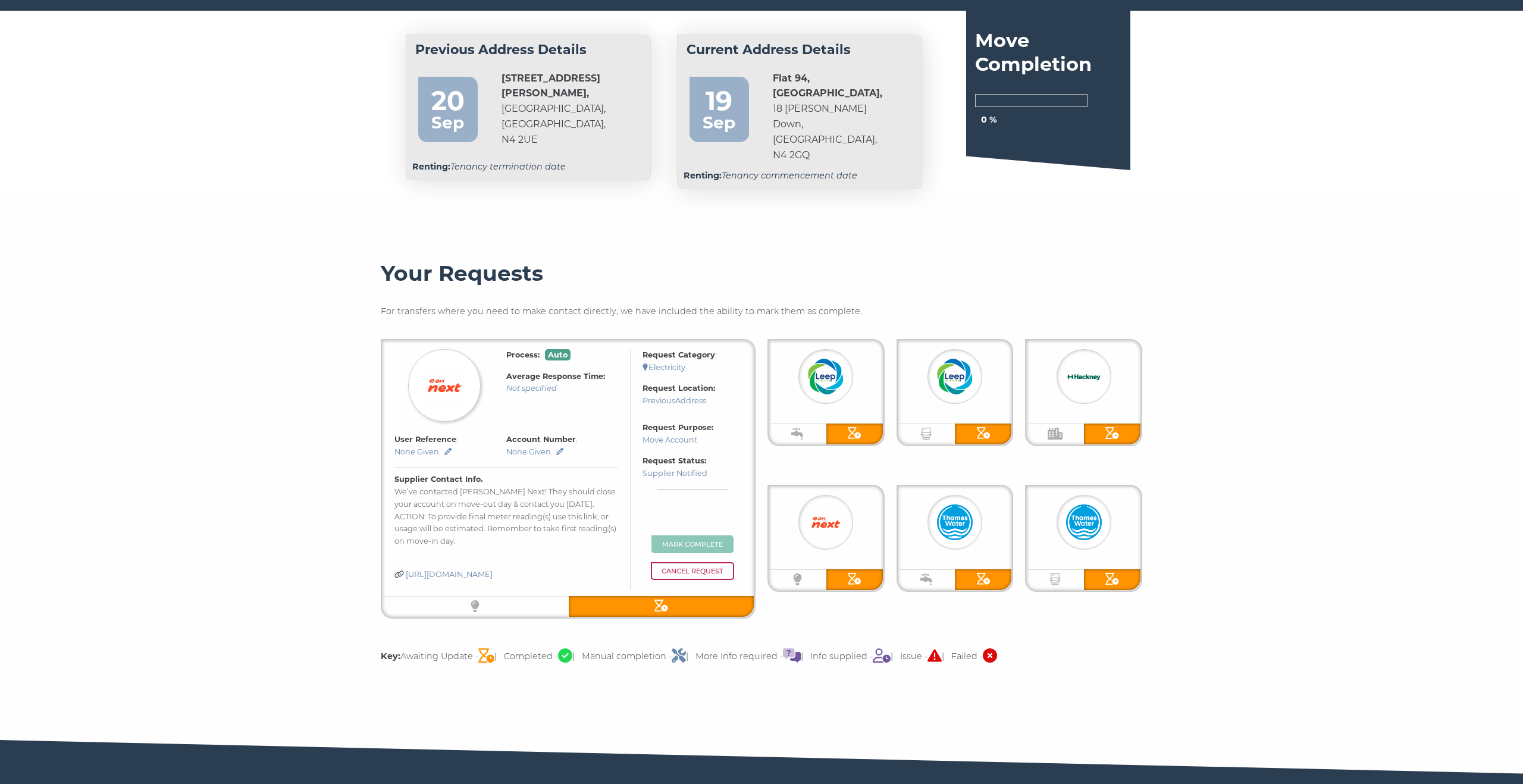
scroll to position [44, 0]
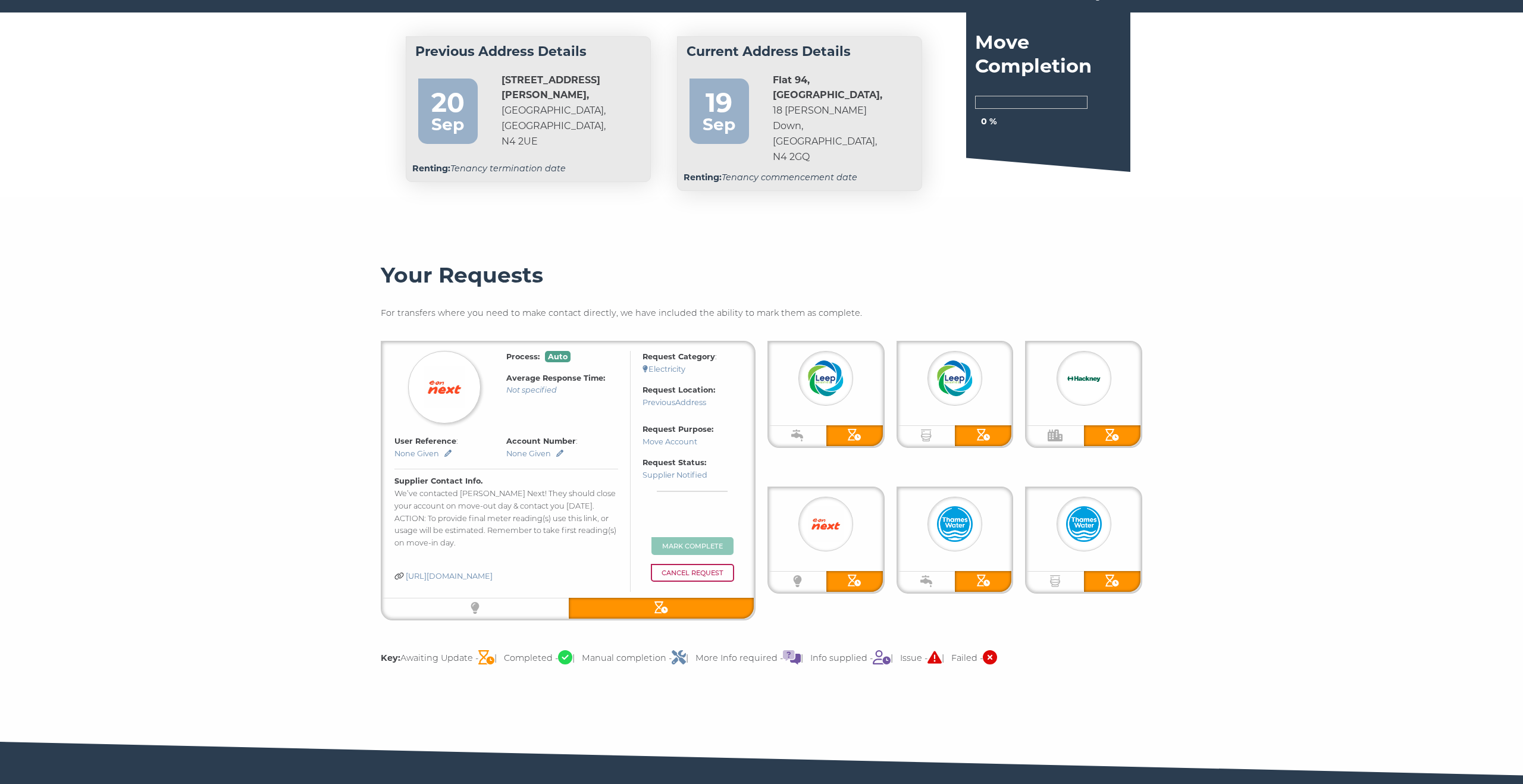
click at [438, 377] on img at bounding box center [444, 387] width 41 height 41
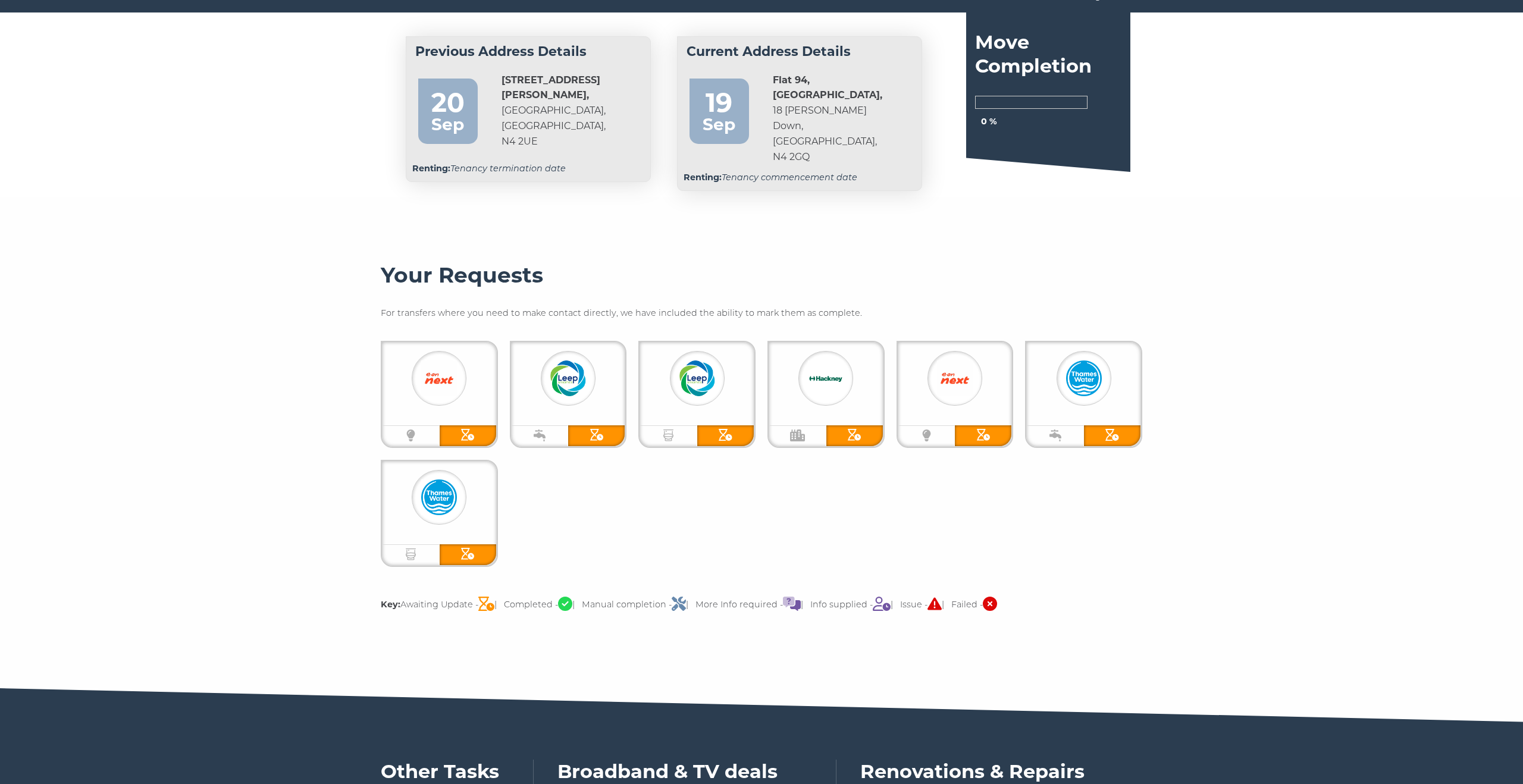
click at [564, 361] on img at bounding box center [568, 379] width 36 height 36
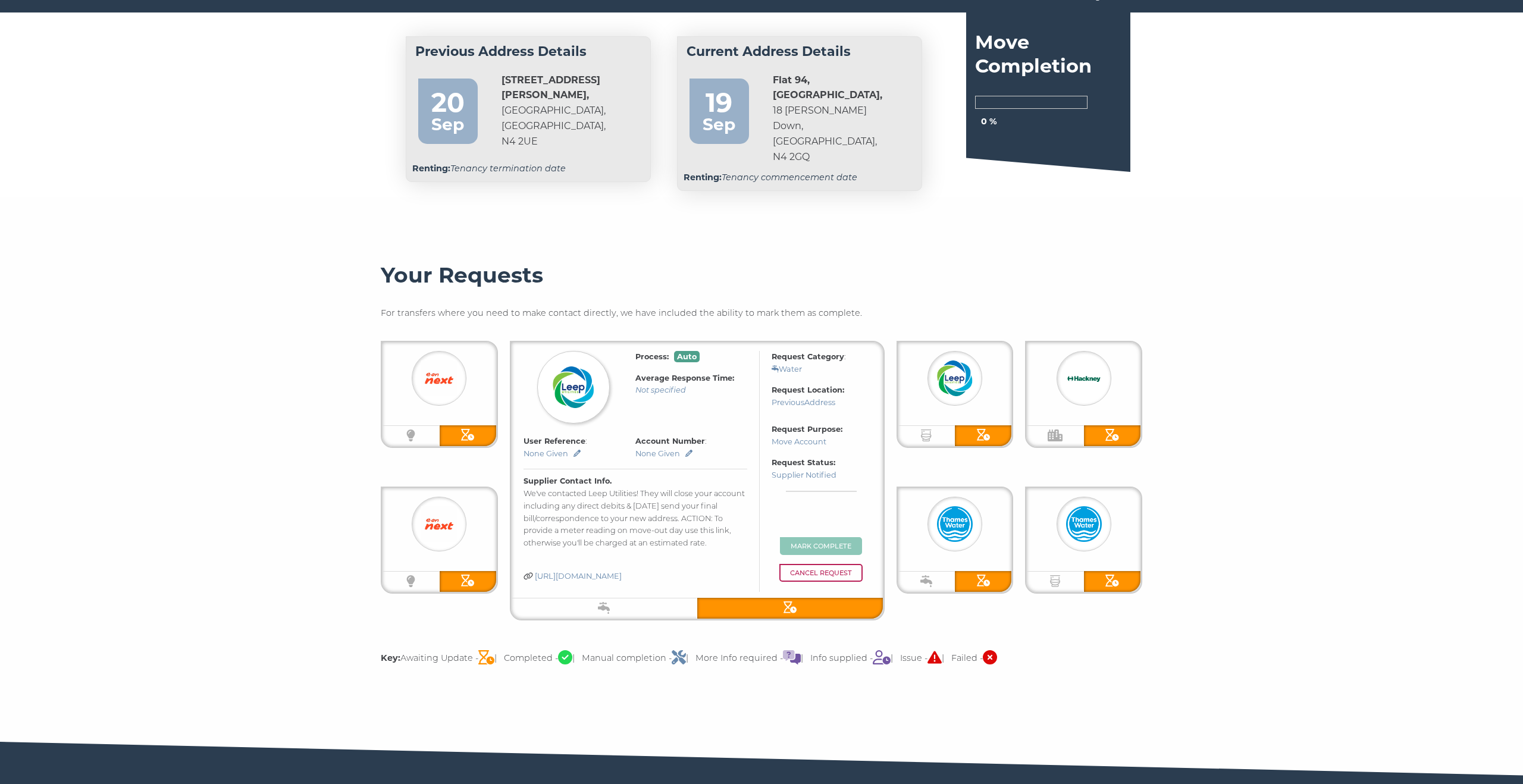
click at [567, 366] on img at bounding box center [574, 387] width 41 height 41
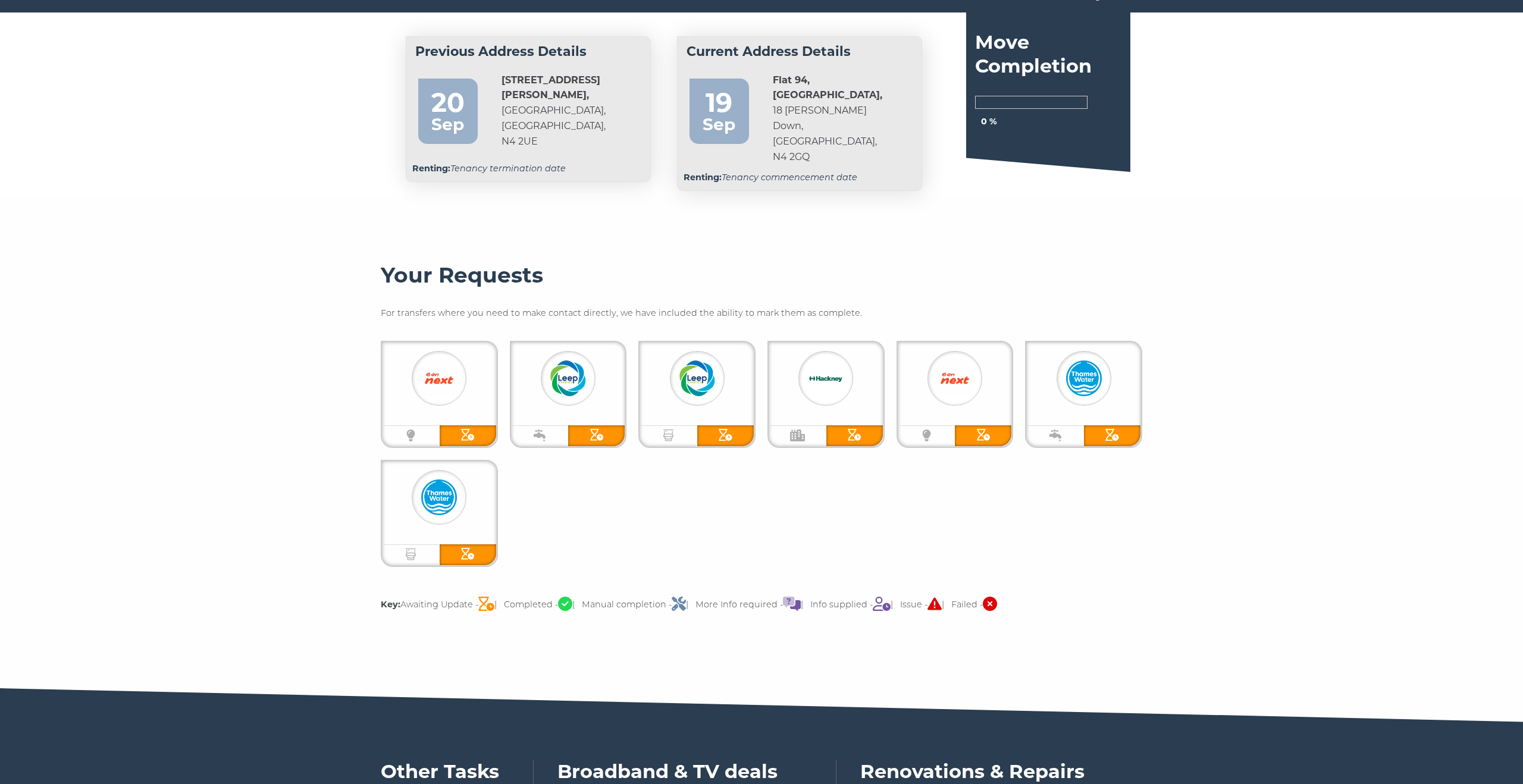
click at [350, 348] on section "Your Requests For transfers where you need to make contact directly, we have in…" at bounding box center [762, 442] width 1523 height 432
